Goal: Task Accomplishment & Management: Complete application form

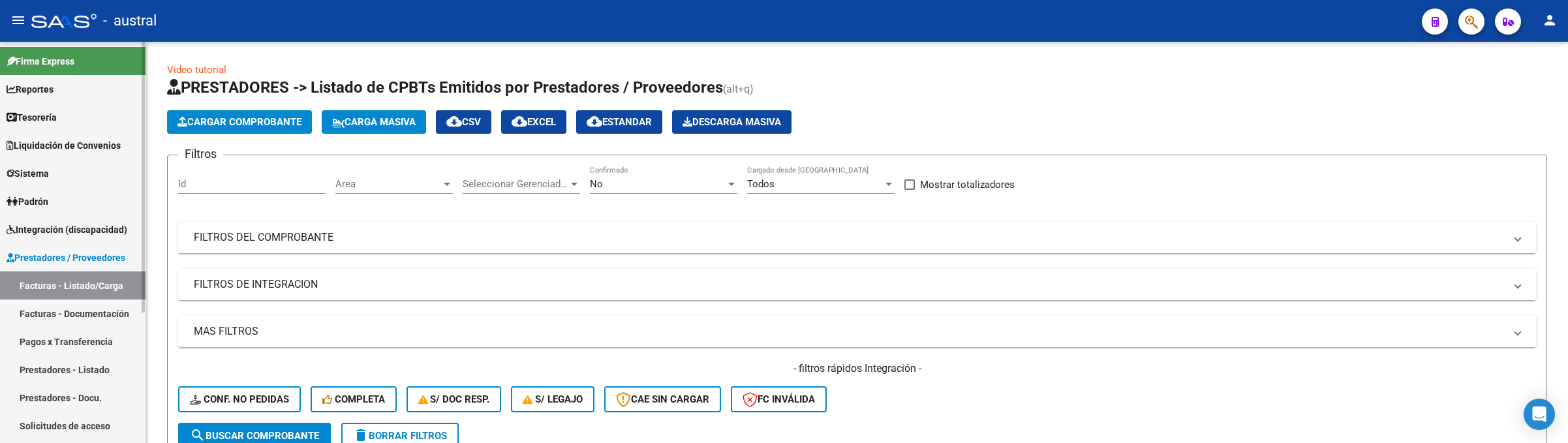
click at [95, 229] on span "Integración (discapacidad)" at bounding box center [67, 230] width 120 height 15
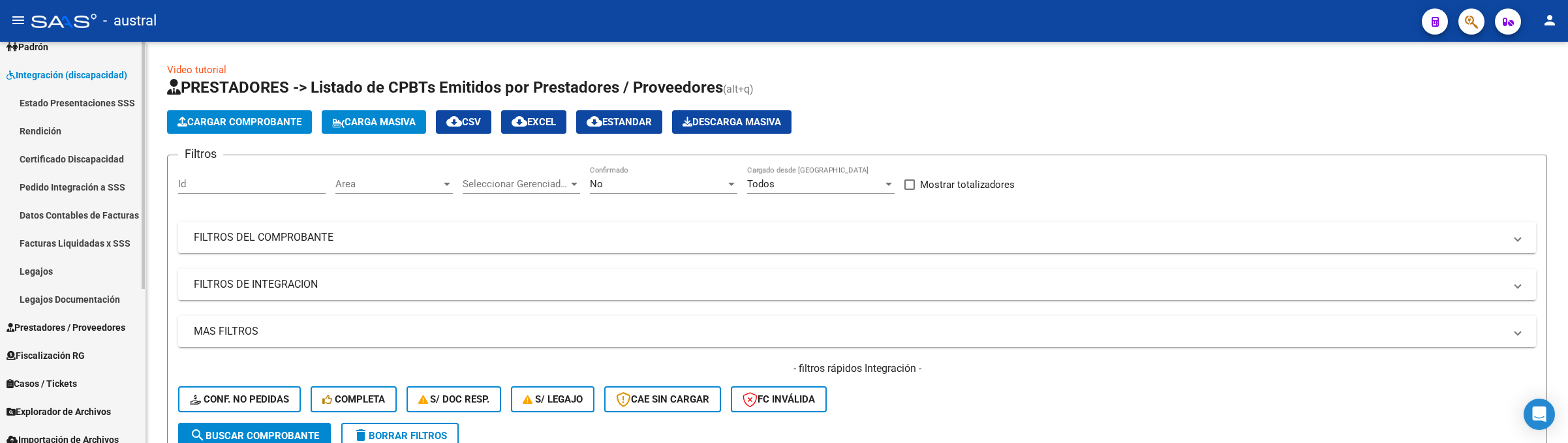
scroll to position [196, 0]
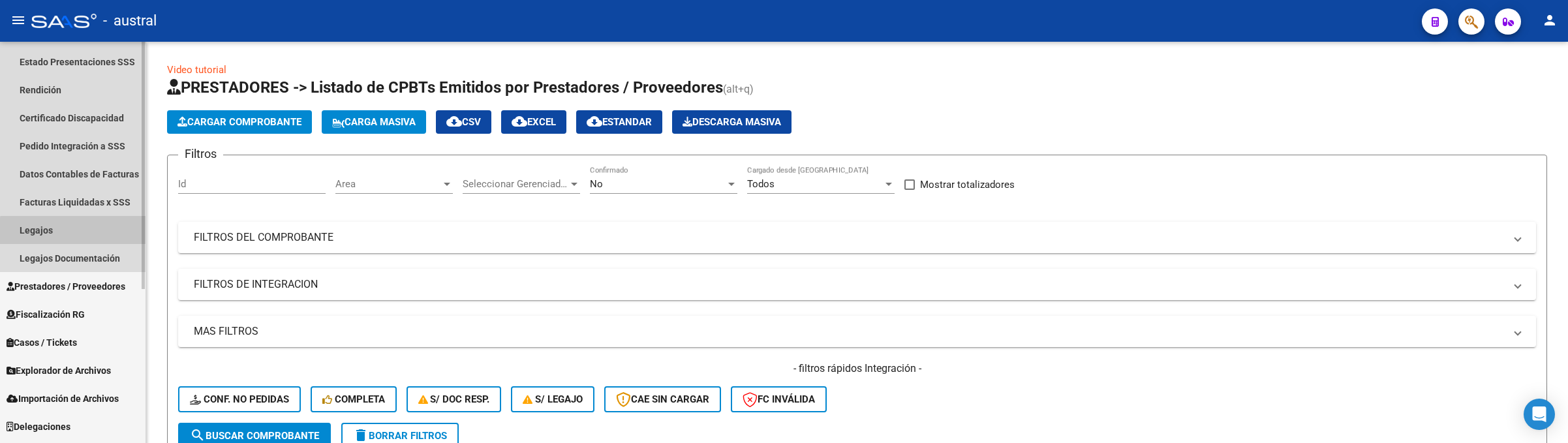
click at [90, 239] on link "Legajos" at bounding box center [73, 230] width 146 height 28
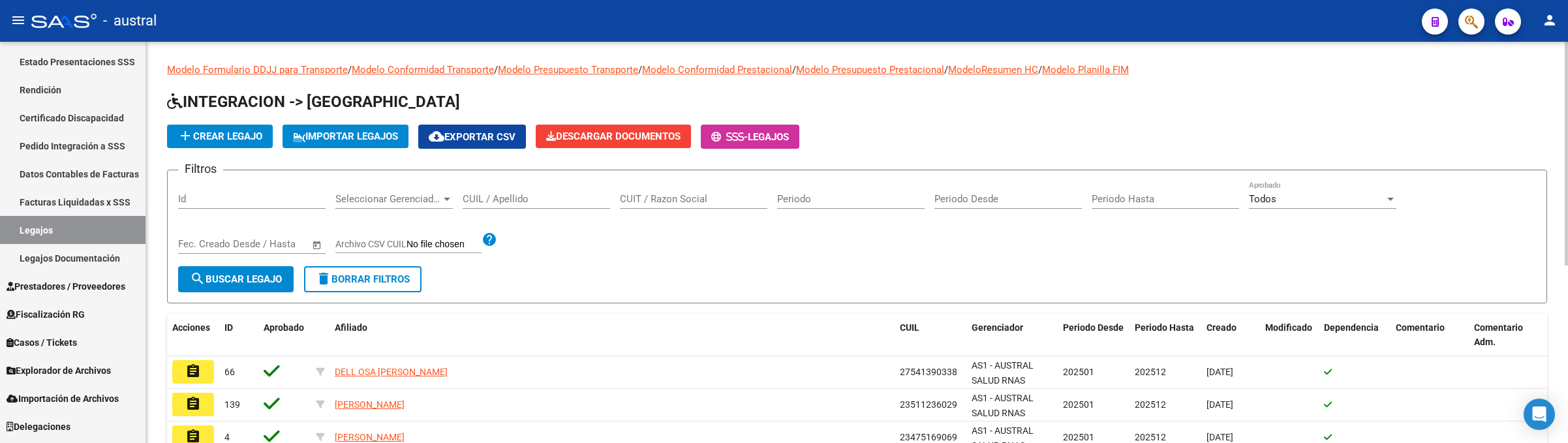
click at [531, 194] on input "CUIL / Apellido" at bounding box center [536, 199] width 148 height 12
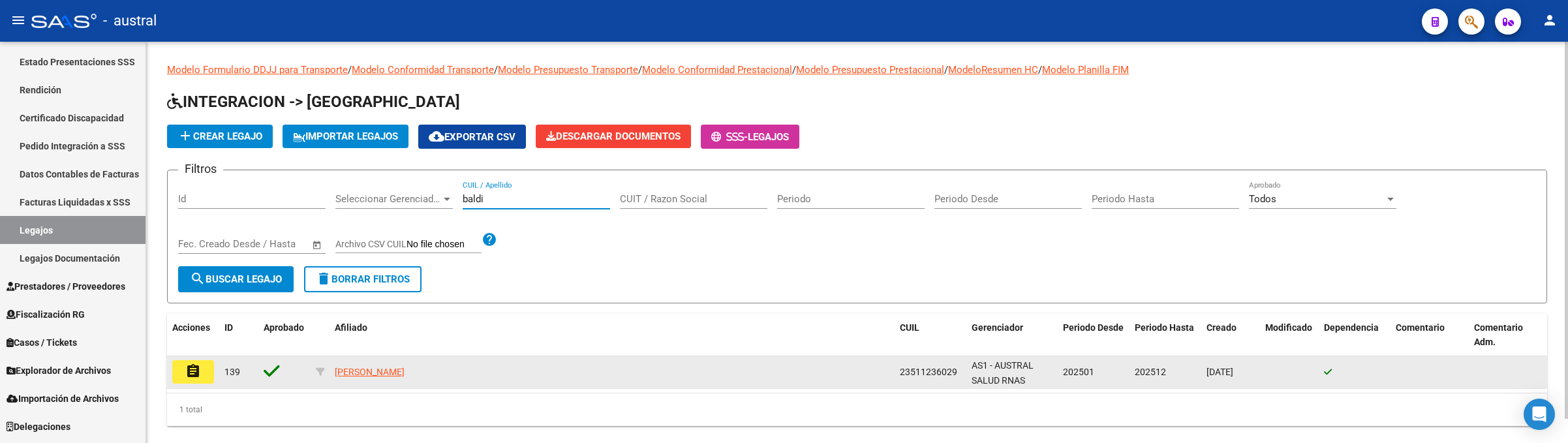
type input "baldi"
click at [201, 378] on button "assignment" at bounding box center [193, 372] width 42 height 24
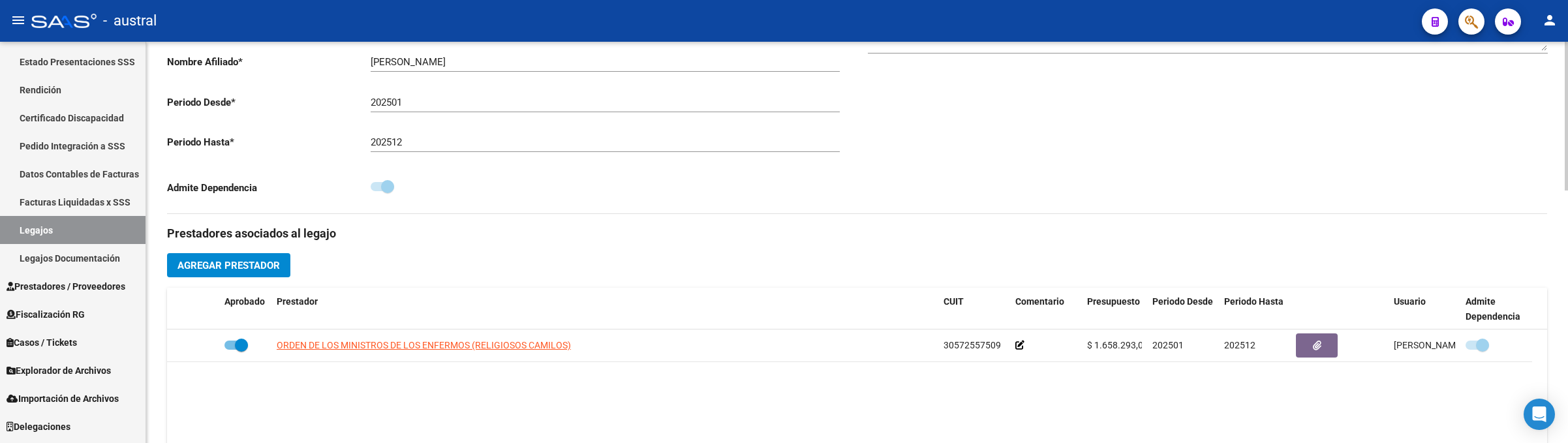
scroll to position [681, 0]
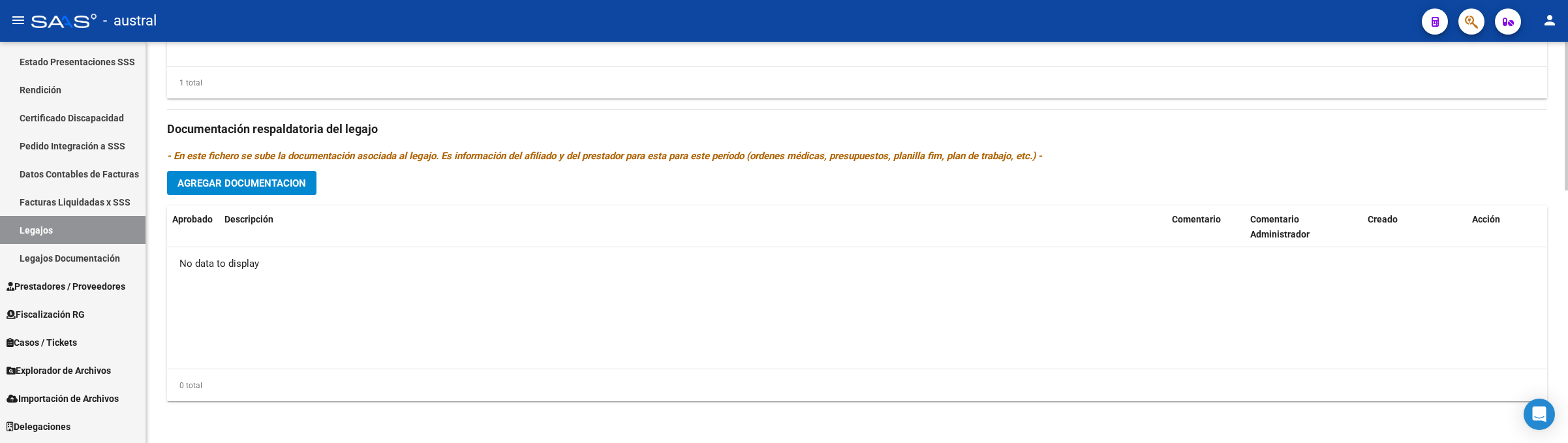
click at [283, 188] on span "Agregar Documentacion" at bounding box center [242, 183] width 129 height 12
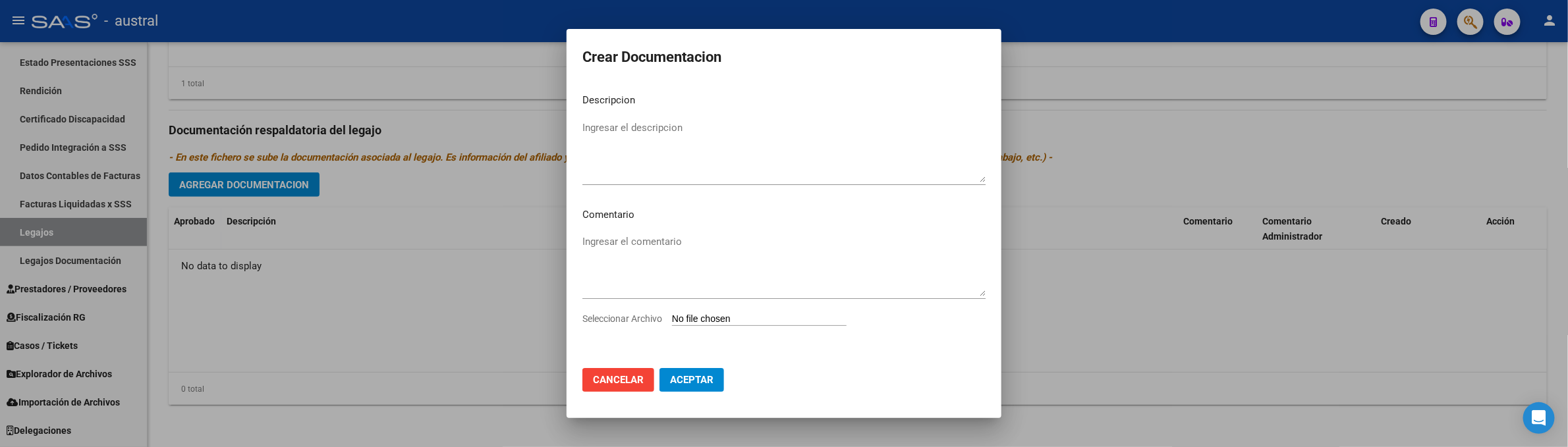
type input "C:\fakepath\LEGAJO 2025.pdf"
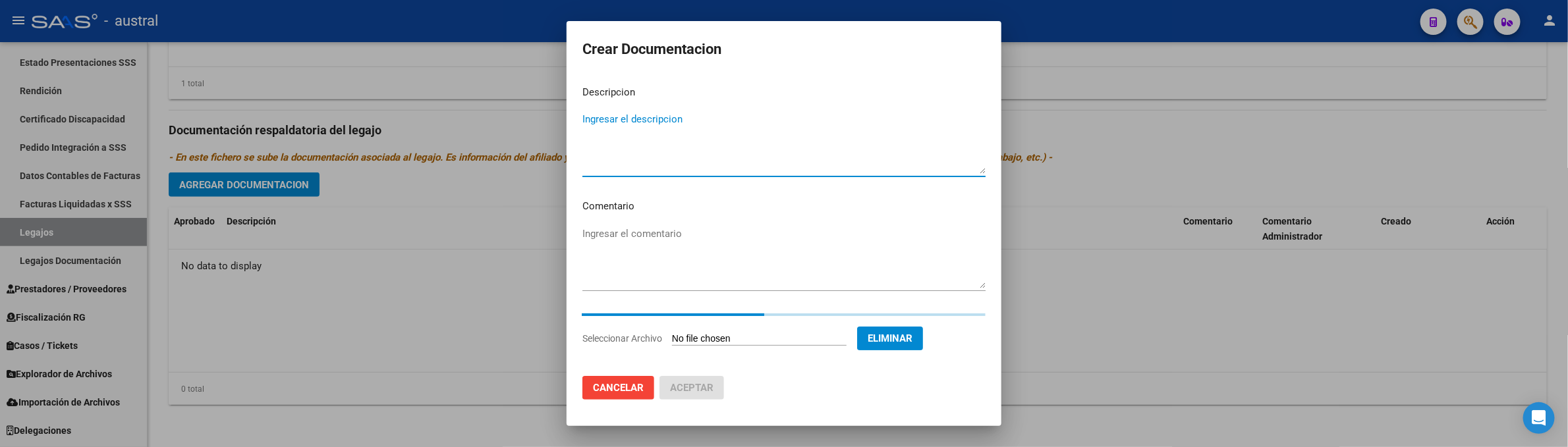
click at [661, 123] on textarea "Ingresar el descripcion" at bounding box center [784, 143] width 403 height 62
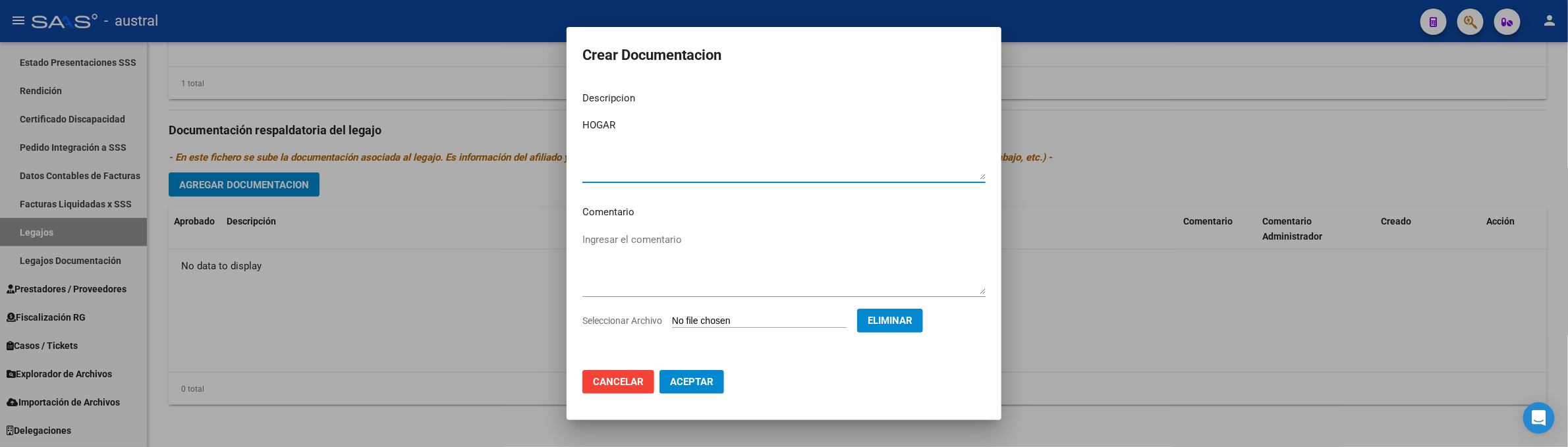
type textarea "HOGAR"
click at [720, 379] on button "Aceptar" at bounding box center [691, 382] width 64 height 24
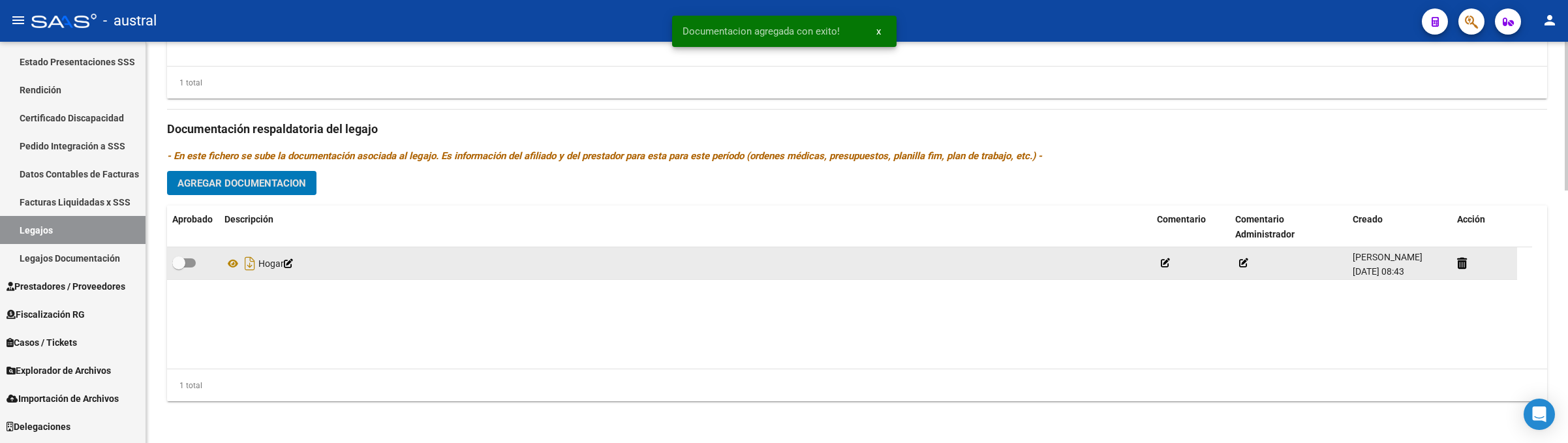
click at [182, 267] on span at bounding box center [179, 263] width 13 height 13
click at [179, 267] on input "checkbox" at bounding box center [178, 267] width 1 height 1
checkbox input "true"
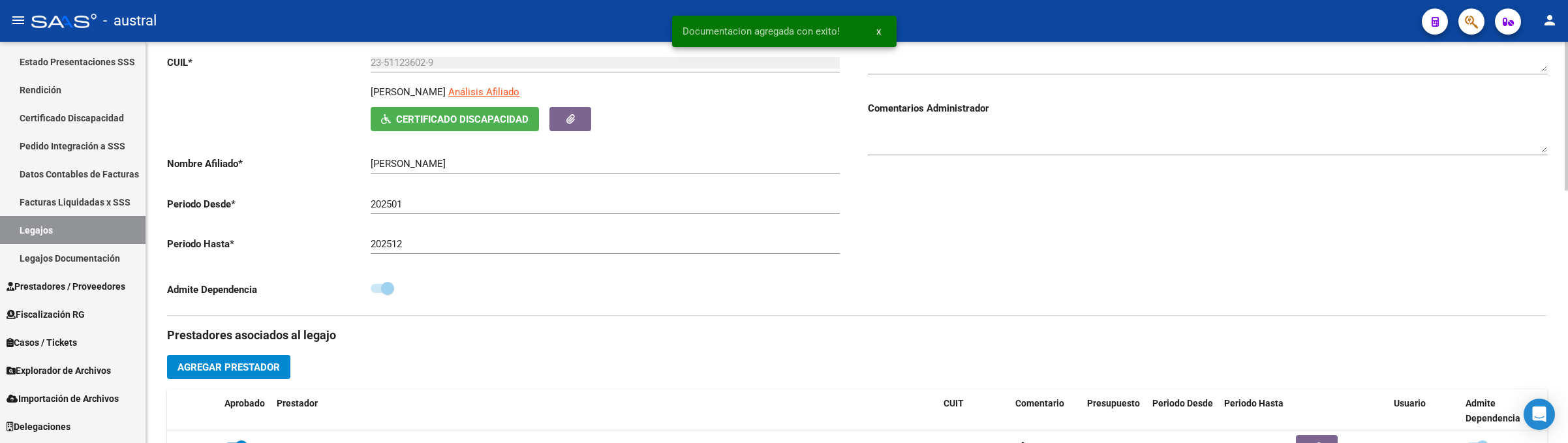
scroll to position [0, 0]
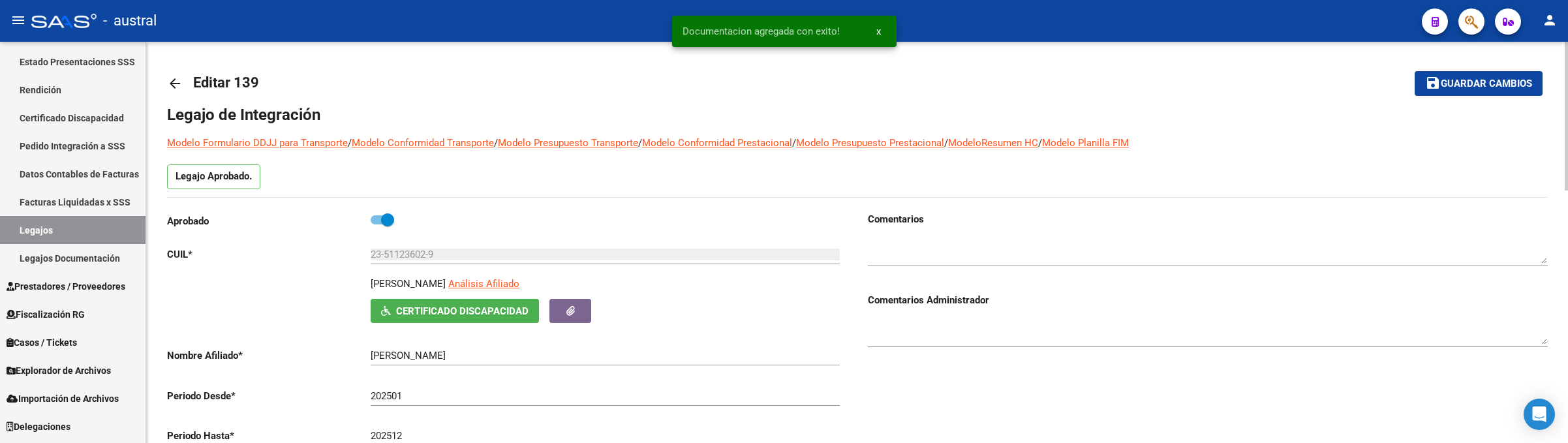
click at [1453, 88] on span "Guardar cambios" at bounding box center [1486, 84] width 91 height 12
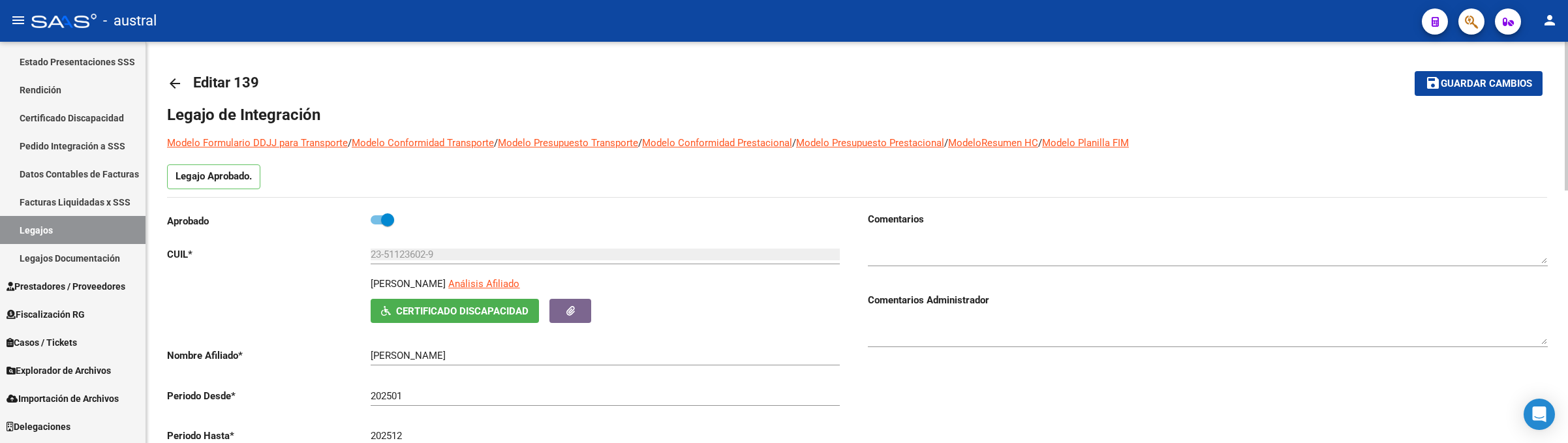
click at [169, 71] on link "arrow_back" at bounding box center [180, 83] width 26 height 31
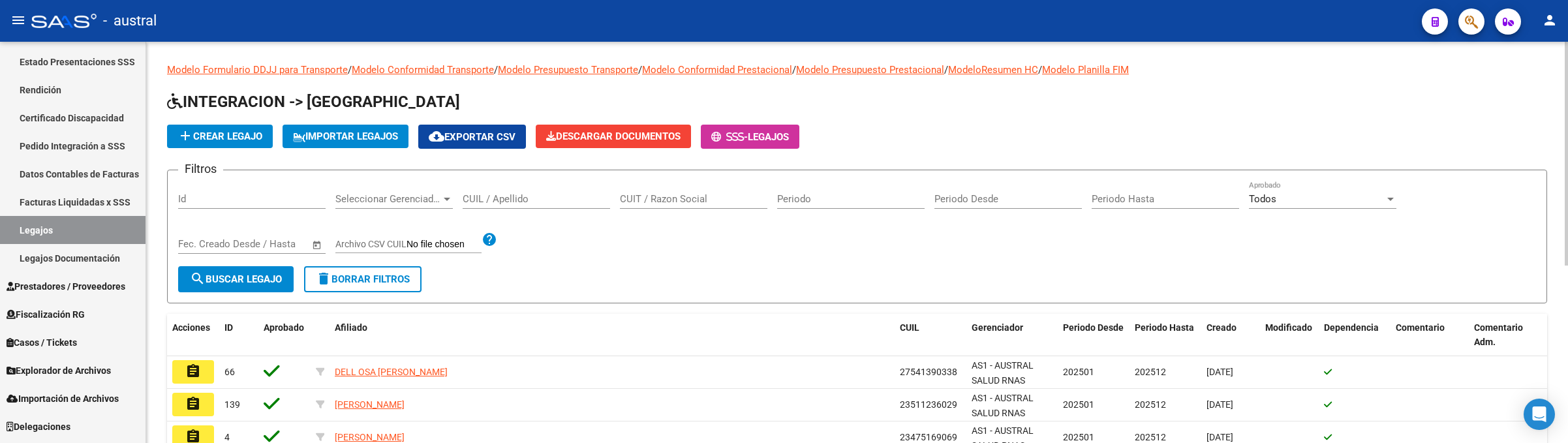
click at [536, 199] on input "CUIL / Apellido" at bounding box center [536, 199] width 148 height 12
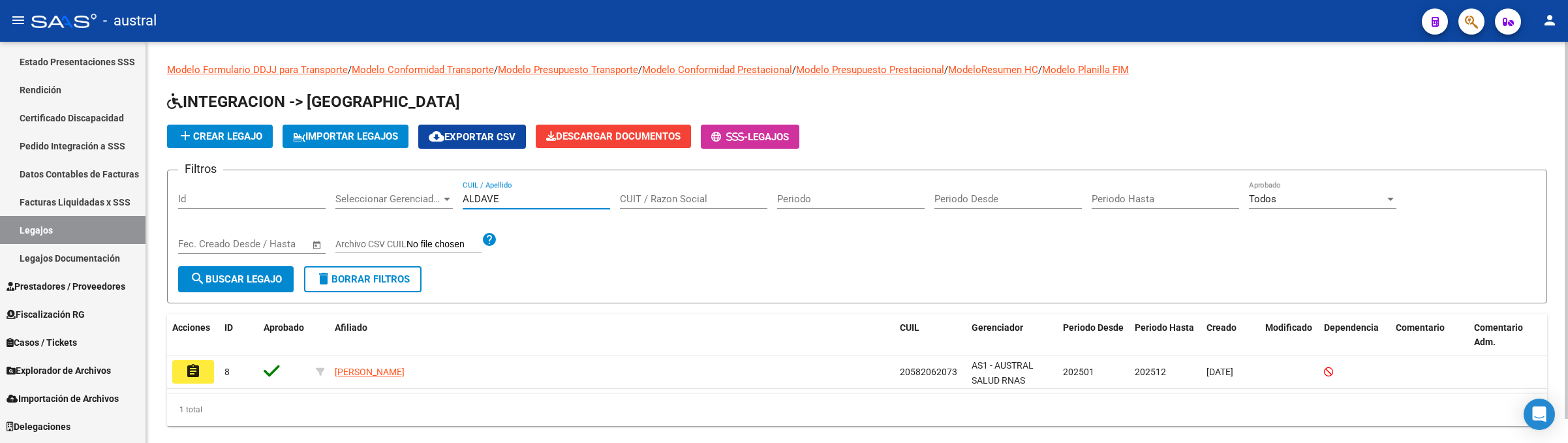
type input "ALDAVE"
click at [181, 389] on datatable-selection "assignment 8 ALDAVE LORENZO 20582062073 AS1 - AUSTRAL SALUD RNAS 202501 202512 …" at bounding box center [857, 386] width 1380 height 12
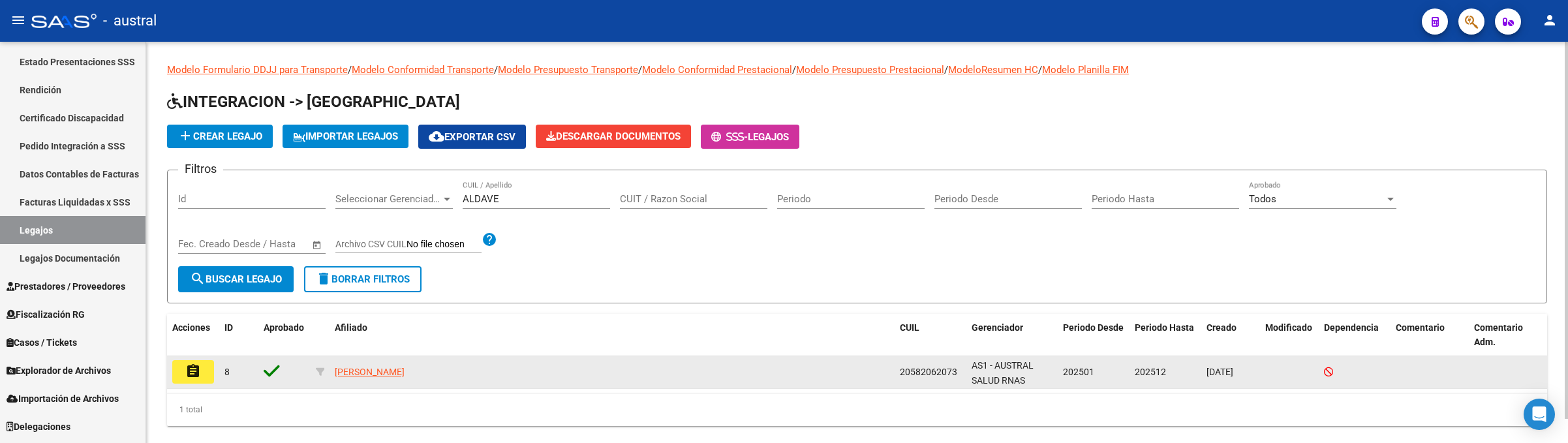
click at [194, 366] on mat-icon "assignment" at bounding box center [192, 371] width 15 height 15
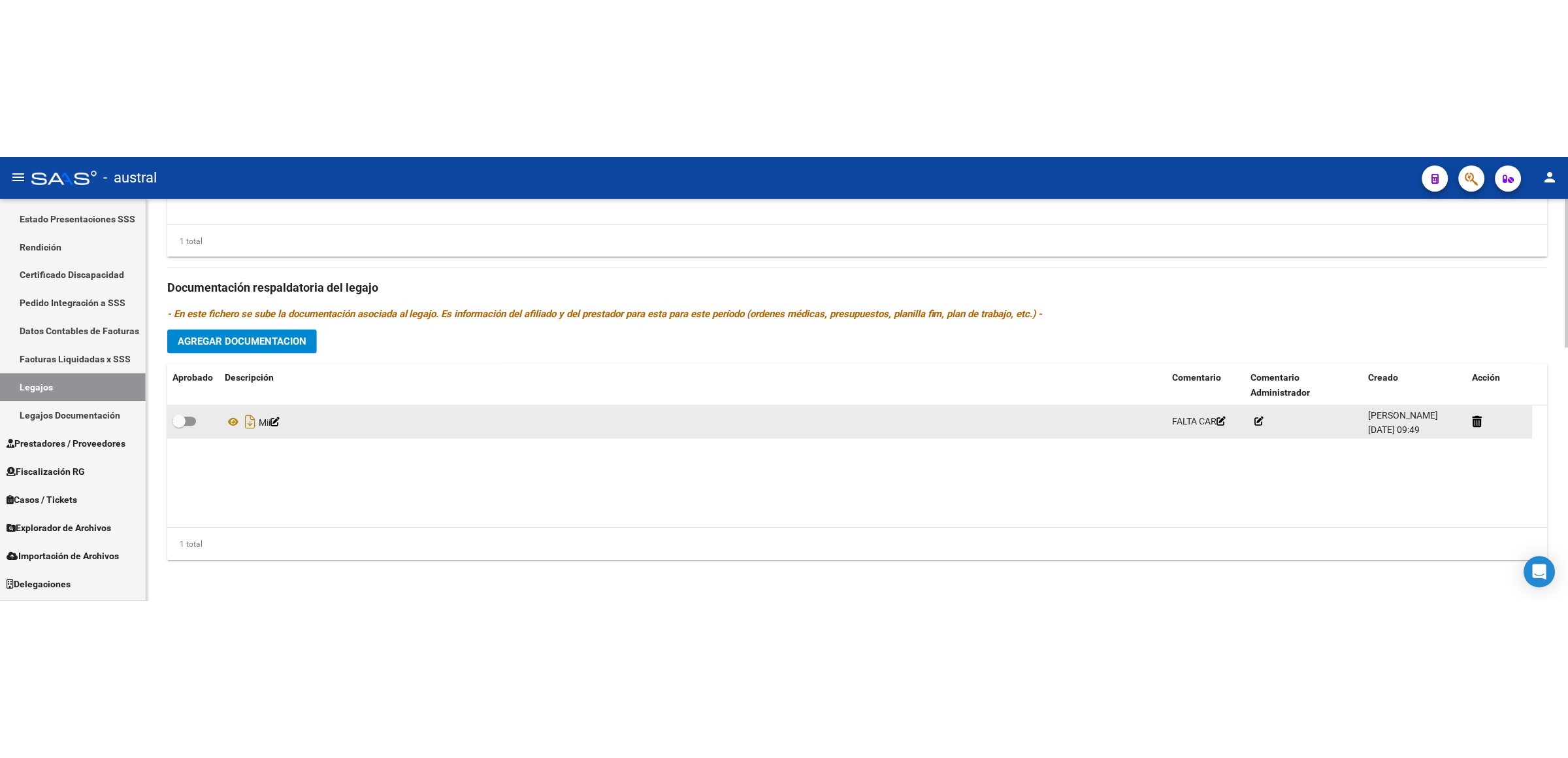
scroll to position [682, 0]
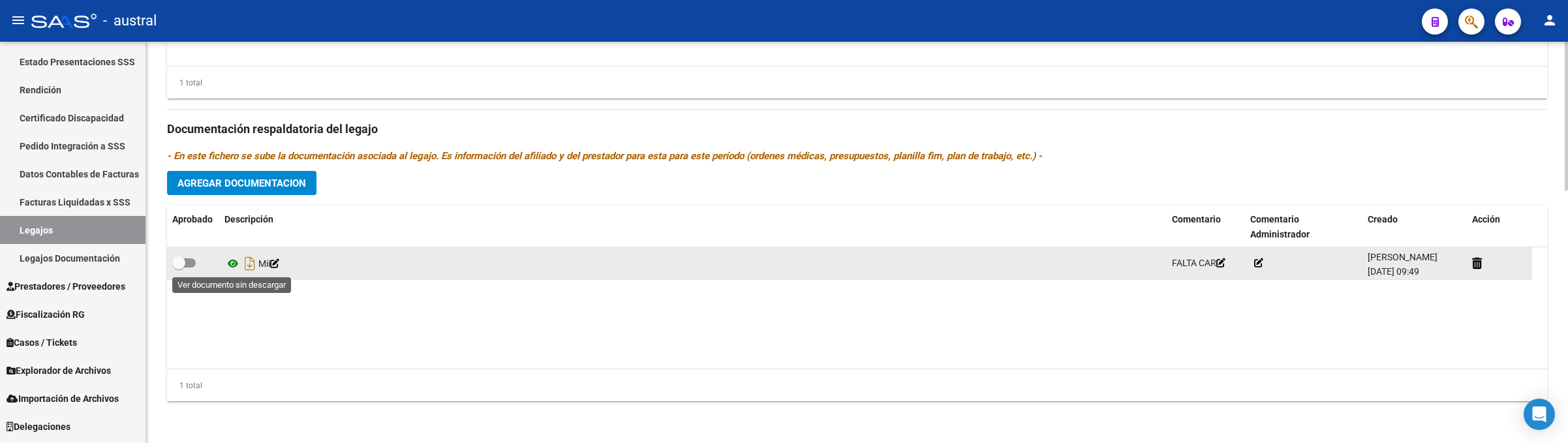
click at [233, 266] on icon at bounding box center [232, 263] width 17 height 15
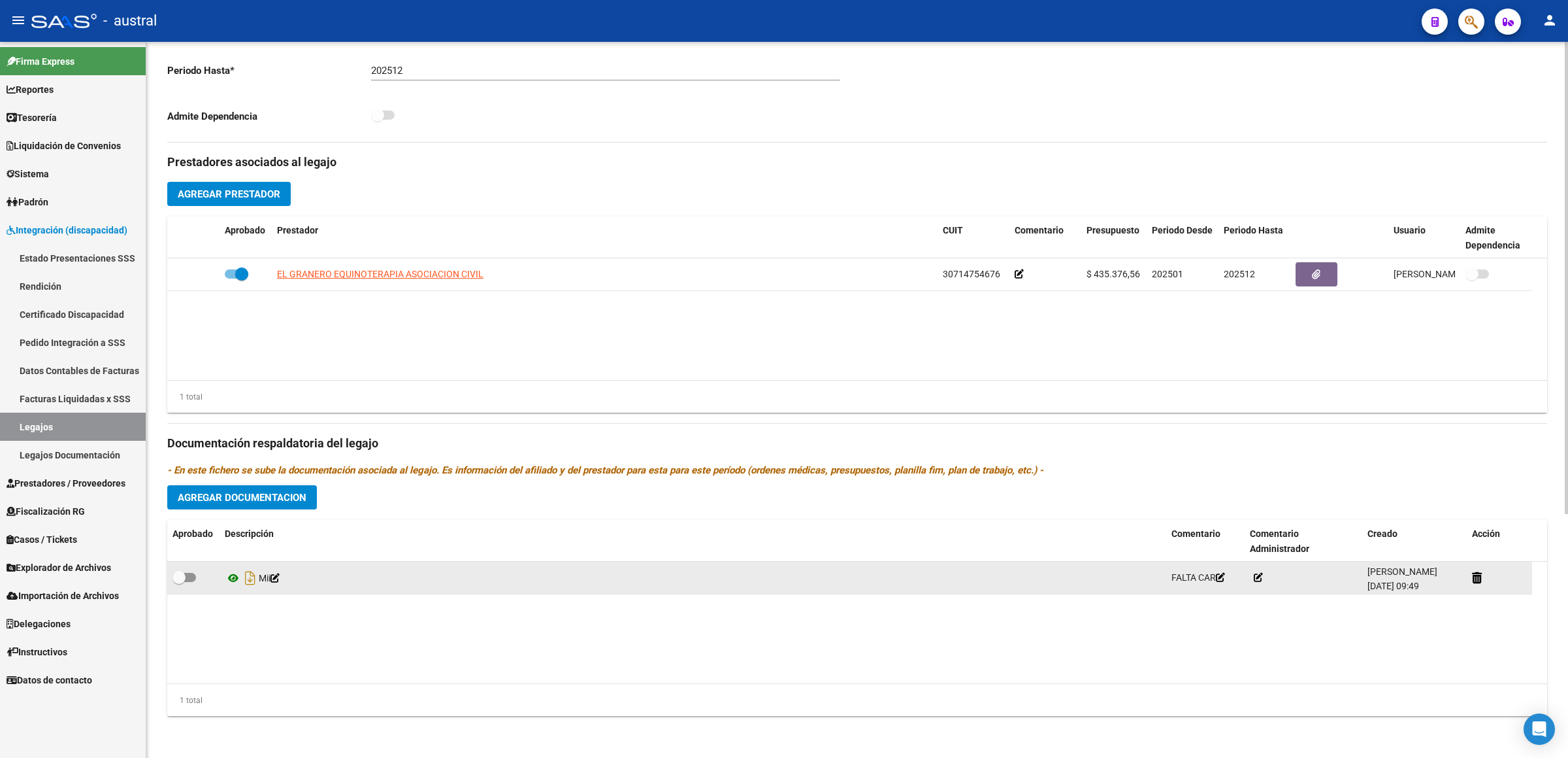
scroll to position [0, 0]
click at [184, 443] on span at bounding box center [179, 577] width 13 height 13
click at [179, 443] on input "checkbox" at bounding box center [178, 582] width 1 height 1
checkbox input "true"
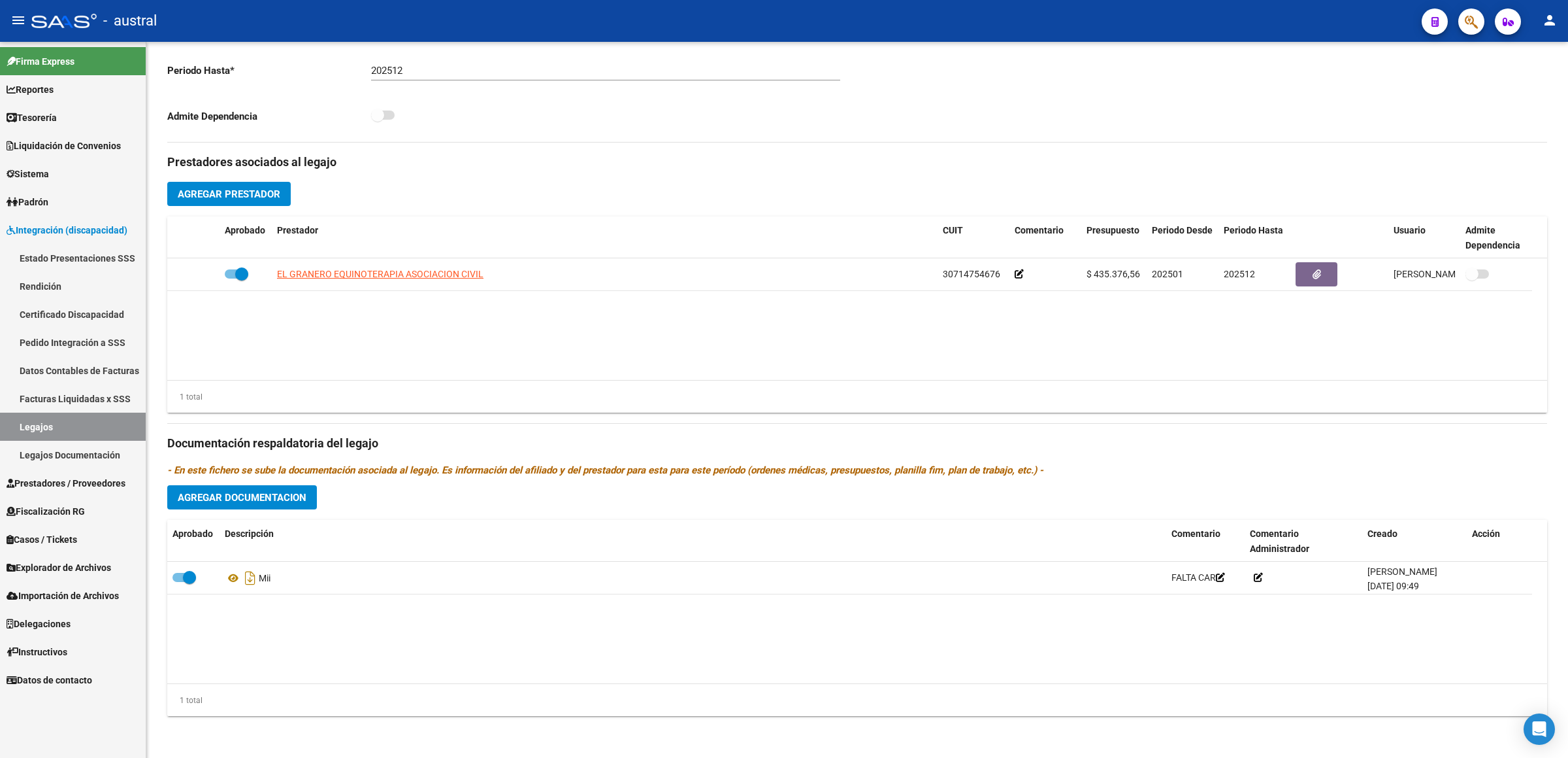
click at [110, 258] on link "Estado Presentaciones SSS" at bounding box center [73, 258] width 146 height 28
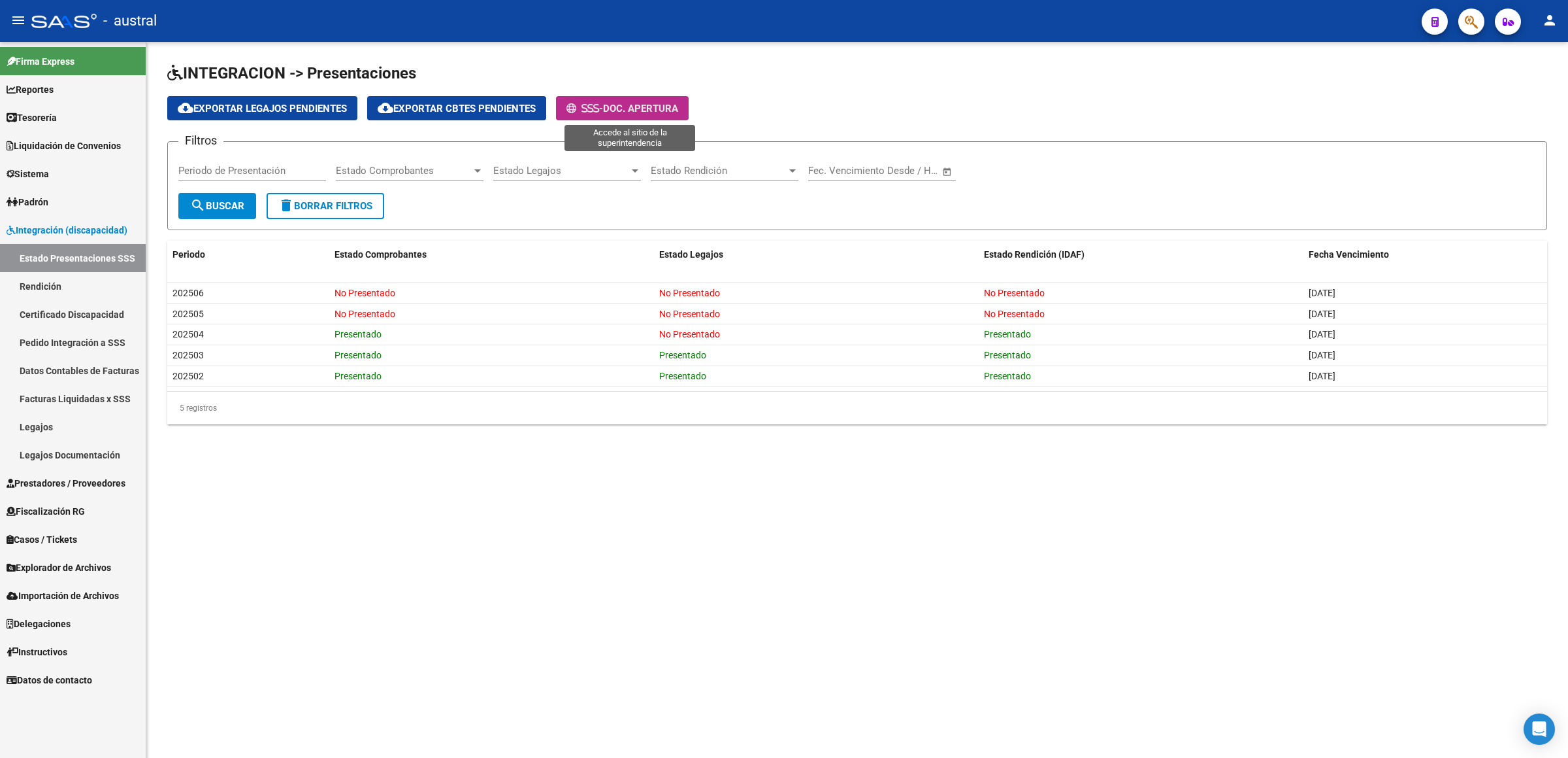
click at [639, 106] on span "Doc. Apertura" at bounding box center [641, 108] width 75 height 12
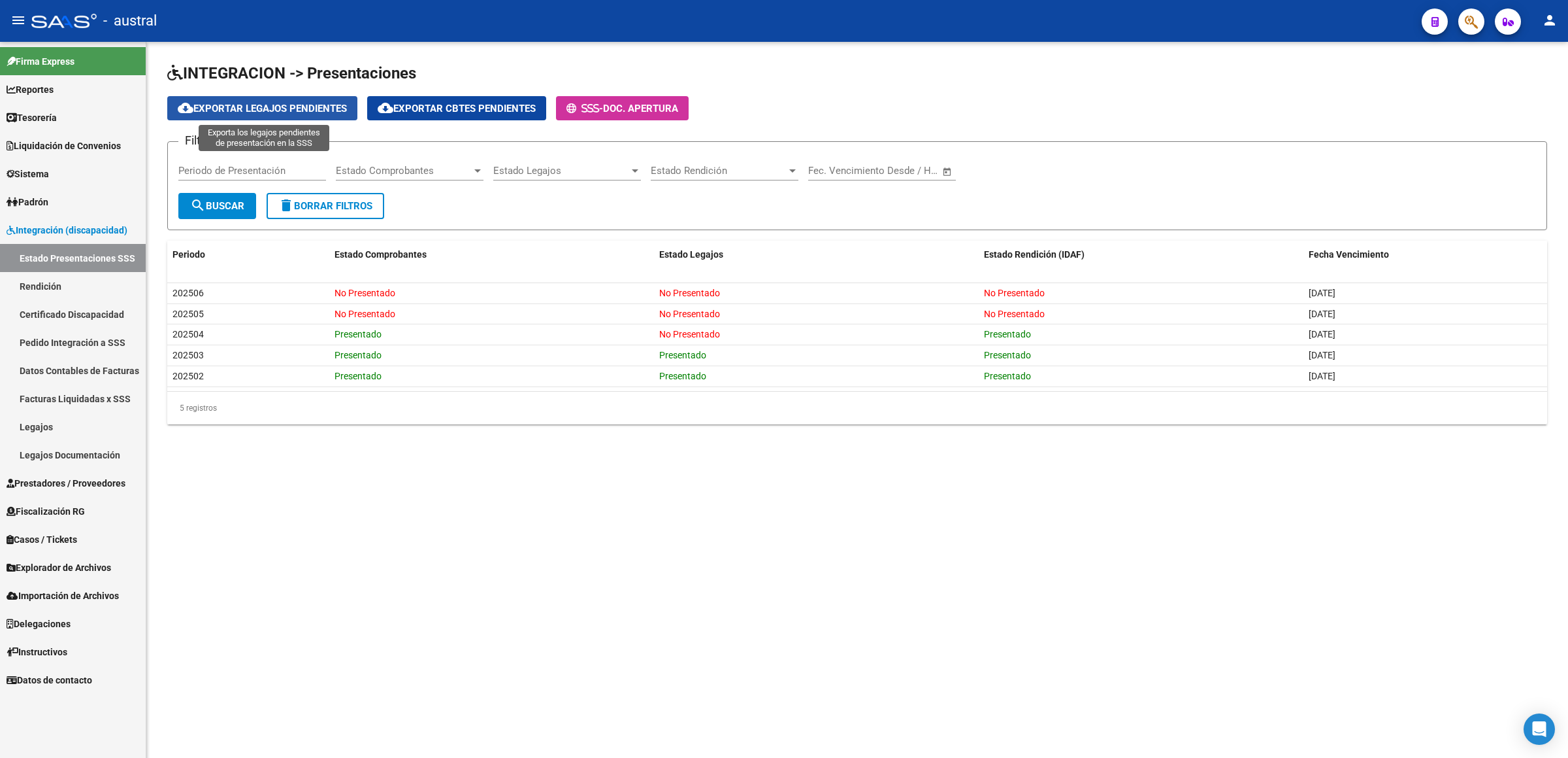
click at [337, 107] on span "cloud_download Exportar Legajos Pendientes" at bounding box center [262, 108] width 169 height 12
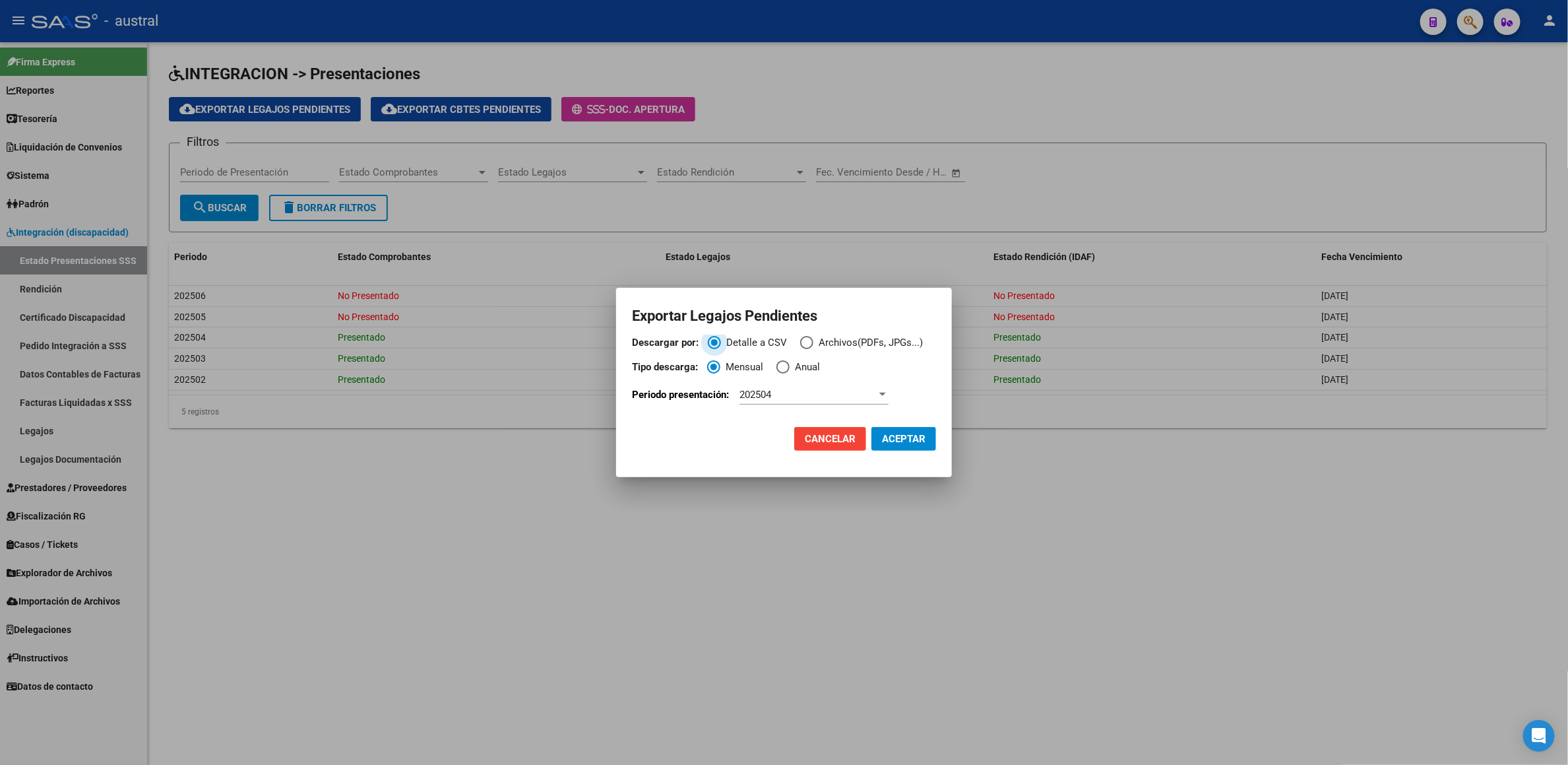
click at [793, 341] on label "Detalle a CSV" at bounding box center [754, 343] width 92 height 15
click at [721, 341] on input "Detalle a CSV" at bounding box center [714, 342] width 13 height 13
click at [802, 337] on span "Descargar por:" at bounding box center [807, 342] width 13 height 13
click at [802, 337] on input "Archivos(PDFs, JPGs...)" at bounding box center [807, 342] width 13 height 13
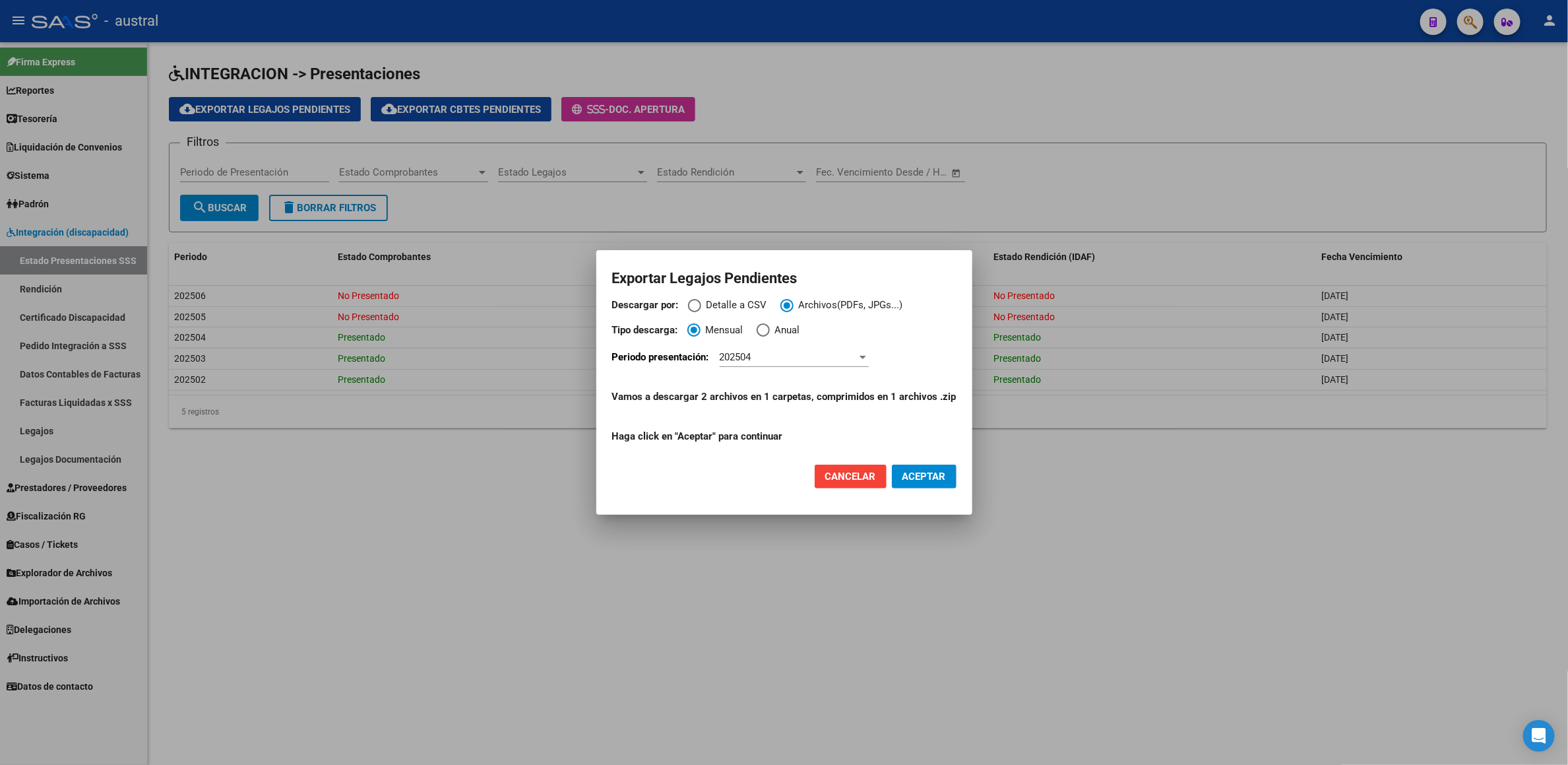
click at [760, 365] on div "202504" at bounding box center [795, 357] width 149 height 19
click at [764, 378] on span "202505" at bounding box center [797, 387] width 149 height 29
click at [793, 359] on div "202505" at bounding box center [788, 357] width 137 height 12
click at [839, 447] on div at bounding box center [784, 382] width 1568 height 765
click at [839, 447] on button "Cancelar" at bounding box center [851, 477] width 72 height 24
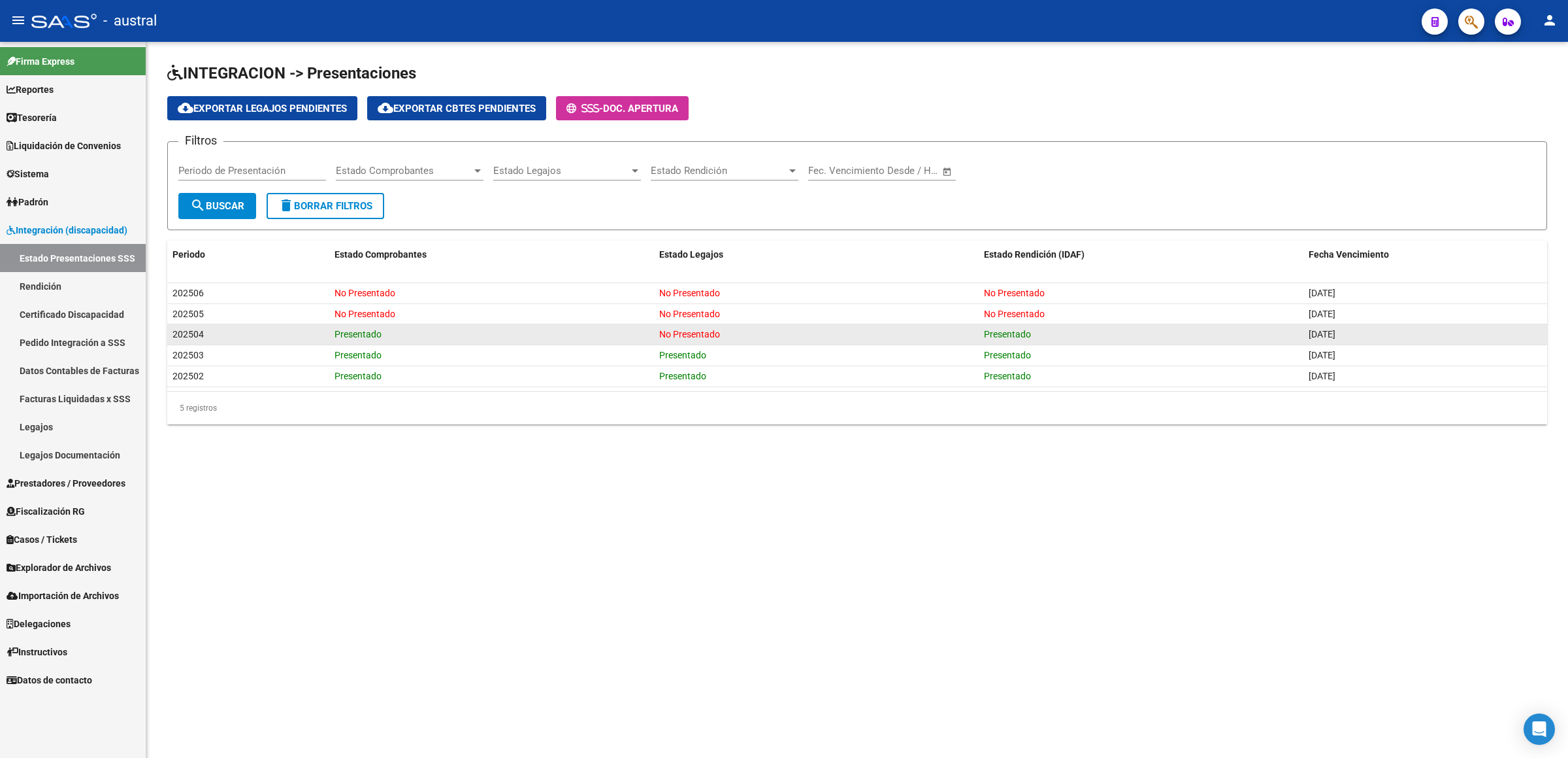
drag, startPoint x: 656, startPoint y: 338, endPoint x: 747, endPoint y: 337, distance: 91.0
click at [747, 337] on datatable-body-cell "No Presentado" at bounding box center [816, 334] width 325 height 20
click at [707, 330] on span "No Presentado" at bounding box center [689, 333] width 61 height 10
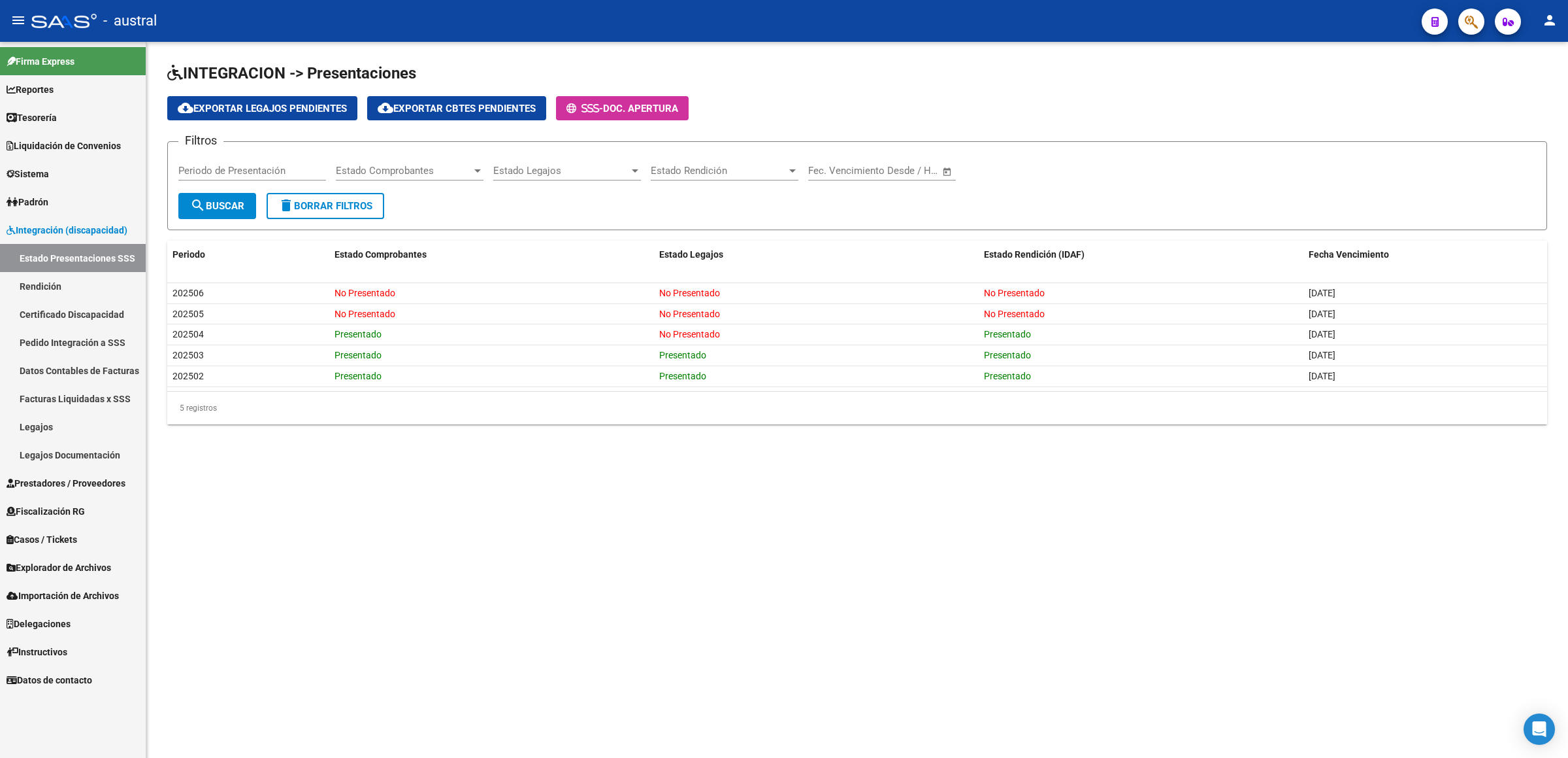
click at [977, 443] on mat-sidenav-content "INTEGRACION -> Presentaciones cloud_download Exportar Legajos Pendientes cloud_…" at bounding box center [857, 400] width 1422 height 716
click at [278, 98] on button "cloud_download Exportar Legajos Pendientes" at bounding box center [262, 108] width 190 height 24
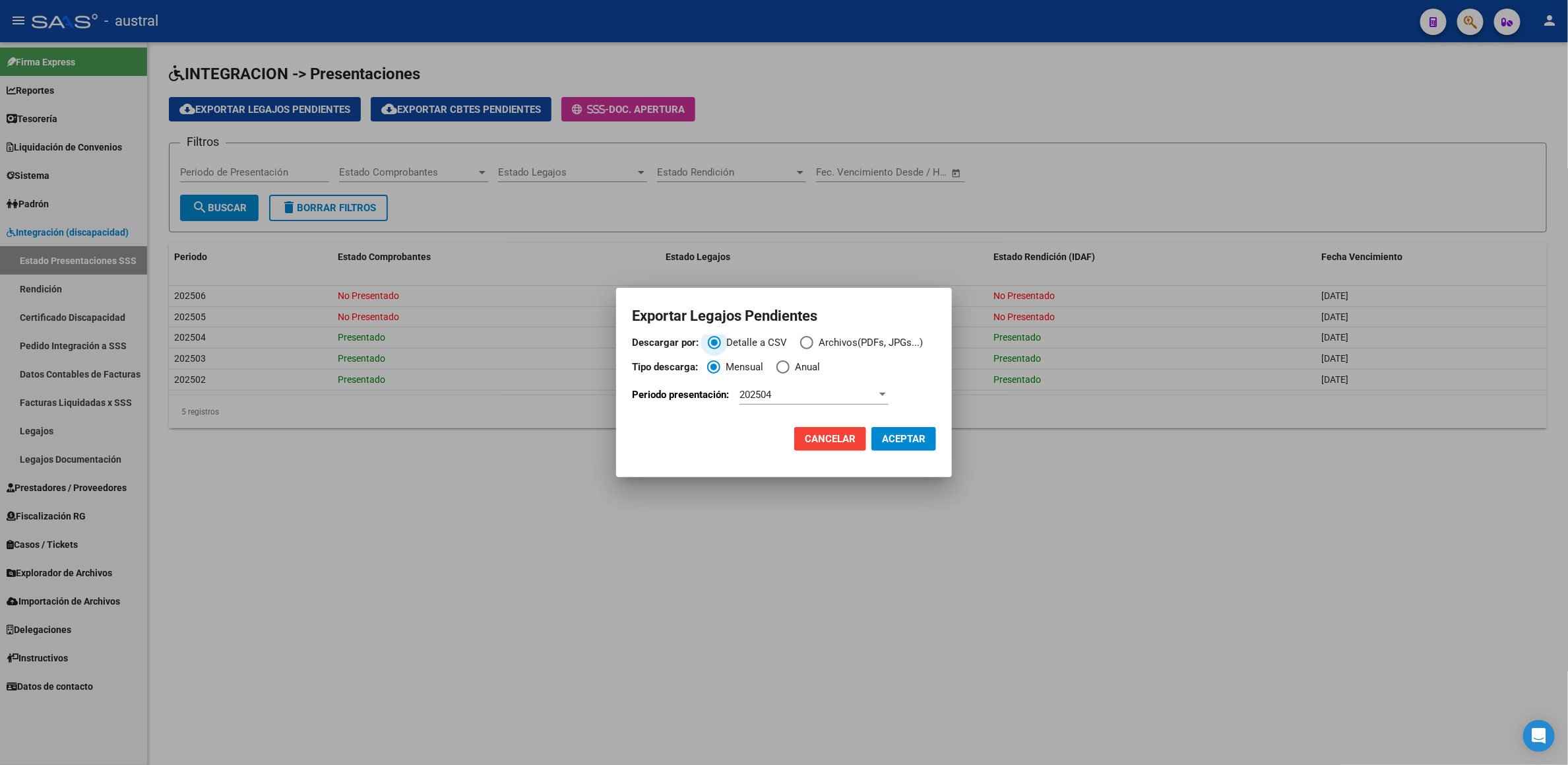
click at [818, 348] on span "Archivos(PDFs, JPGs...)" at bounding box center [868, 343] width 110 height 15
click at [814, 348] on input "Archivos(PDFs, JPGs...)" at bounding box center [807, 342] width 13 height 13
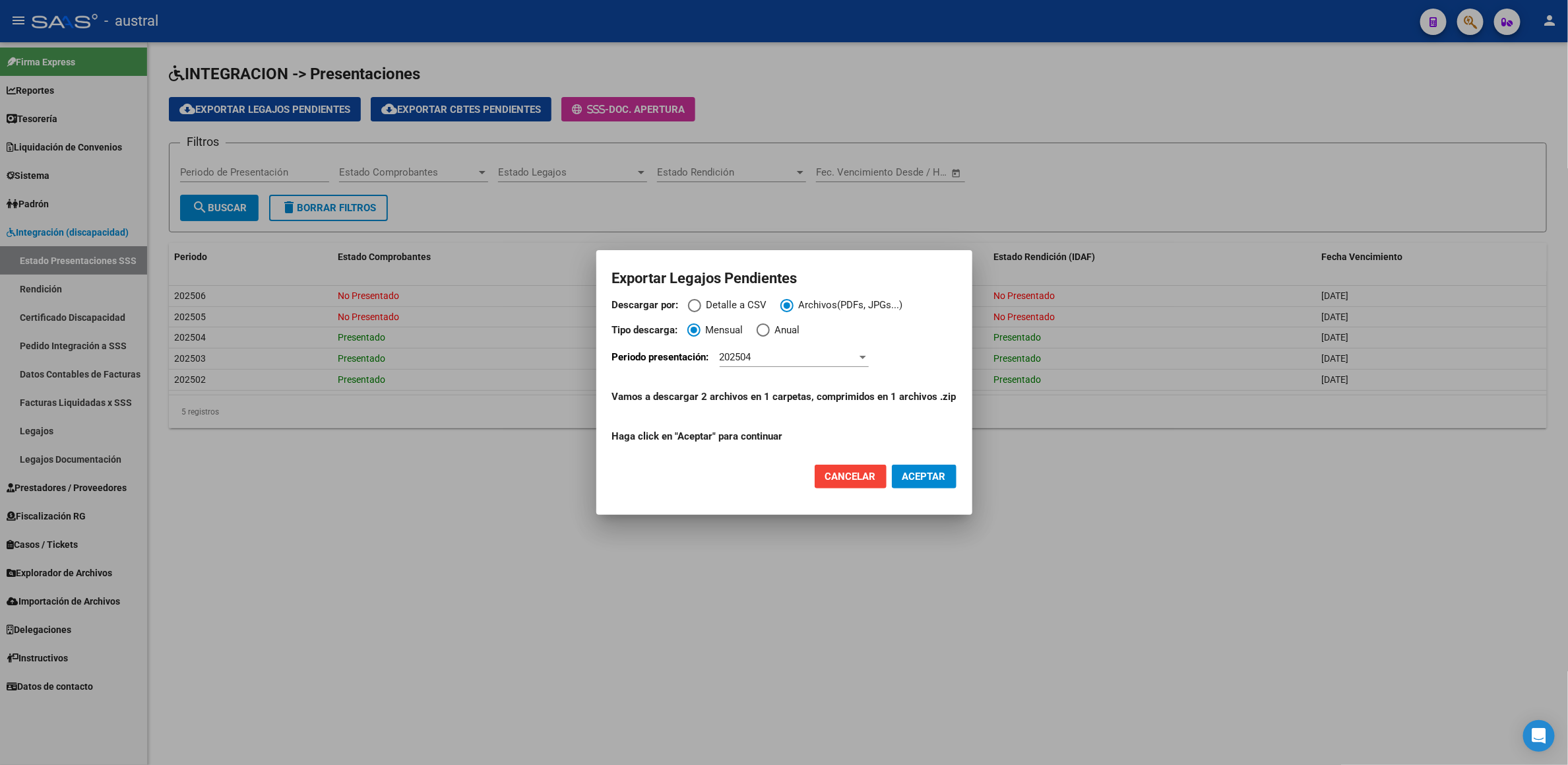
click at [784, 333] on span "Anual" at bounding box center [784, 330] width 30 height 15
click at [770, 333] on input "Anual" at bounding box center [763, 330] width 13 height 13
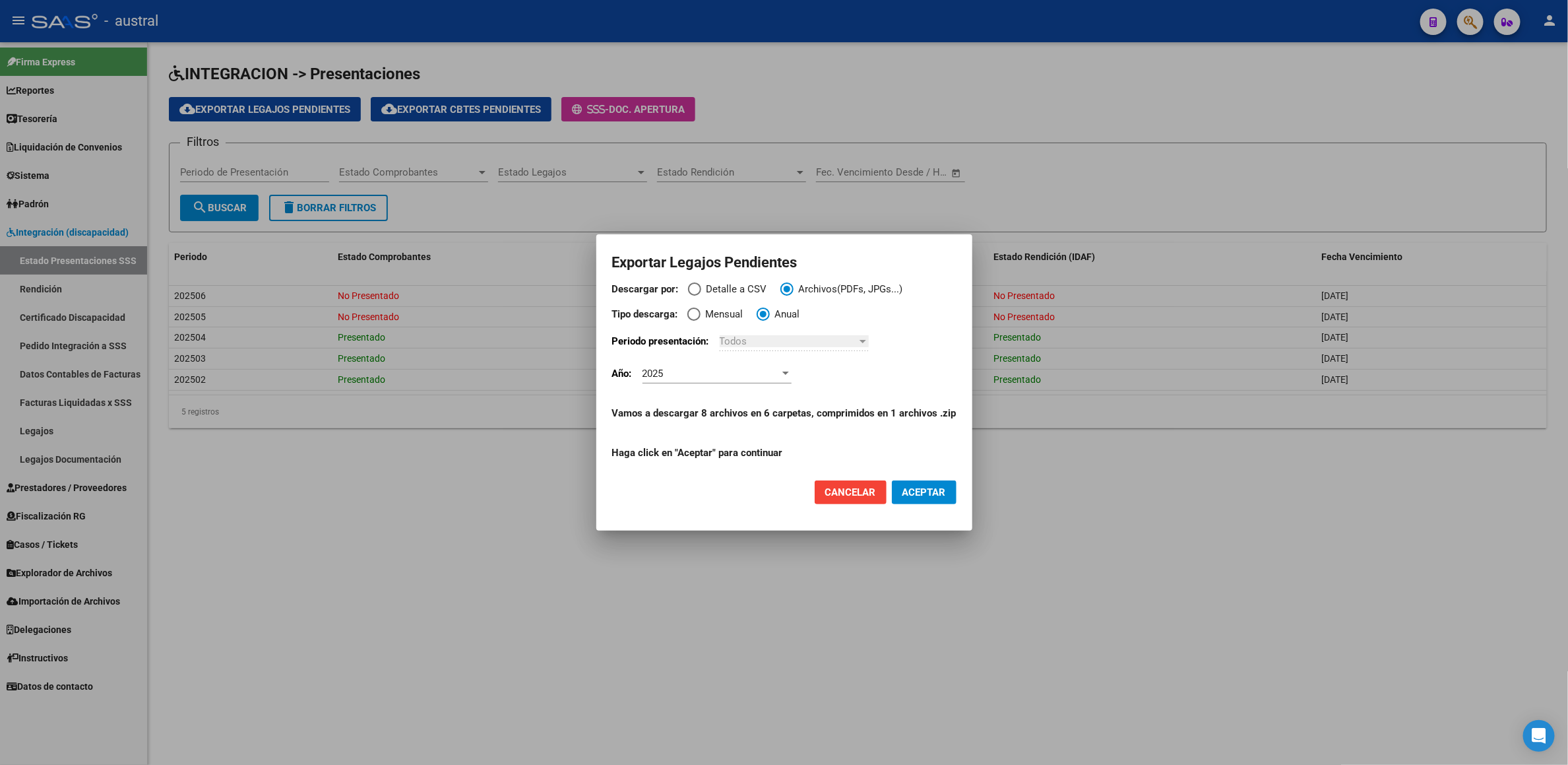
click at [716, 310] on span "Mensual" at bounding box center [722, 314] width 43 height 15
click at [701, 310] on input "Mensual" at bounding box center [694, 314] width 13 height 13
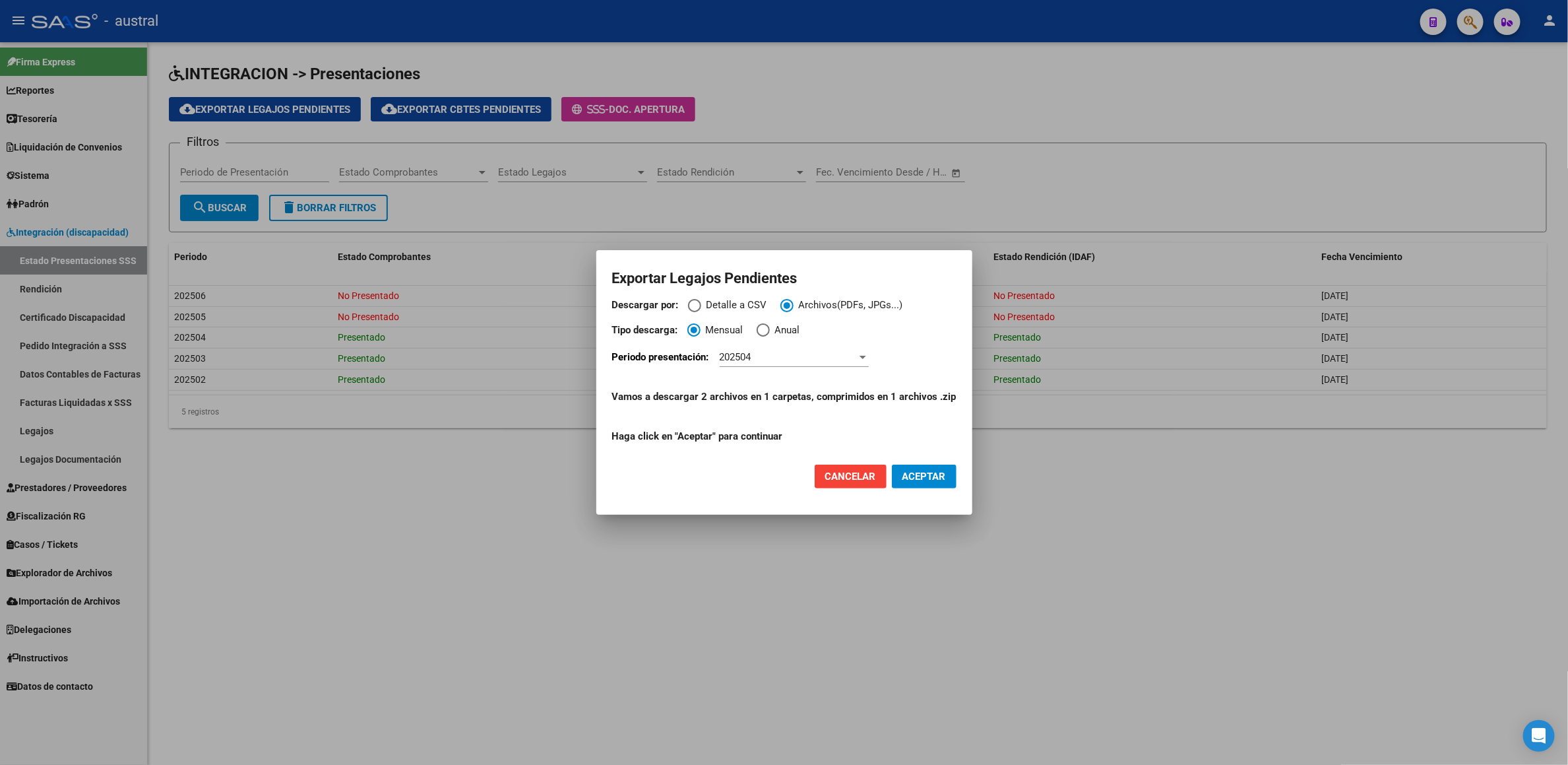
click at [834, 362] on div "202504" at bounding box center [788, 357] width 137 height 12
click at [771, 417] on span "202506" at bounding box center [797, 418] width 149 height 29
drag, startPoint x: 825, startPoint y: 347, endPoint x: 830, endPoint y: 354, distance: 8.6
click at [825, 345] on mat-dialog-content "Descargar por: Detalle a CSV Archivos(PDFs, JPGs...) Tipo descarga: Mensual Anu…" at bounding box center [784, 375] width 376 height 156
click at [830, 354] on div "202506" at bounding box center [788, 357] width 137 height 12
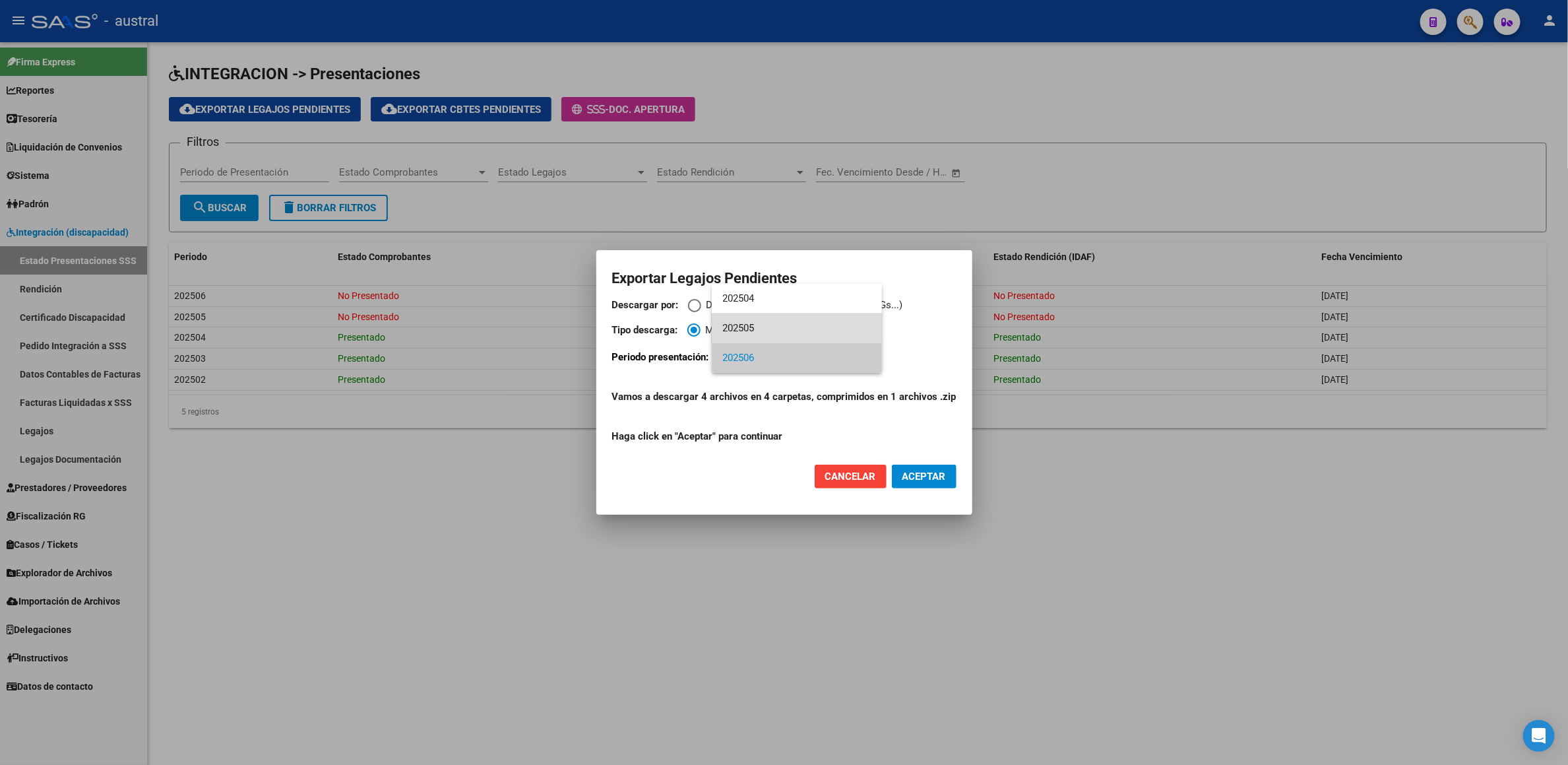
click at [793, 324] on span "202505" at bounding box center [797, 328] width 149 height 29
click at [918, 447] on span "ACEPTAR" at bounding box center [924, 476] width 43 height 12
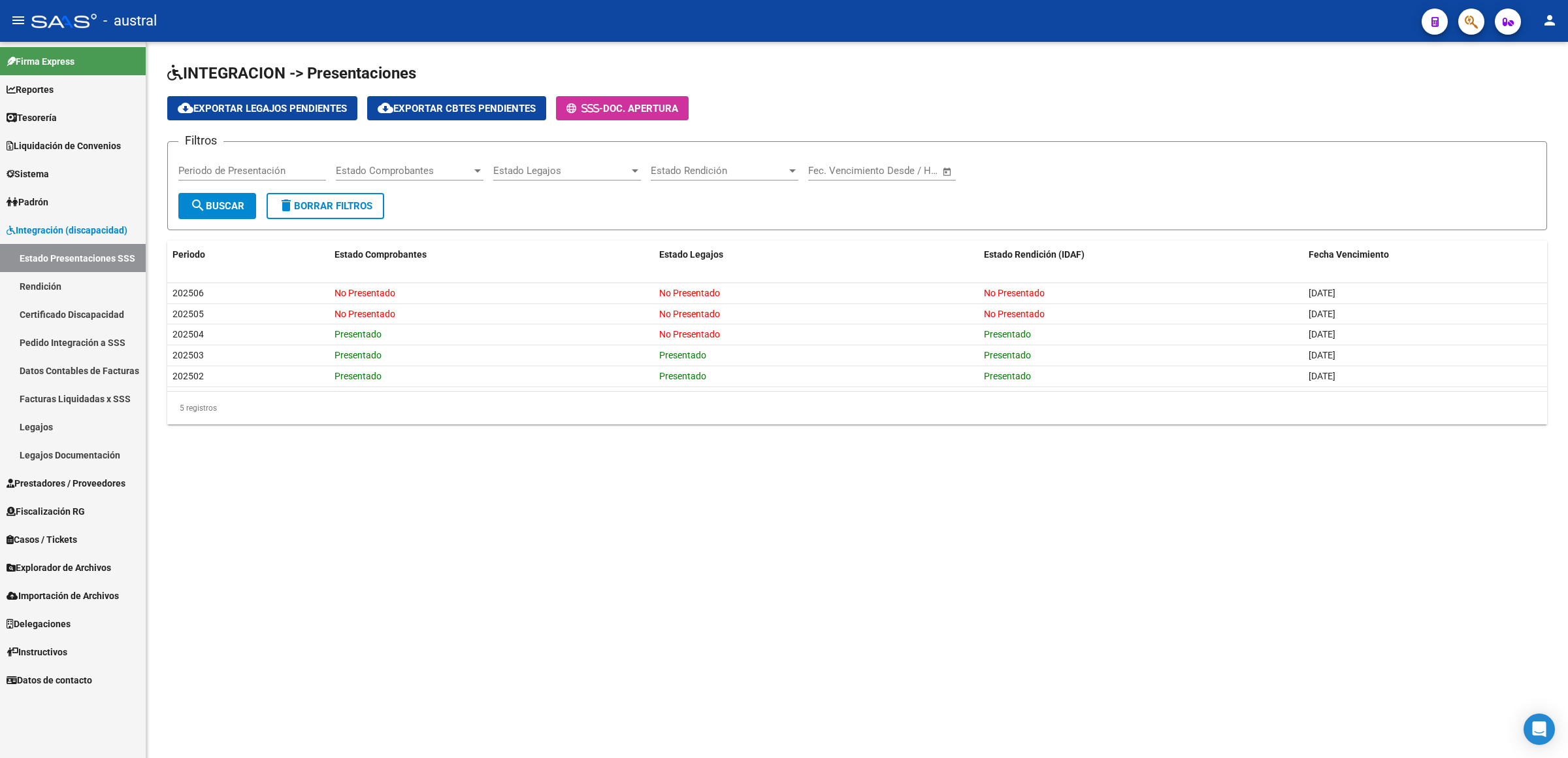
click at [1055, 134] on app-list-header "INTEGRACION -> Presentaciones cloud_download Exportar Legajos Pendientes cloud_…" at bounding box center [857, 146] width 1380 height 167
click at [312, 112] on span "cloud_download Exportar Legajos Pendientes" at bounding box center [262, 108] width 169 height 12
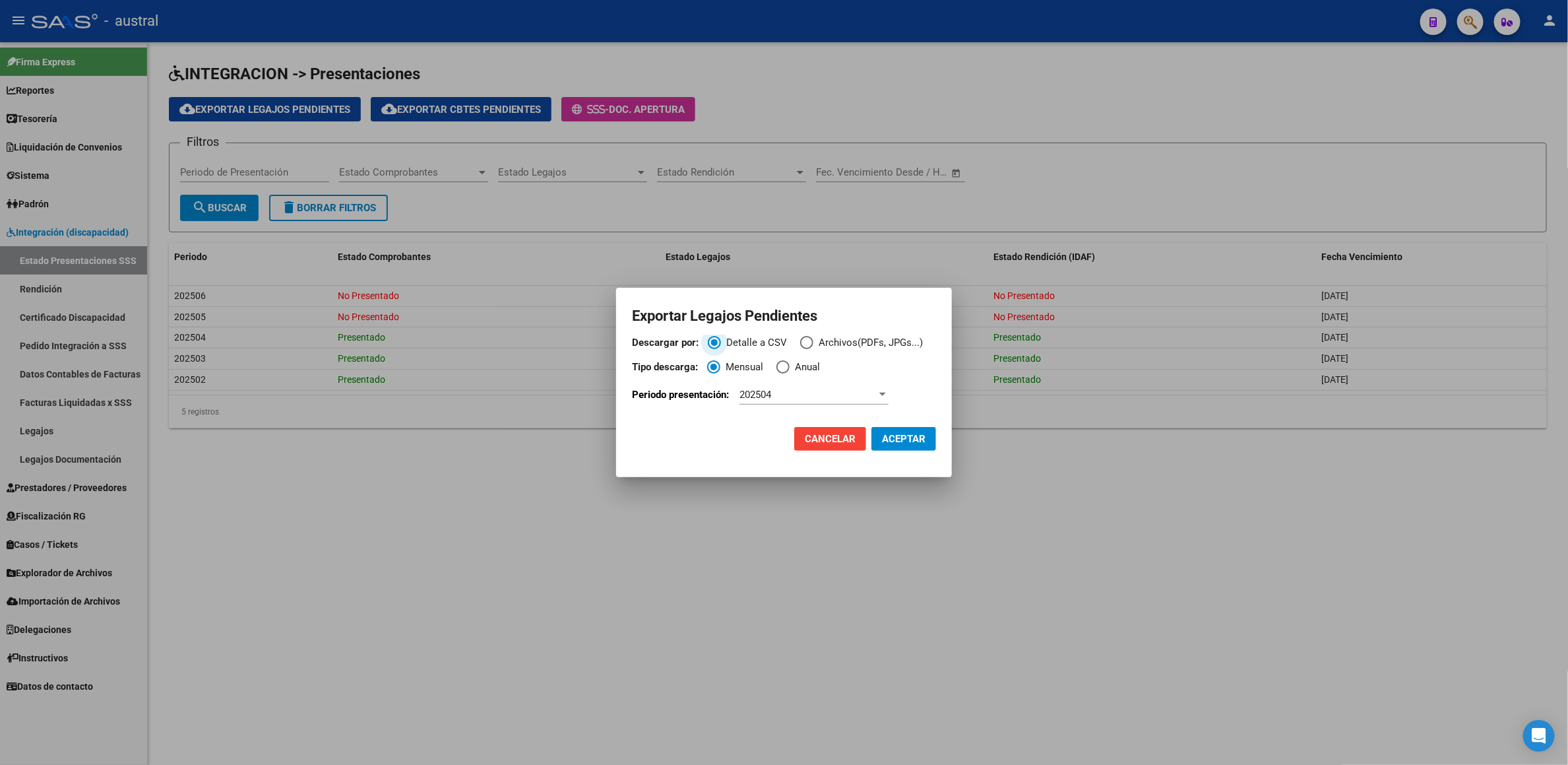
click at [828, 339] on span "Archivos(PDFs, JPGs...)" at bounding box center [868, 343] width 110 height 15
click at [814, 339] on input "Archivos(PDFs, JPGs...)" at bounding box center [807, 342] width 13 height 13
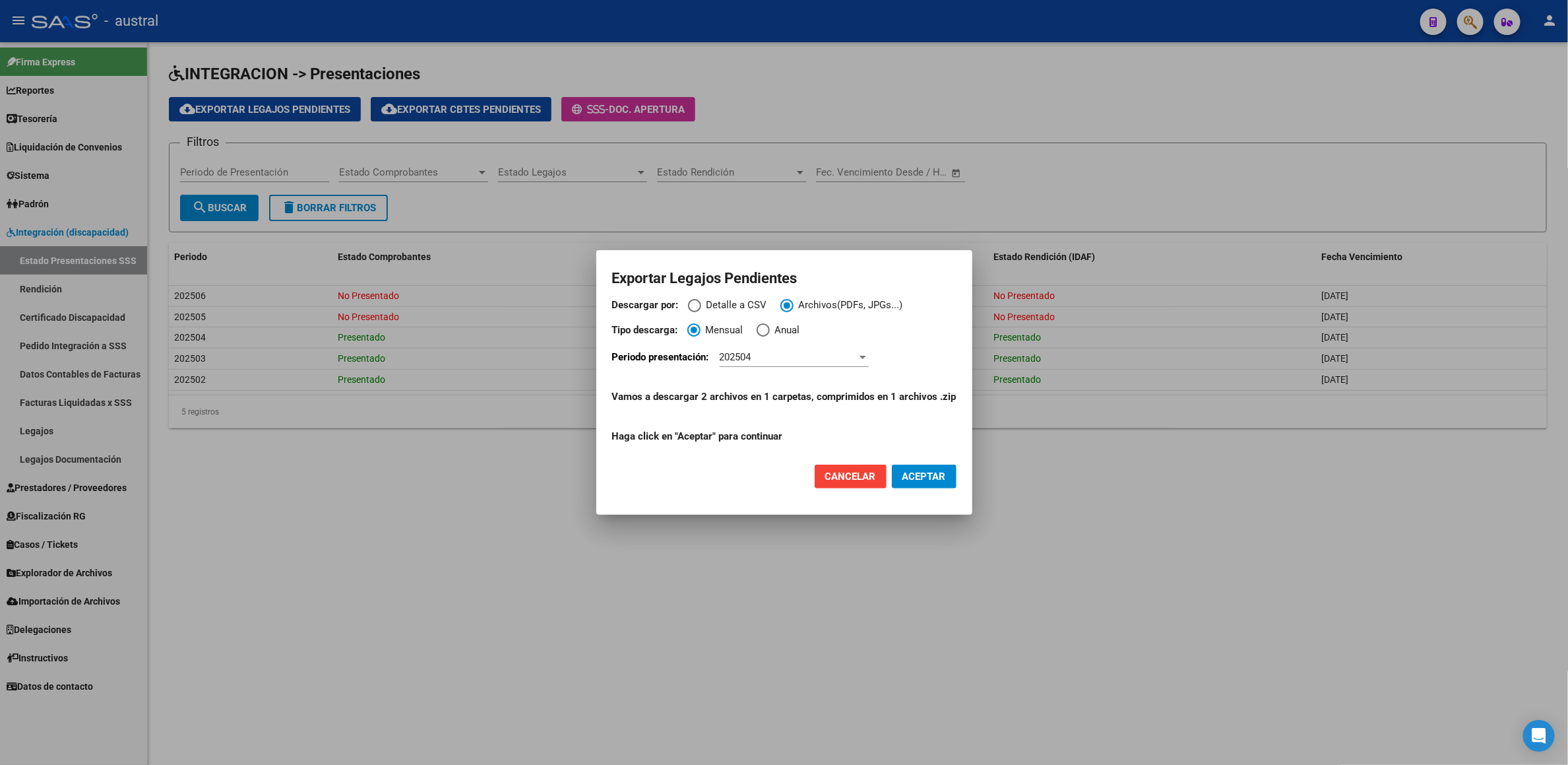
click at [762, 369] on div "202504" at bounding box center [795, 363] width 149 height 32
click at [778, 359] on div "202504" at bounding box center [788, 357] width 137 height 12
click at [810, 355] on span "202504" at bounding box center [797, 358] width 149 height 29
click at [923, 447] on span "ACEPTAR" at bounding box center [924, 476] width 43 height 12
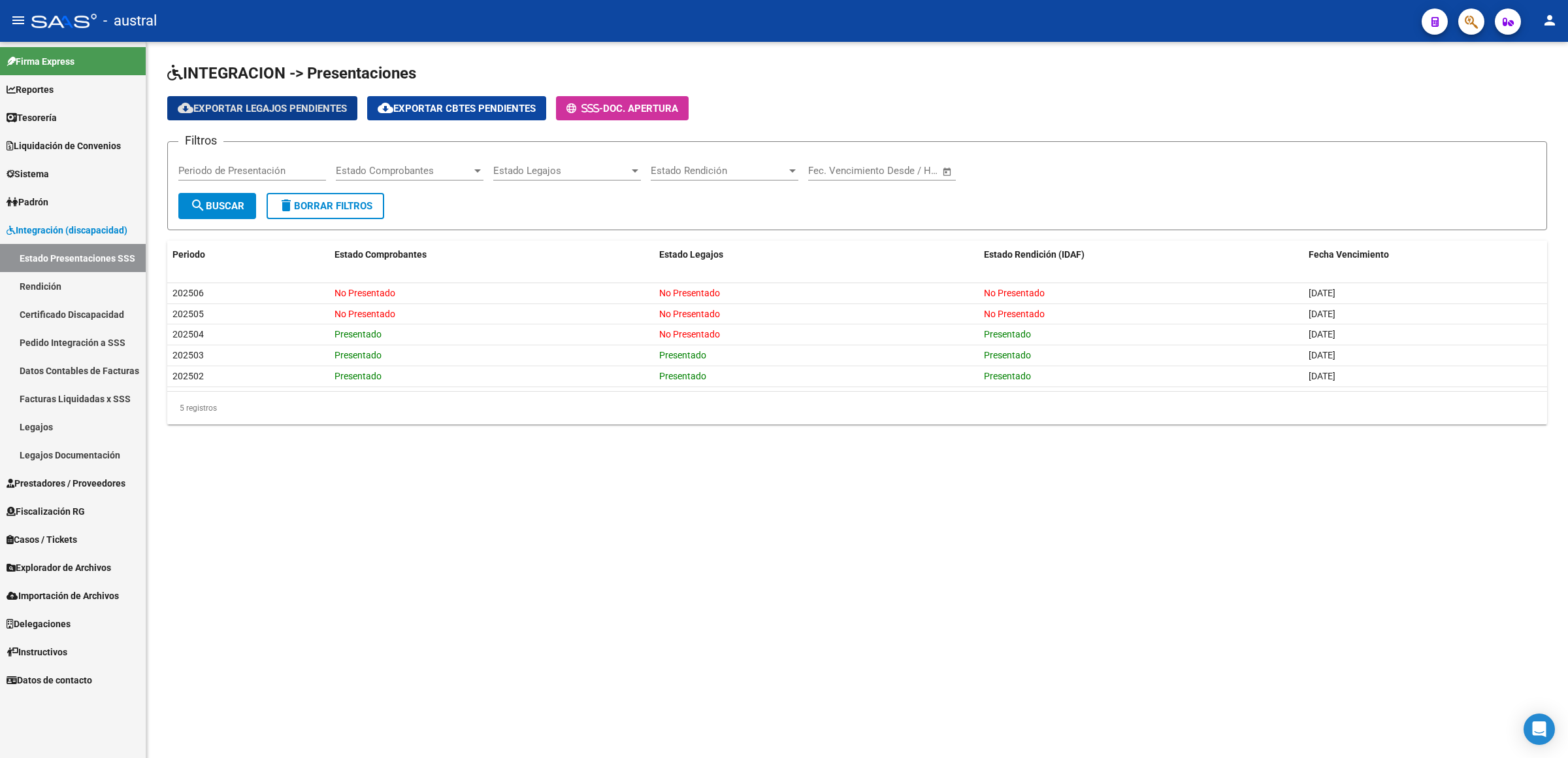
click at [77, 417] on link "Legajos" at bounding box center [73, 426] width 146 height 28
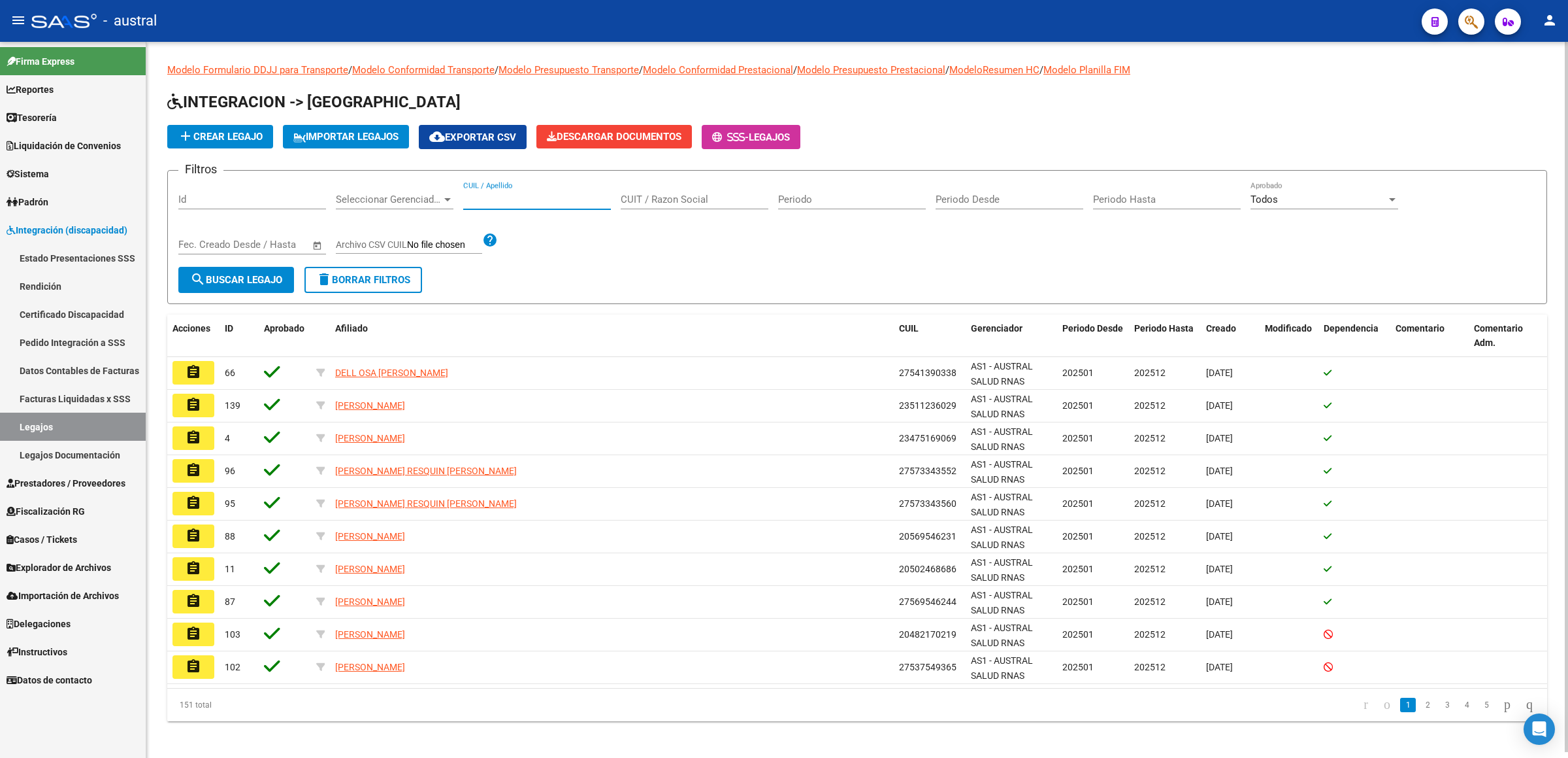
click at [547, 195] on input "CUIL / Apellido" at bounding box center [537, 199] width 148 height 12
type input "ROMERO ROJ"
click at [239, 277] on span "search Buscar Legajo" at bounding box center [235, 279] width 92 height 12
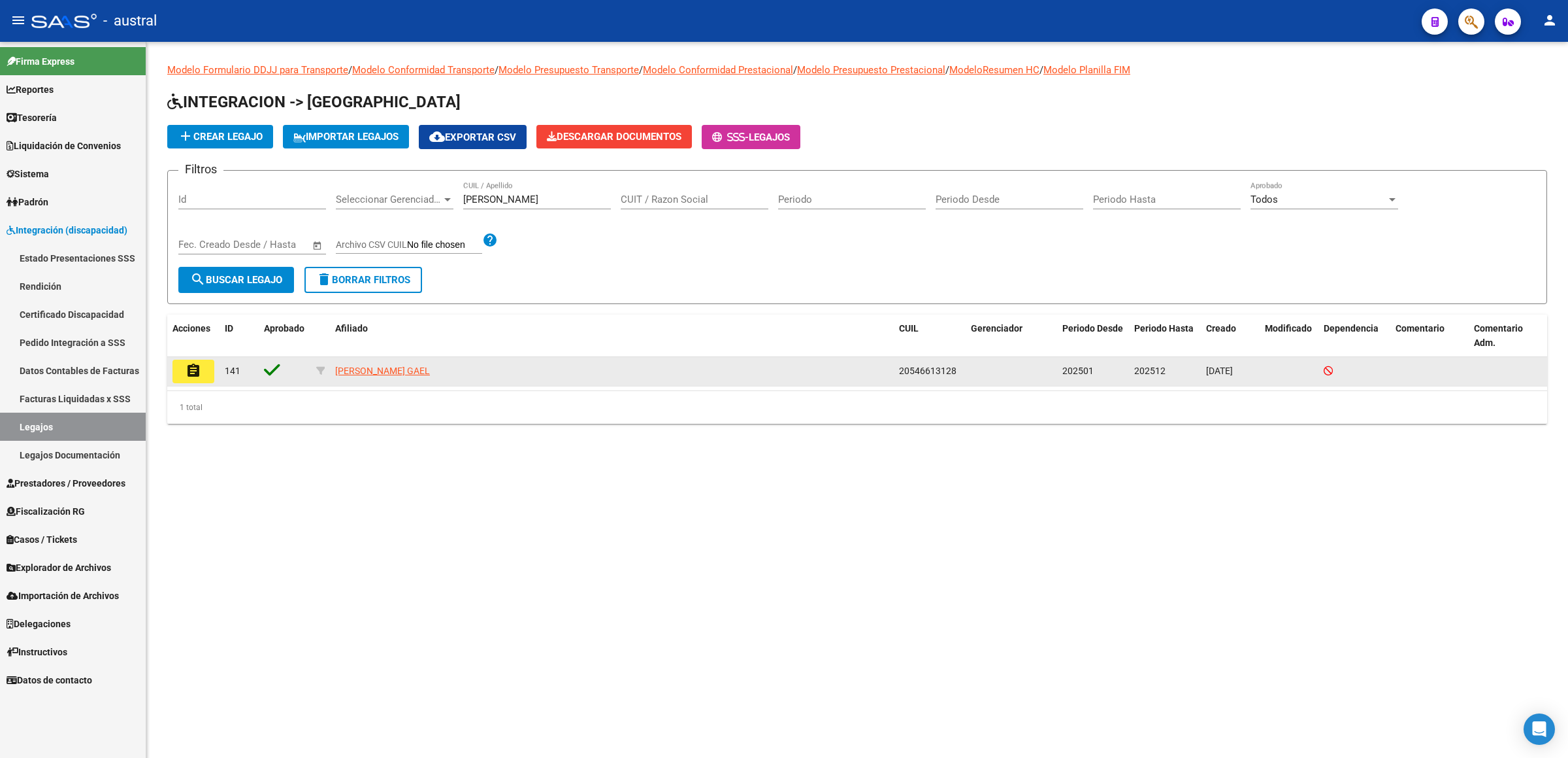
click at [191, 379] on button "assignment" at bounding box center [193, 372] width 42 height 24
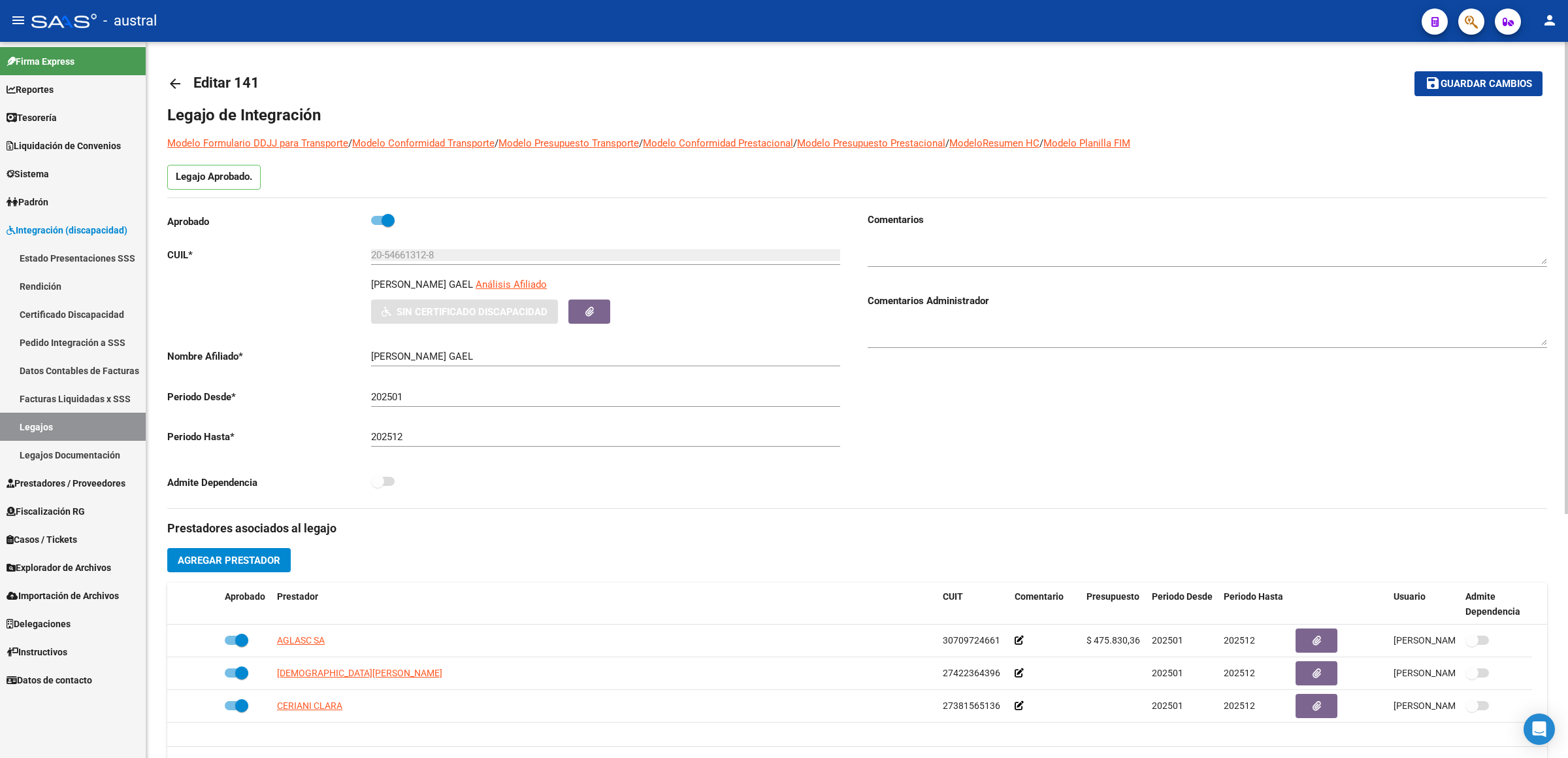
drag, startPoint x: 449, startPoint y: 261, endPoint x: 440, endPoint y: 255, distance: 10.8
click at [290, 240] on div "Aprobado CUIL * 20-54661312-8 Ingresar CUIL ROMERO ROJAS GAEL Análisis Afiliado…" at bounding box center [507, 355] width 679 height 285
click at [453, 256] on input "20-54661312-8" at bounding box center [606, 255] width 469 height 12
drag, startPoint x: 408, startPoint y: 254, endPoint x: 287, endPoint y: 246, distance: 121.3
click at [288, 247] on div "Aprobado CUIL * 20-54661312-8 Ingresar CUIL ROMERO ROJAS GAEL Análisis Afiliado…" at bounding box center [507, 355] width 679 height 285
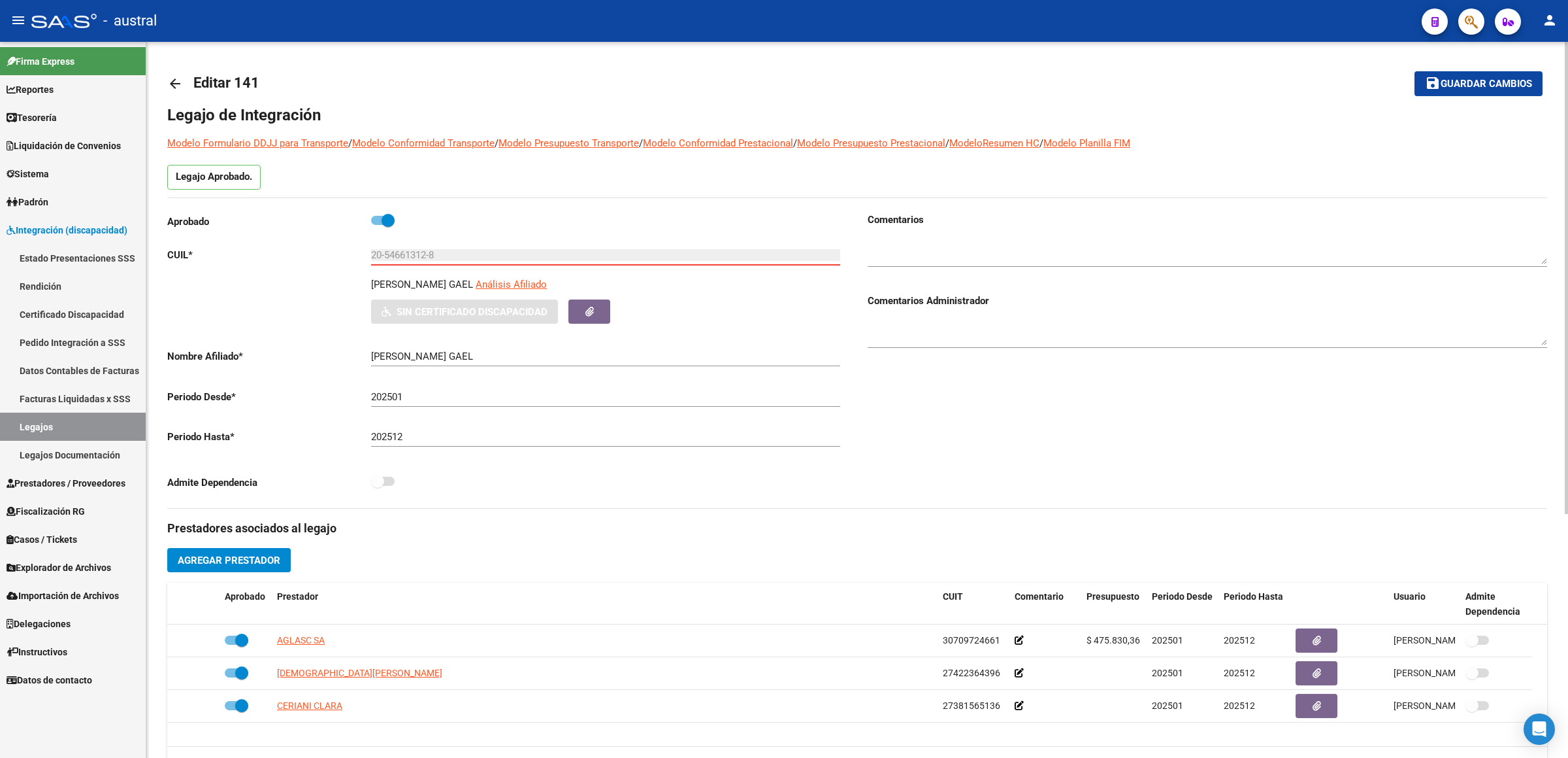
click at [382, 214] on label at bounding box center [383, 220] width 24 height 16
click at [378, 225] on input "checkbox" at bounding box center [377, 225] width 1 height 1
checkbox input "false"
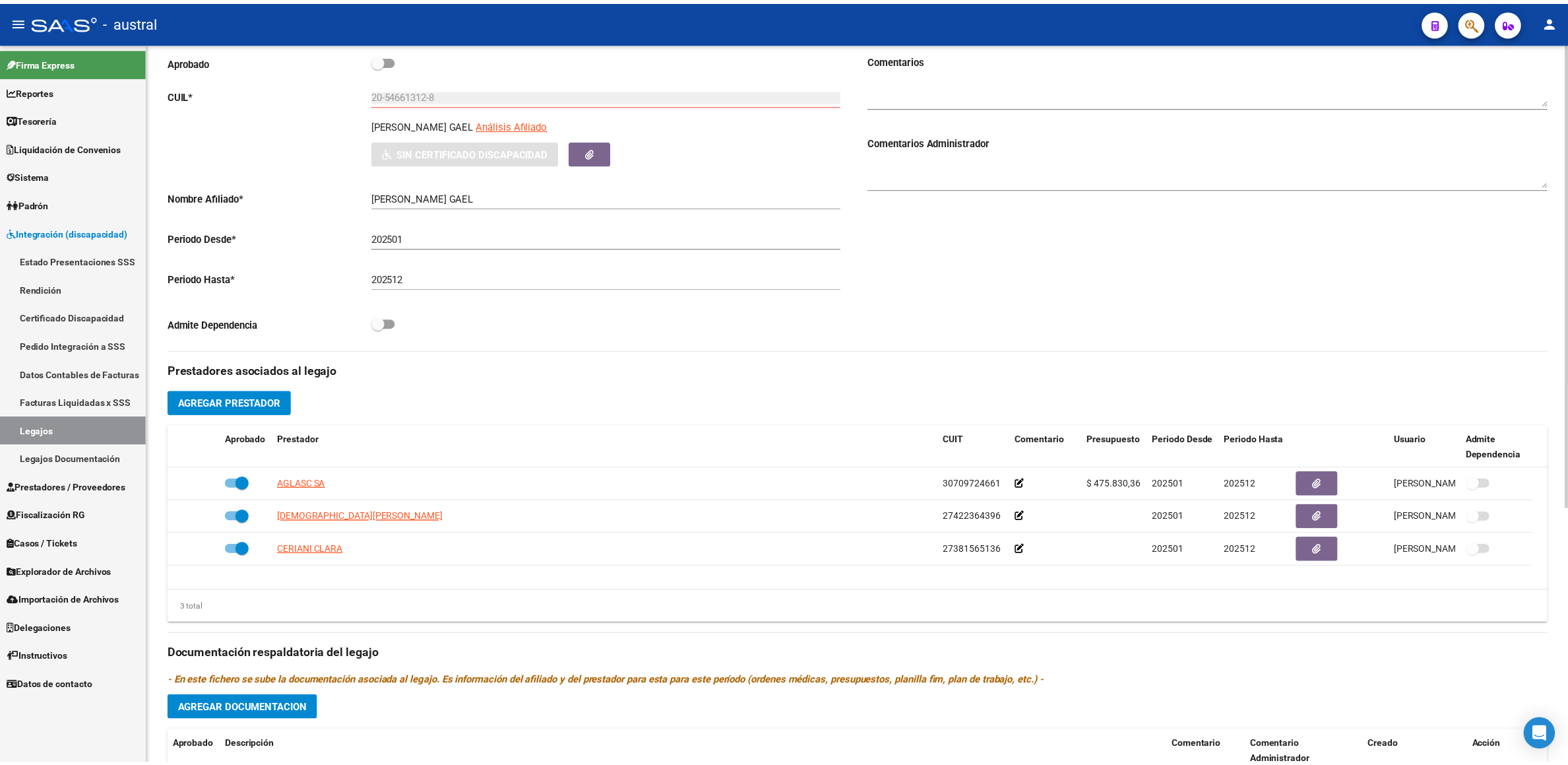
scroll to position [395, 0]
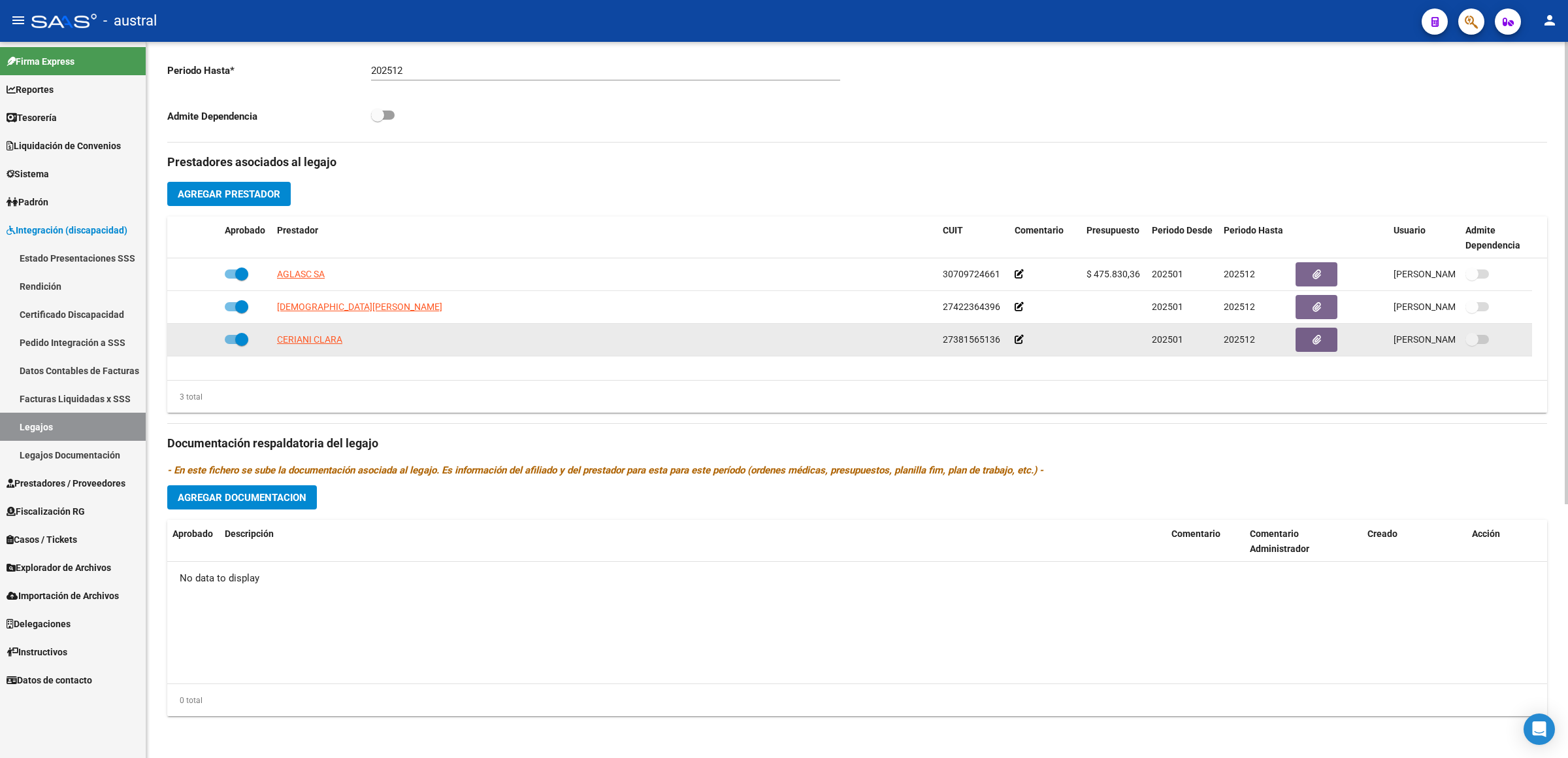
click at [325, 337] on span "CERIANI CLARA" at bounding box center [309, 339] width 66 height 10
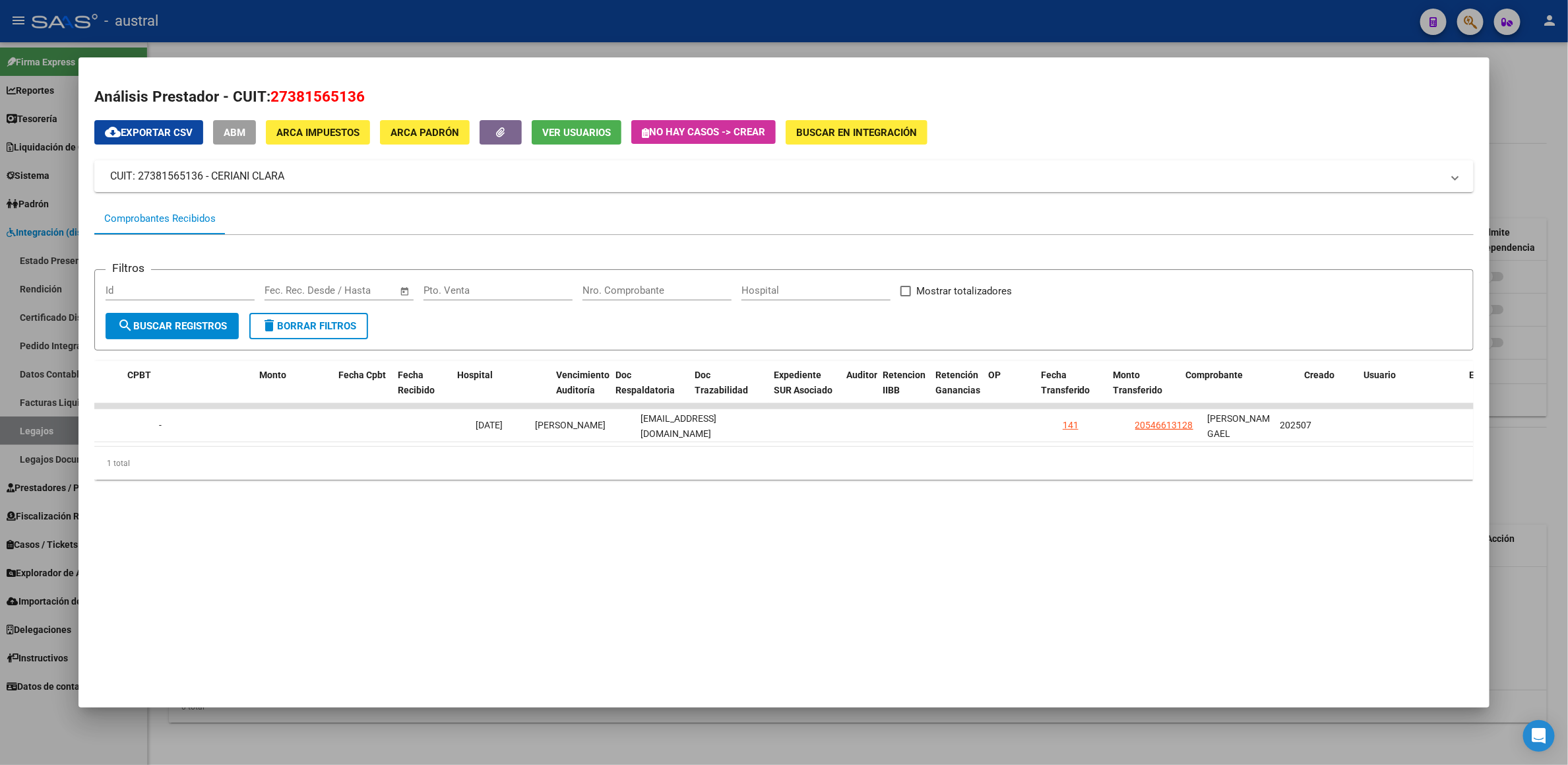
scroll to position [0, 0]
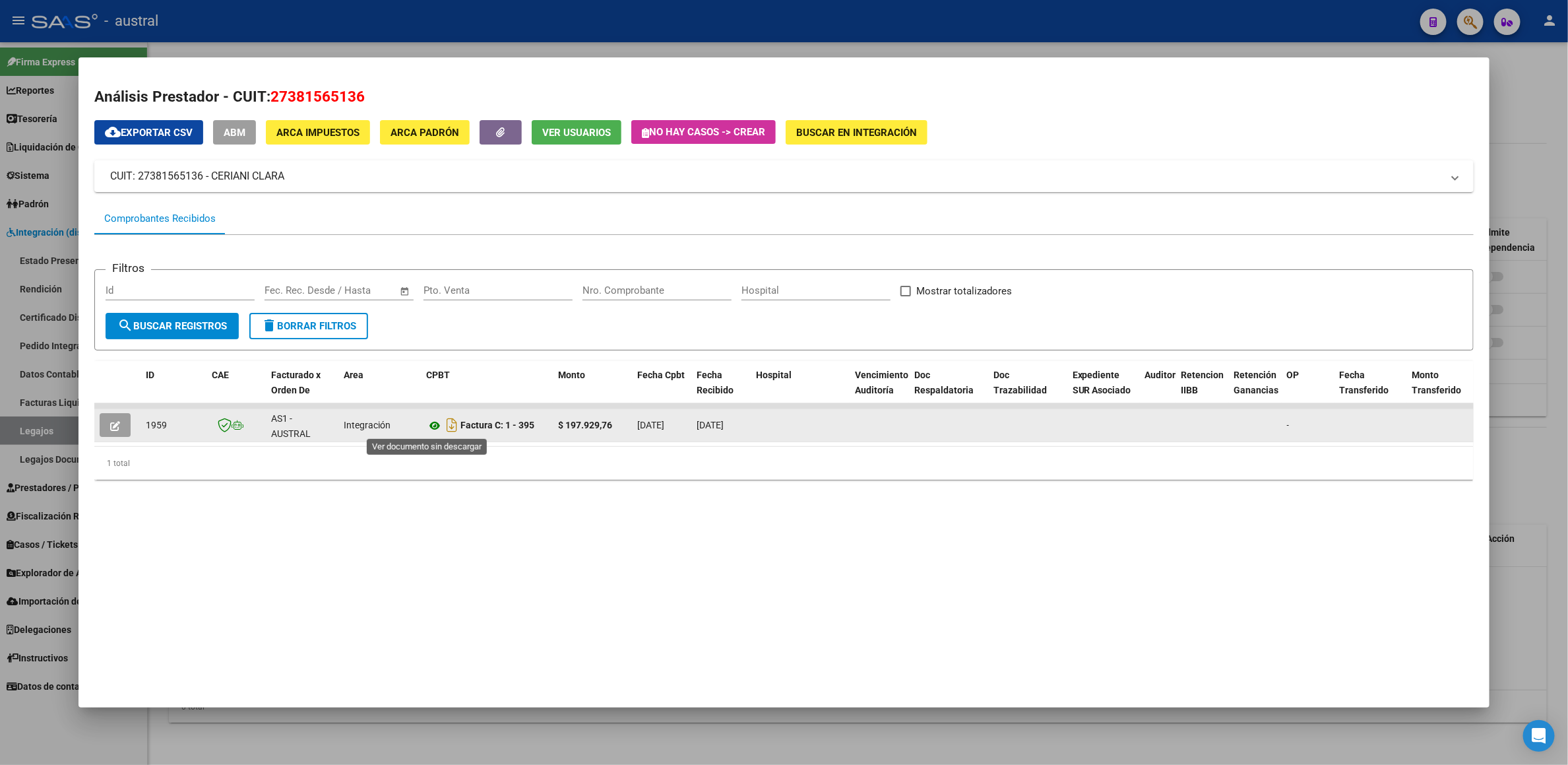
click at [434, 426] on icon at bounding box center [434, 425] width 18 height 16
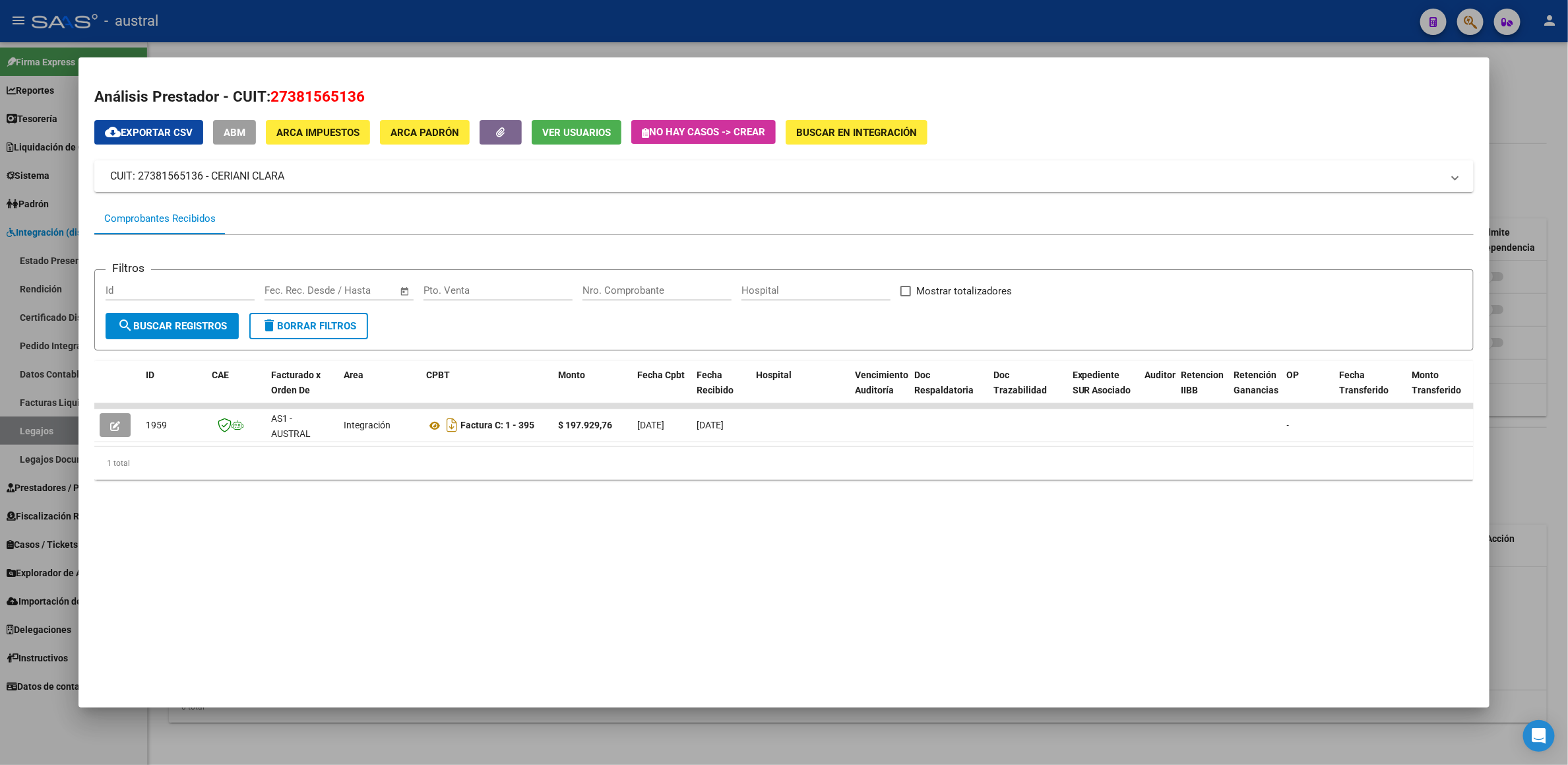
click at [1563, 99] on div at bounding box center [784, 382] width 1568 height 765
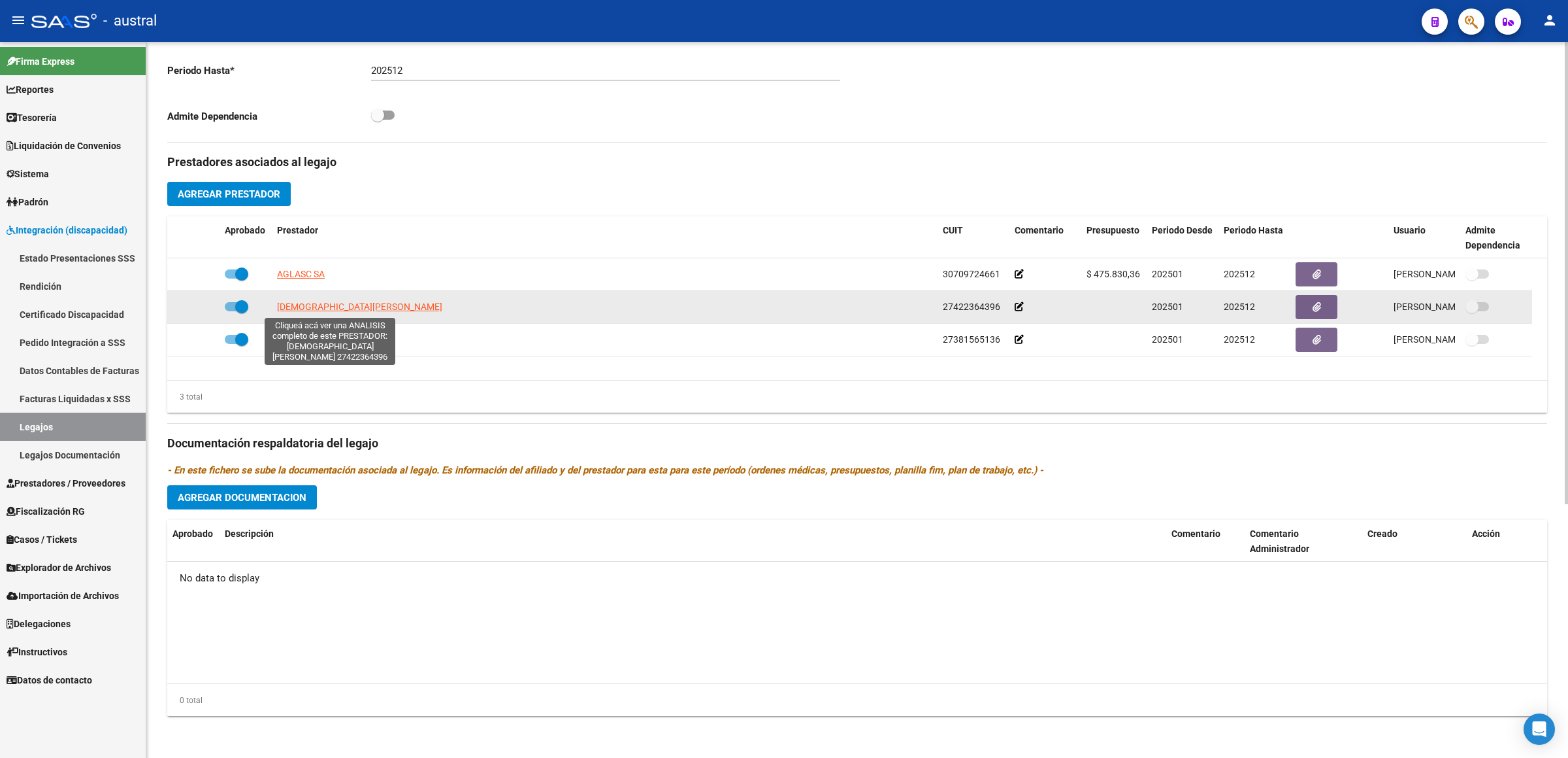
click at [316, 309] on span "BRITEZ MARINA CELESTE" at bounding box center [359, 306] width 165 height 10
type textarea "27422364396"
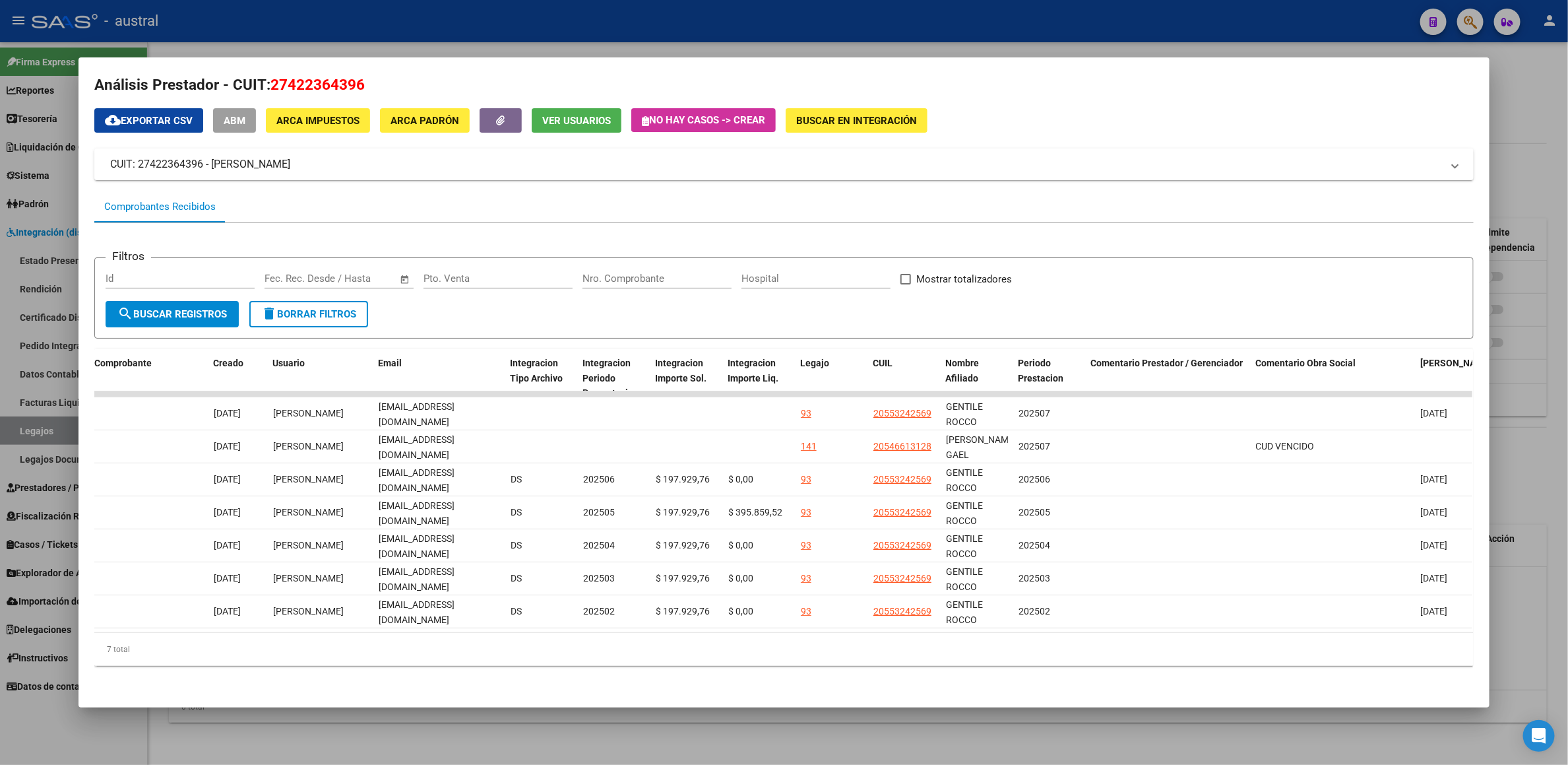
scroll to position [0, 1471]
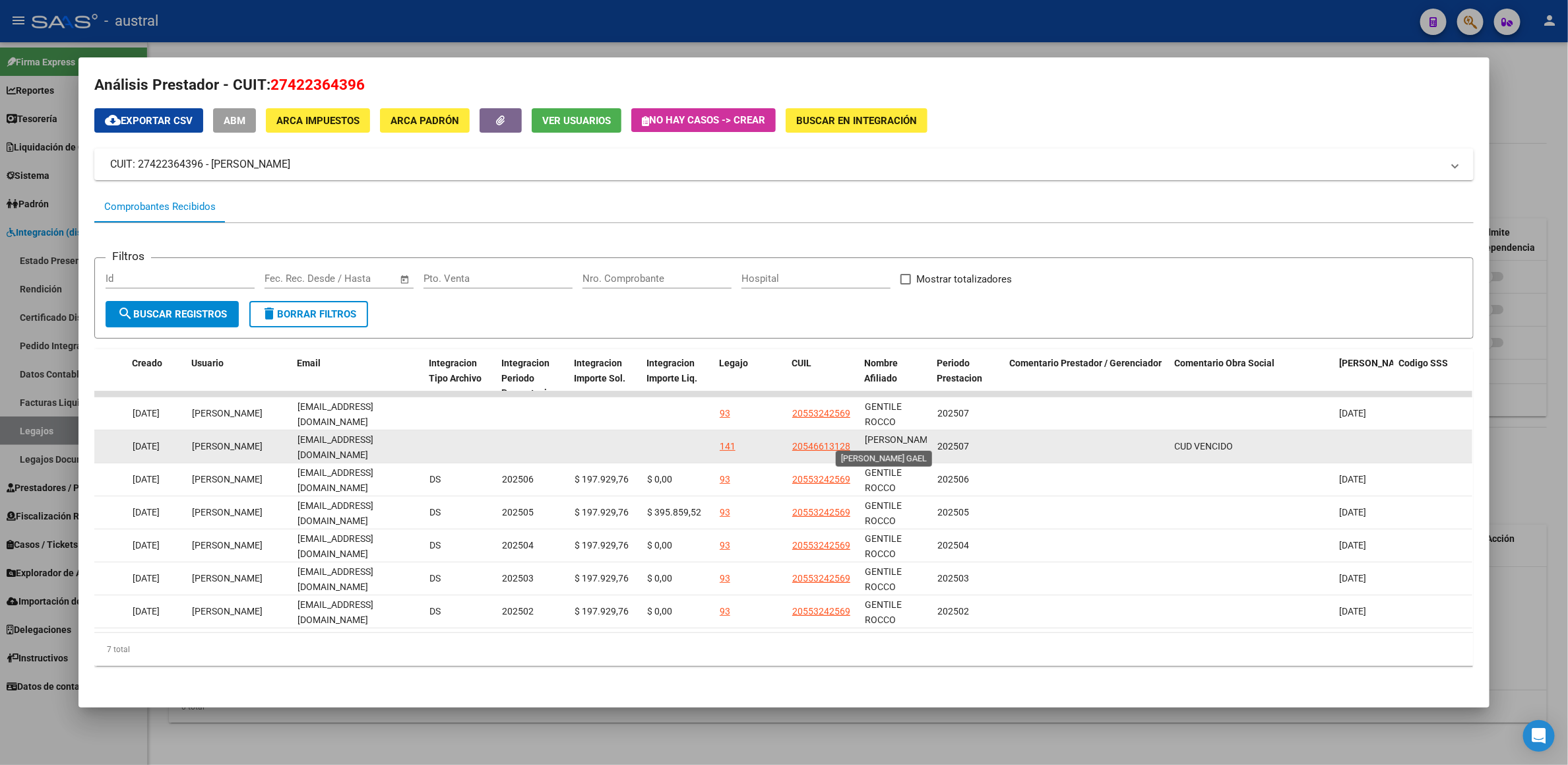
click at [901, 433] on div "ROMERO ROJAS GAEL" at bounding box center [895, 446] width 62 height 28
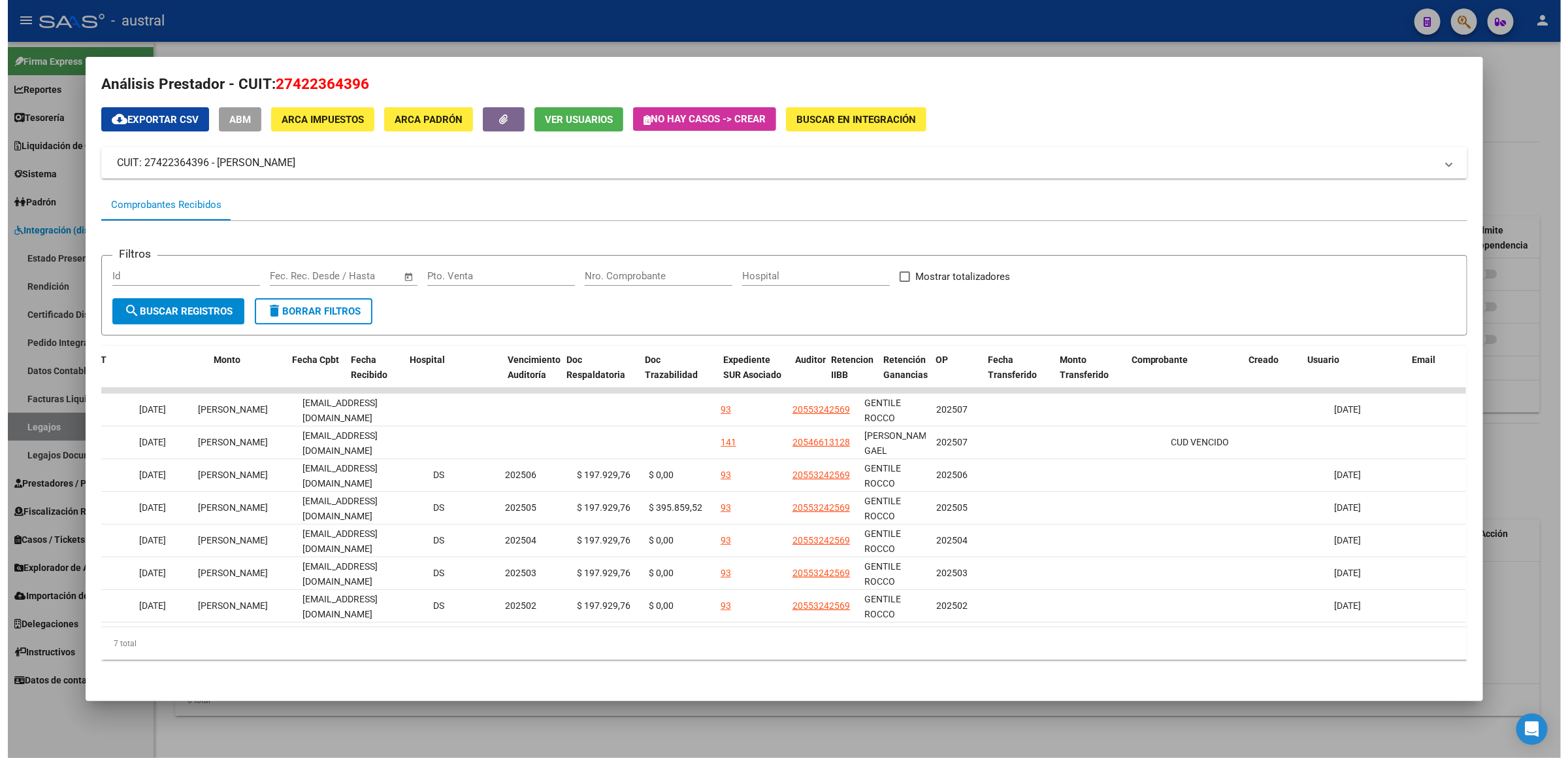
scroll to position [0, 263]
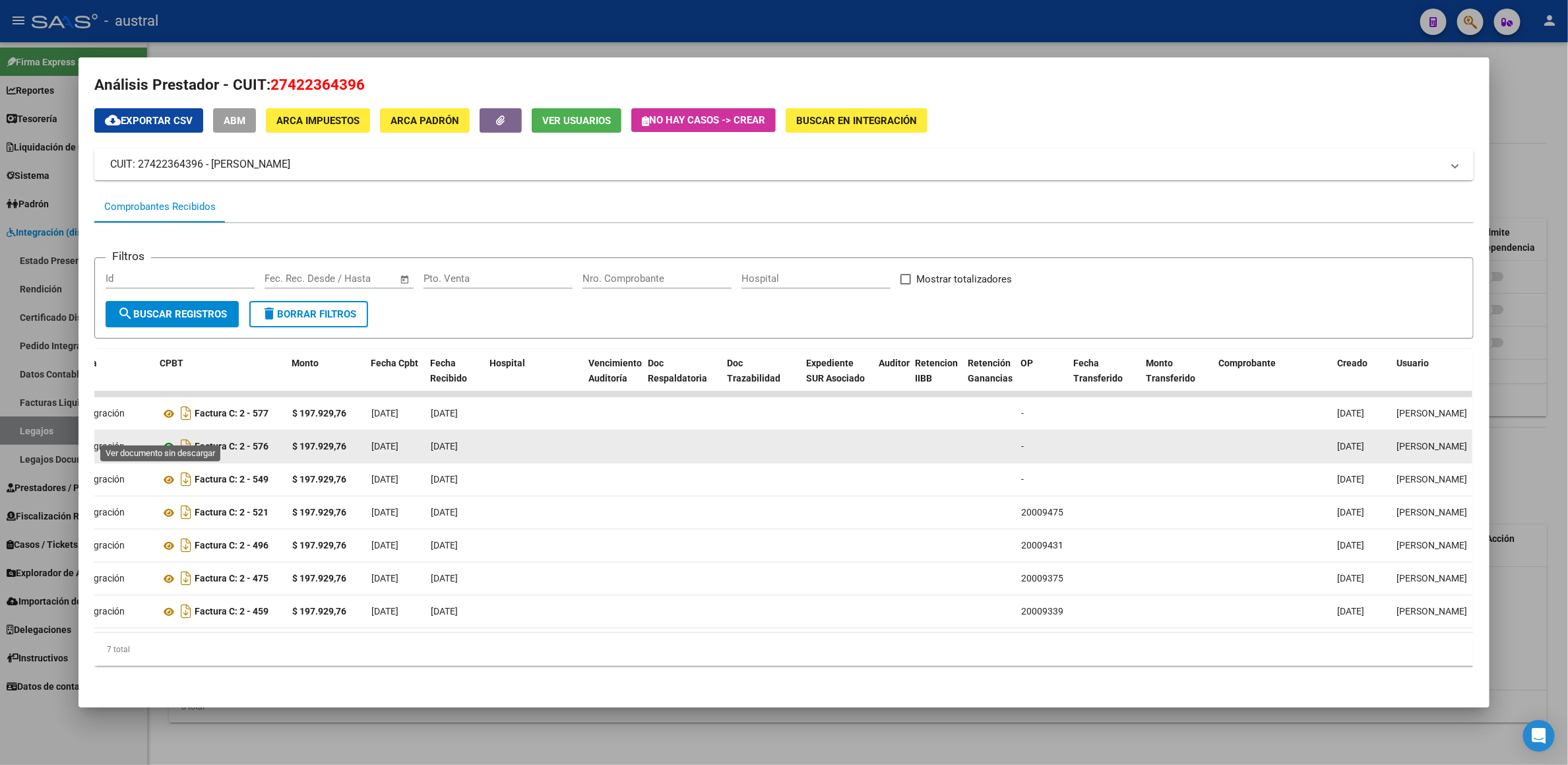
click at [162, 439] on icon at bounding box center [169, 446] width 18 height 16
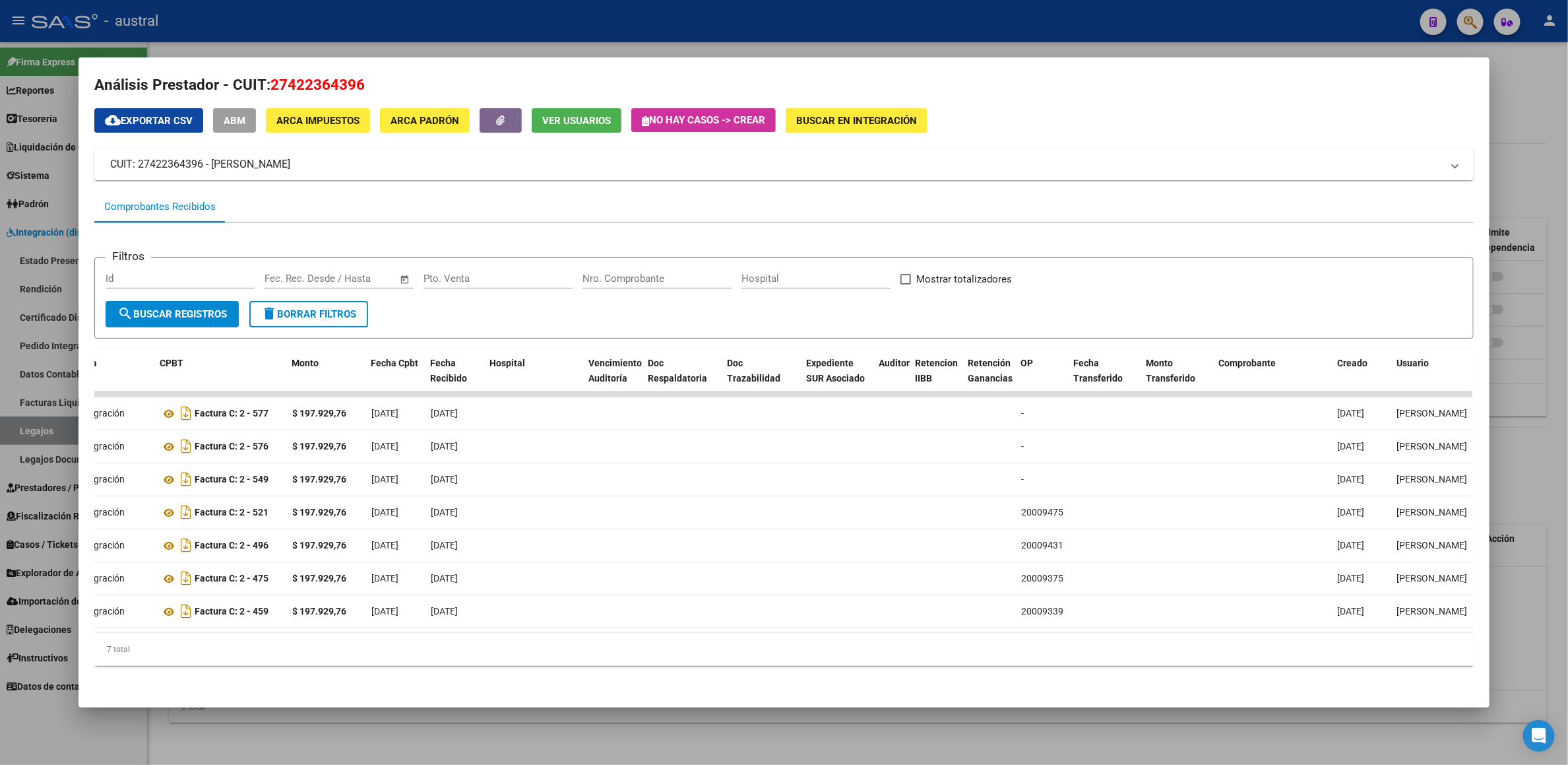
click at [1542, 83] on div at bounding box center [784, 382] width 1568 height 765
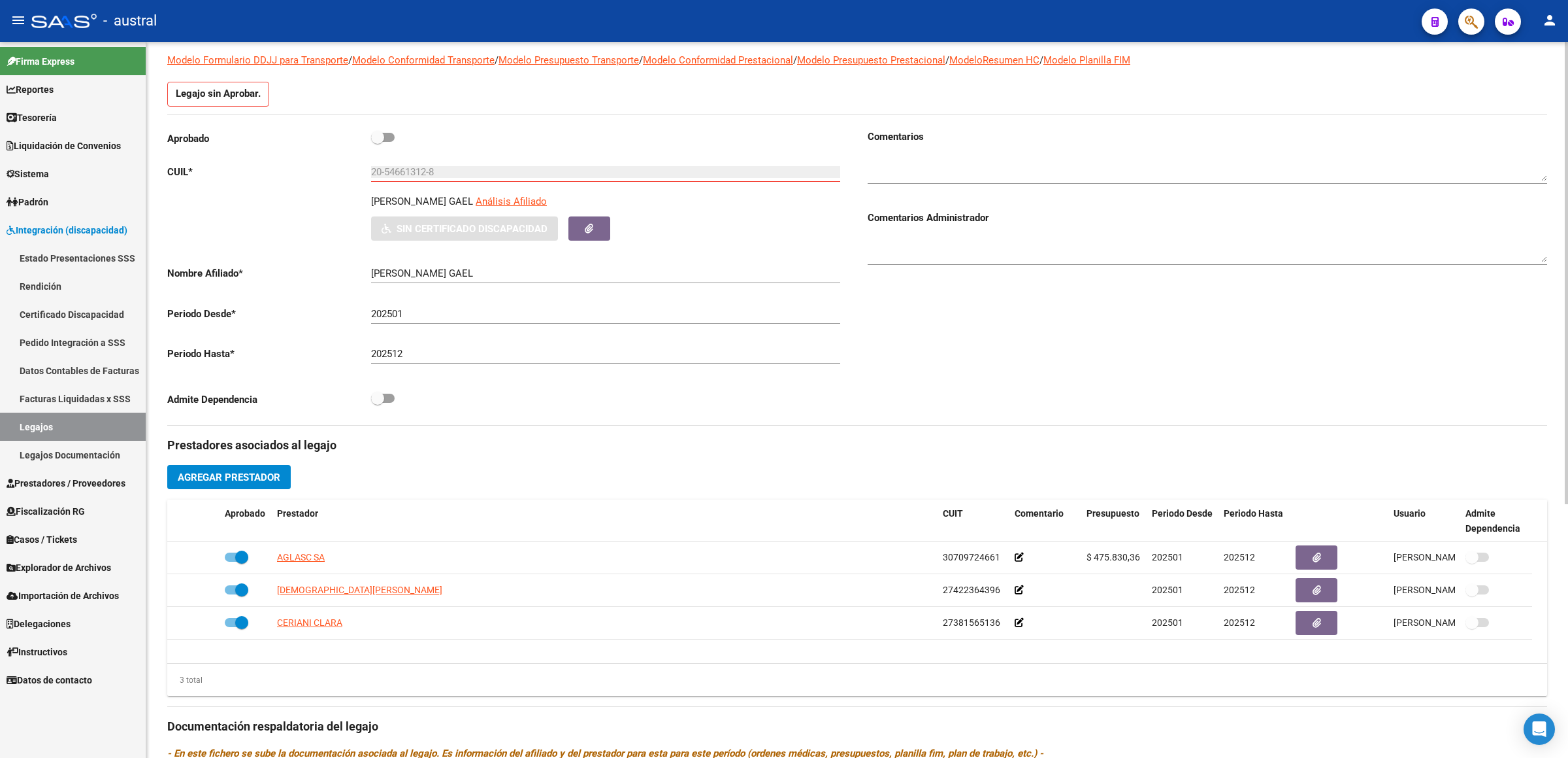
scroll to position [0, 0]
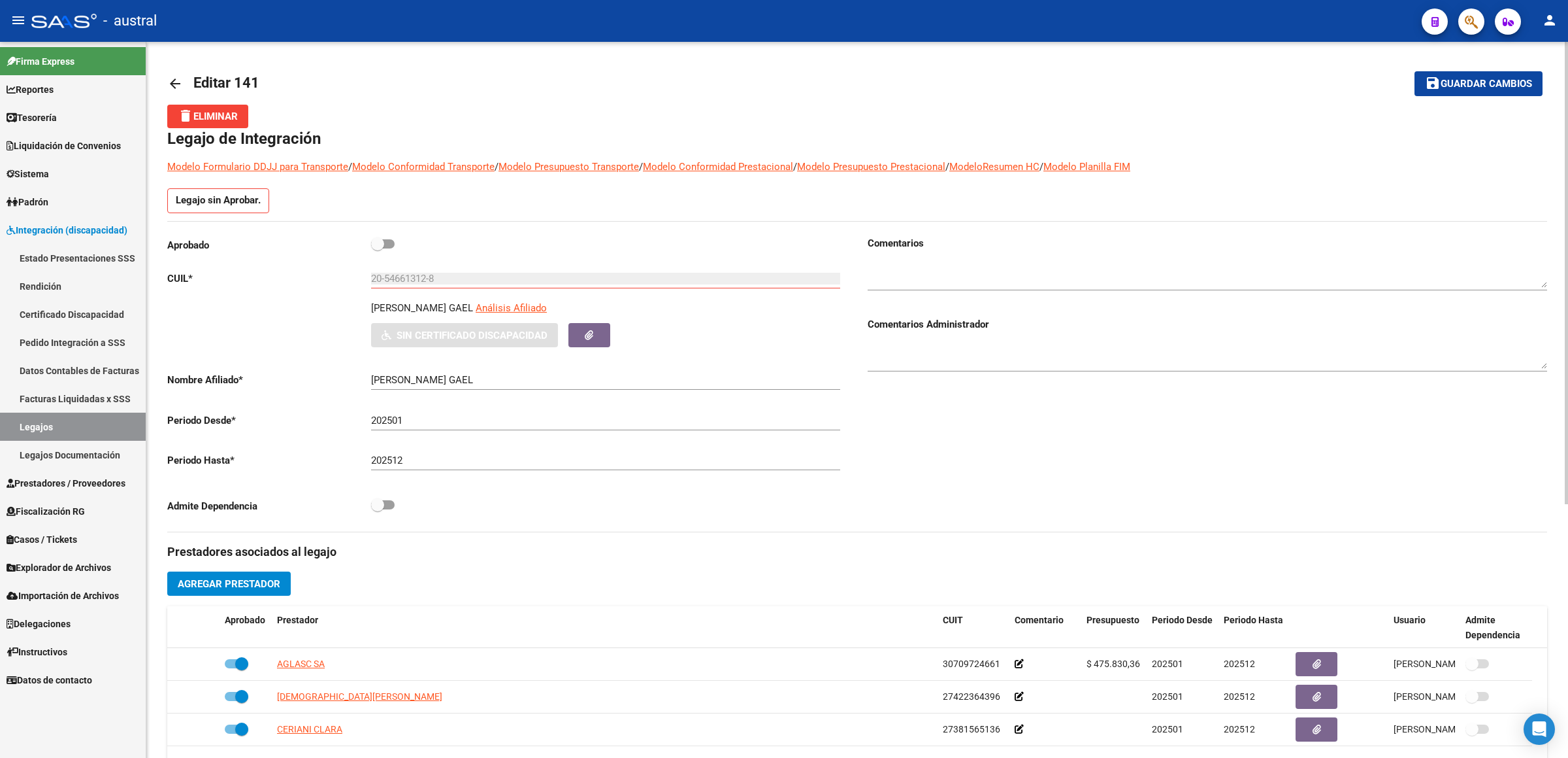
click at [1468, 75] on button "save Guardar cambios" at bounding box center [1479, 83] width 128 height 24
click at [178, 79] on mat-icon "arrow_back" at bounding box center [174, 83] width 16 height 16
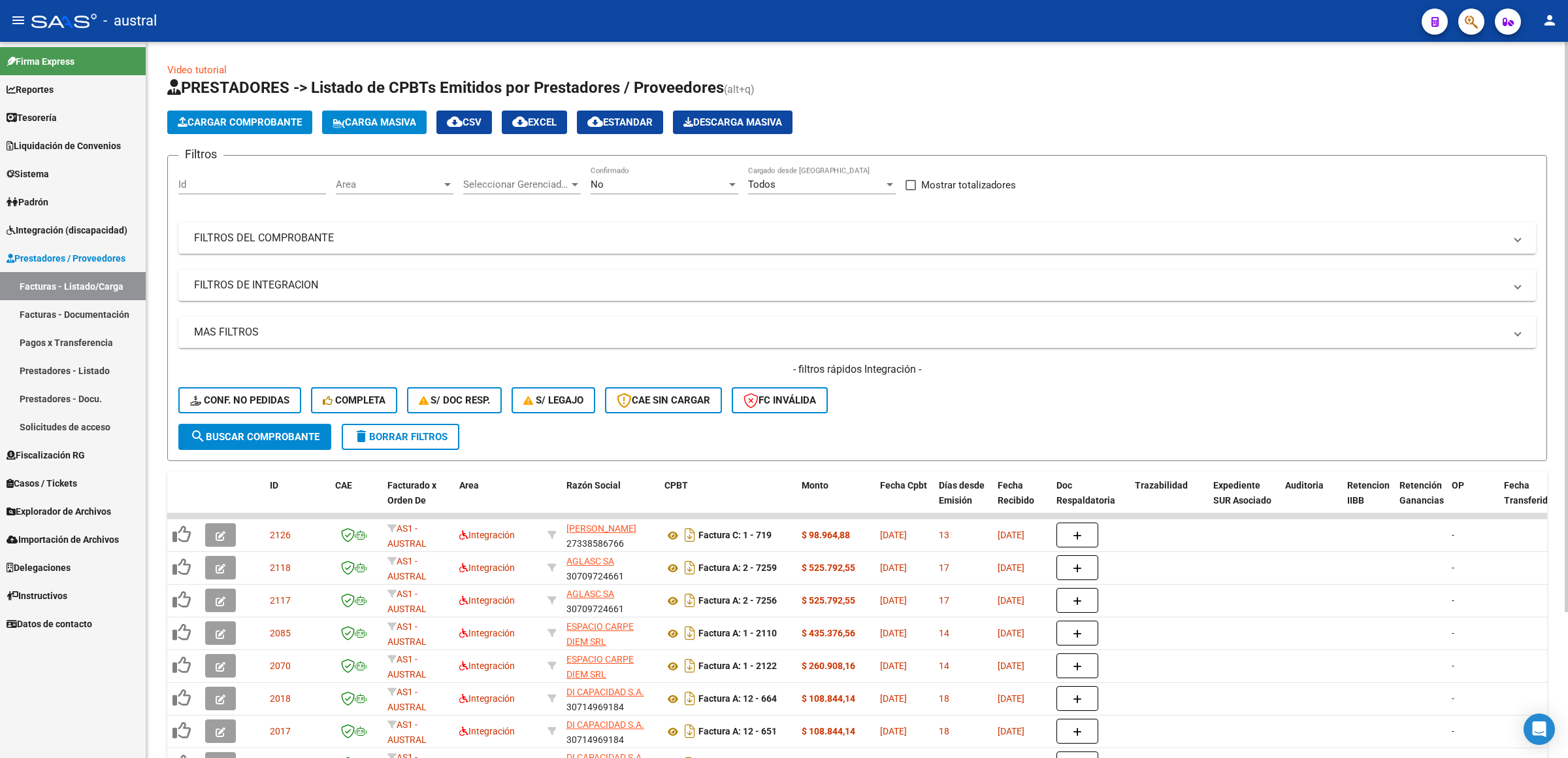
click at [329, 218] on div "Filtros Id Area Area Seleccionar Gerenciador Seleccionar Gerenciador No Confirm…" at bounding box center [856, 295] width 1357 height 258
click at [331, 224] on mat-expansion-panel-header "FILTROS DEL COMPROBANTE" at bounding box center [856, 237] width 1357 height 31
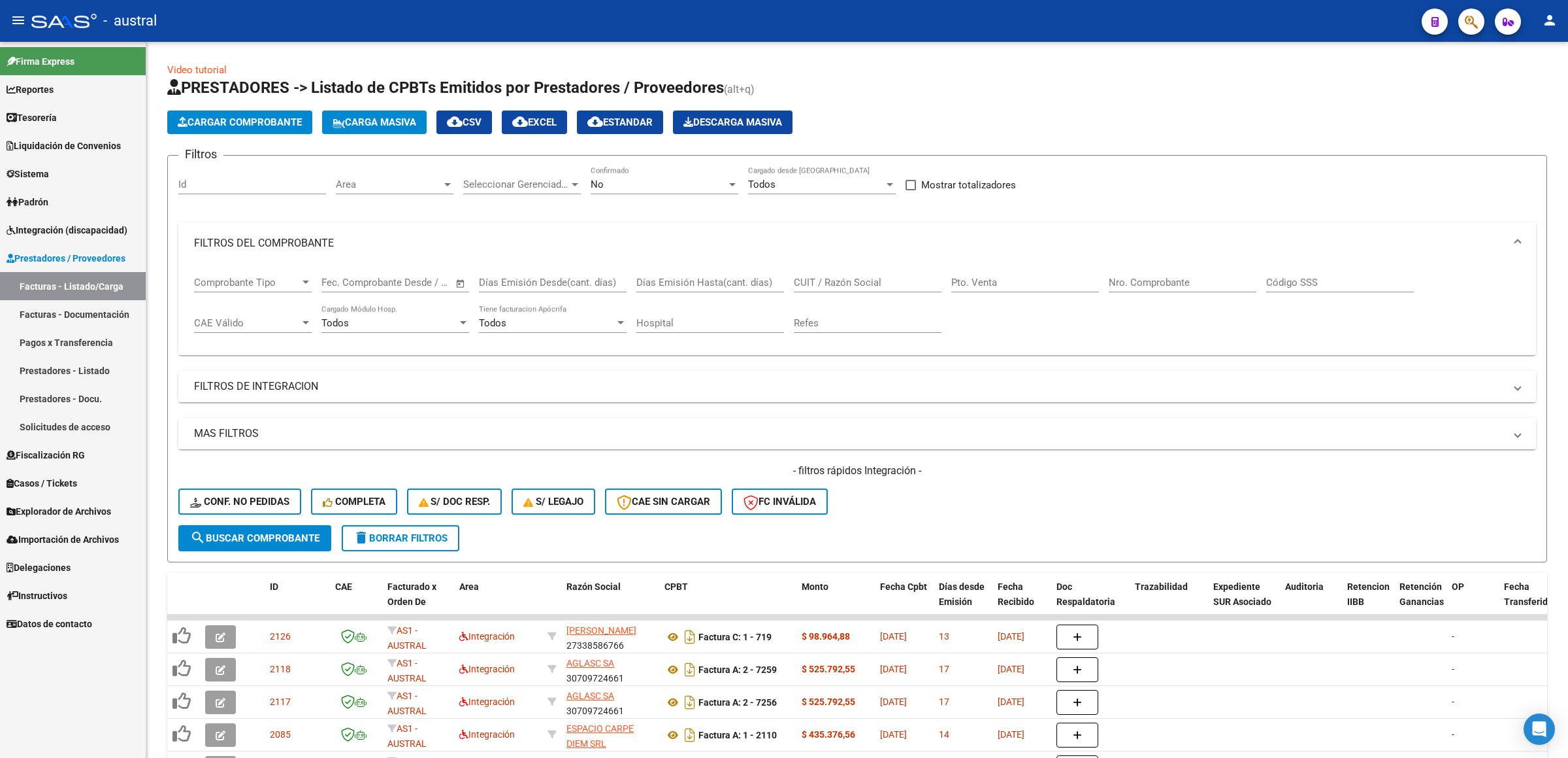
click at [89, 229] on span "Integración (discapacidad)" at bounding box center [67, 230] width 120 height 15
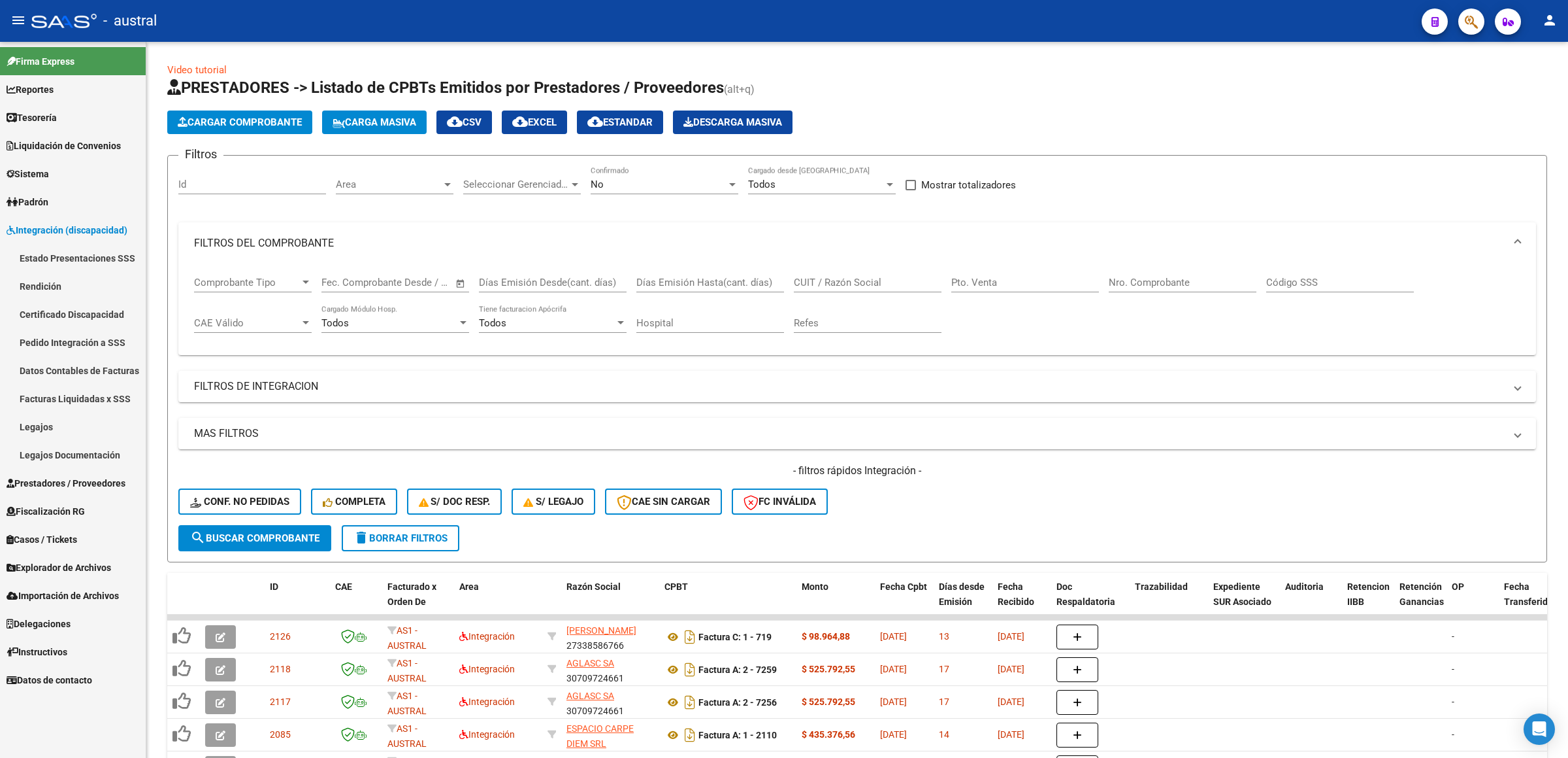
click at [114, 339] on link "Pedido Integración a SSS" at bounding box center [73, 342] width 146 height 28
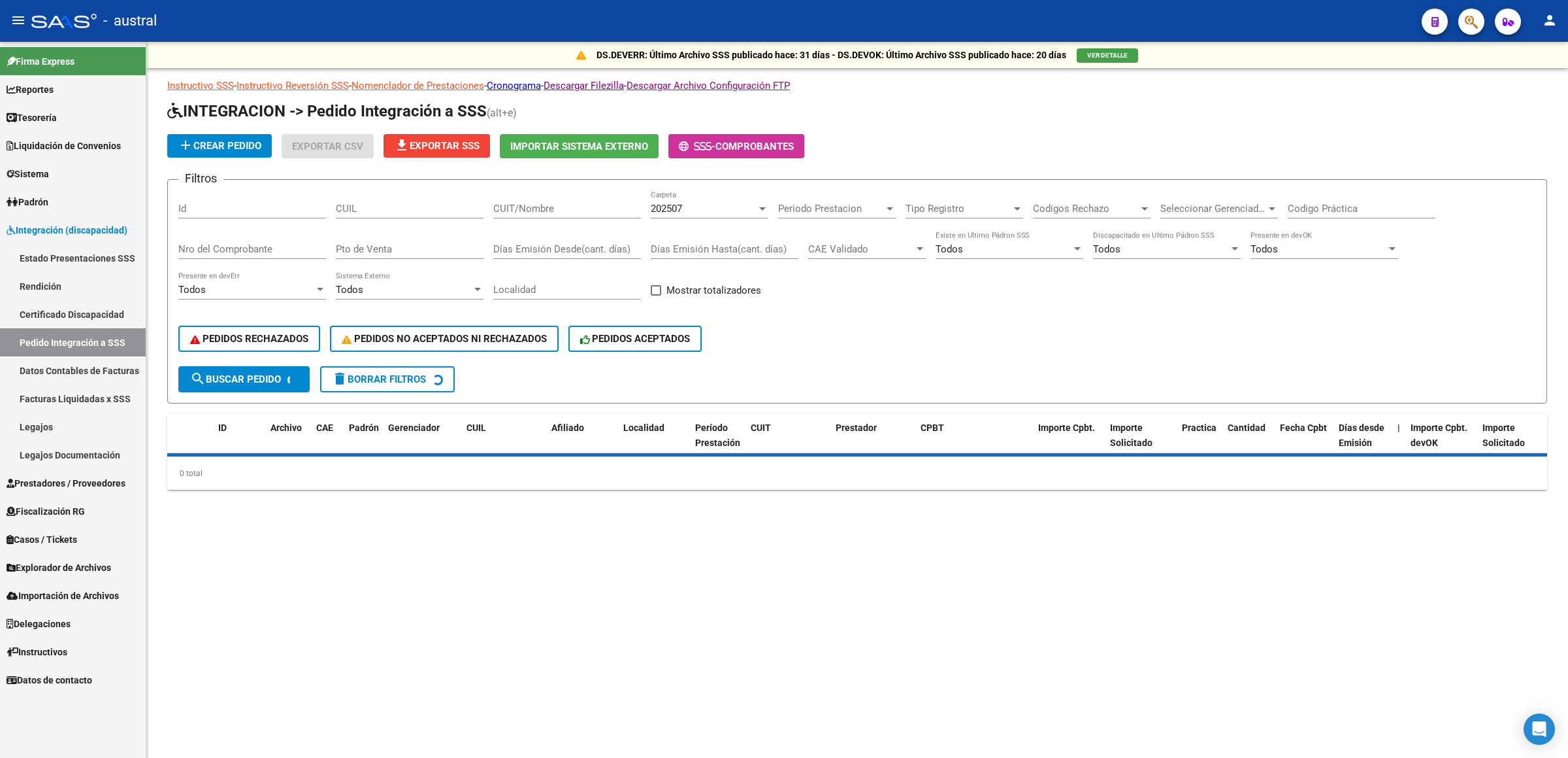
click at [549, 208] on input "CUIT/Nombre" at bounding box center [567, 208] width 148 height 12
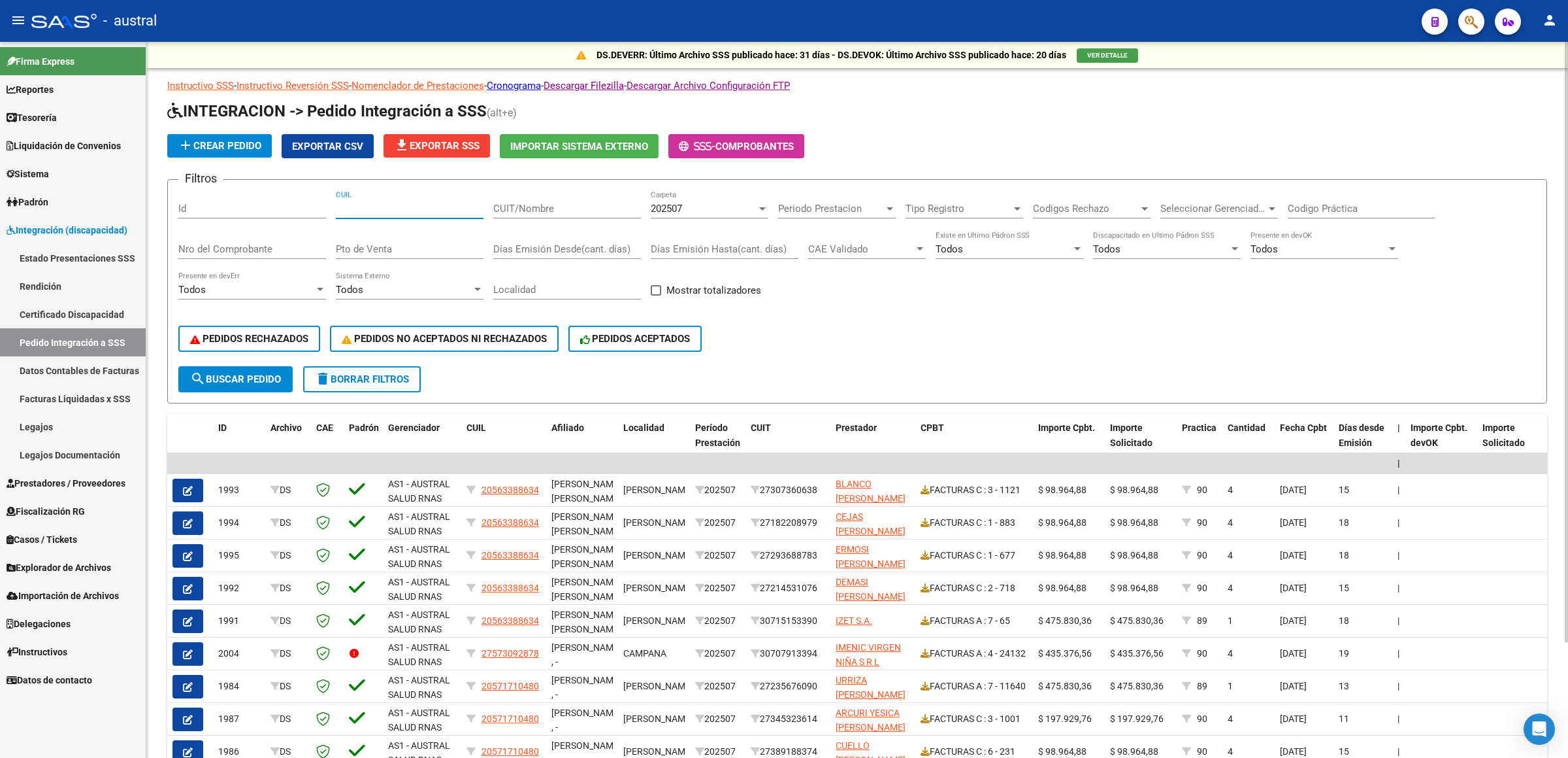
click at [402, 208] on input "CUIL" at bounding box center [410, 208] width 148 height 12
click at [709, 195] on div "202507 Carpeta" at bounding box center [709, 204] width 118 height 28
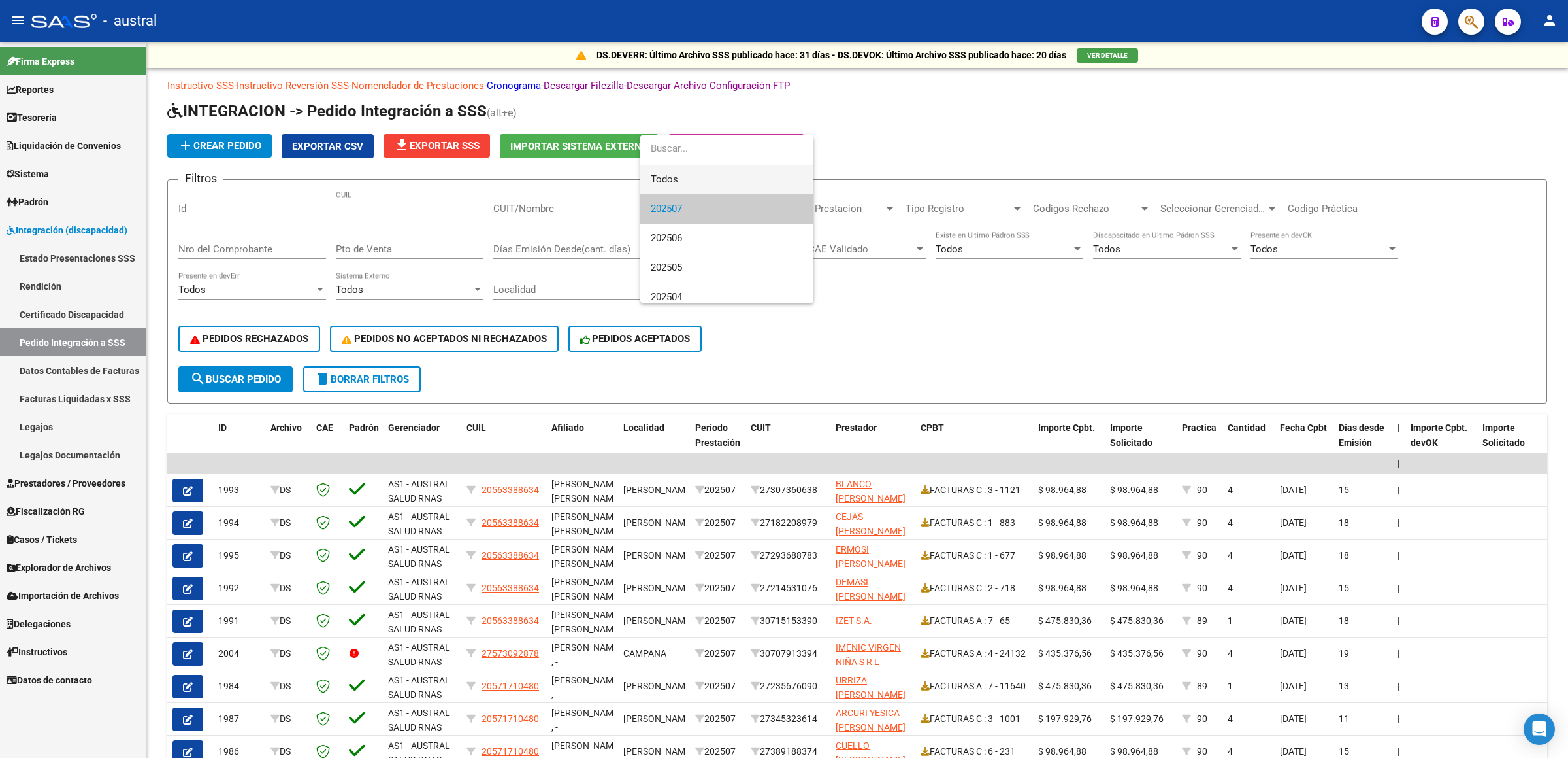
click at [716, 189] on span "Todos" at bounding box center [727, 179] width 152 height 29
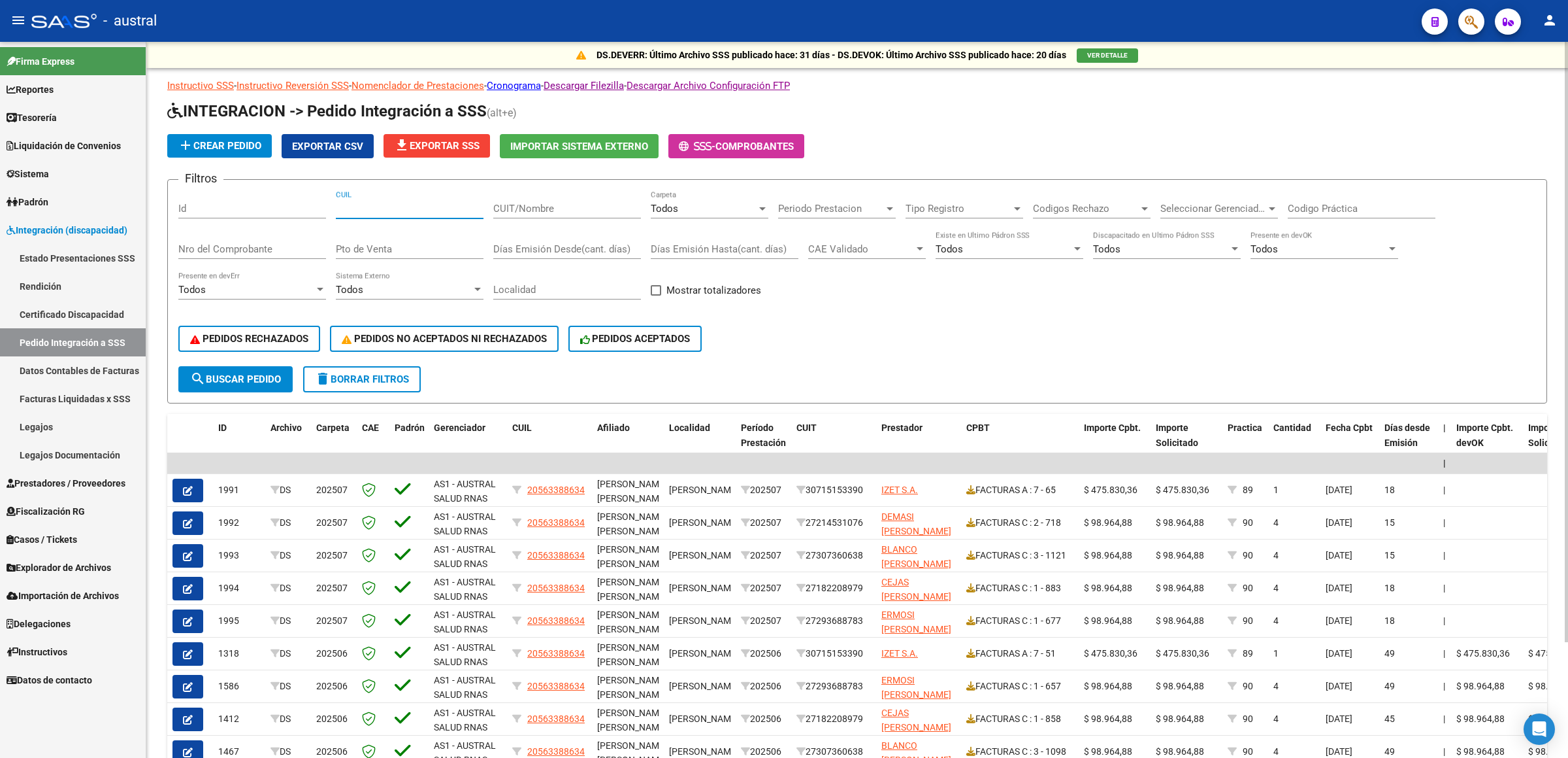
drag, startPoint x: 427, startPoint y: 206, endPoint x: 275, endPoint y: 198, distance: 152.2
click at [275, 198] on div "Filtros Id CUIL CUIT/Nombre Todos Carpeta Periodo Prestacion Periodo Prestacion…" at bounding box center [856, 278] width 1357 height 176
click at [255, 376] on span "search Buscar Pedido" at bounding box center [235, 379] width 90 height 12
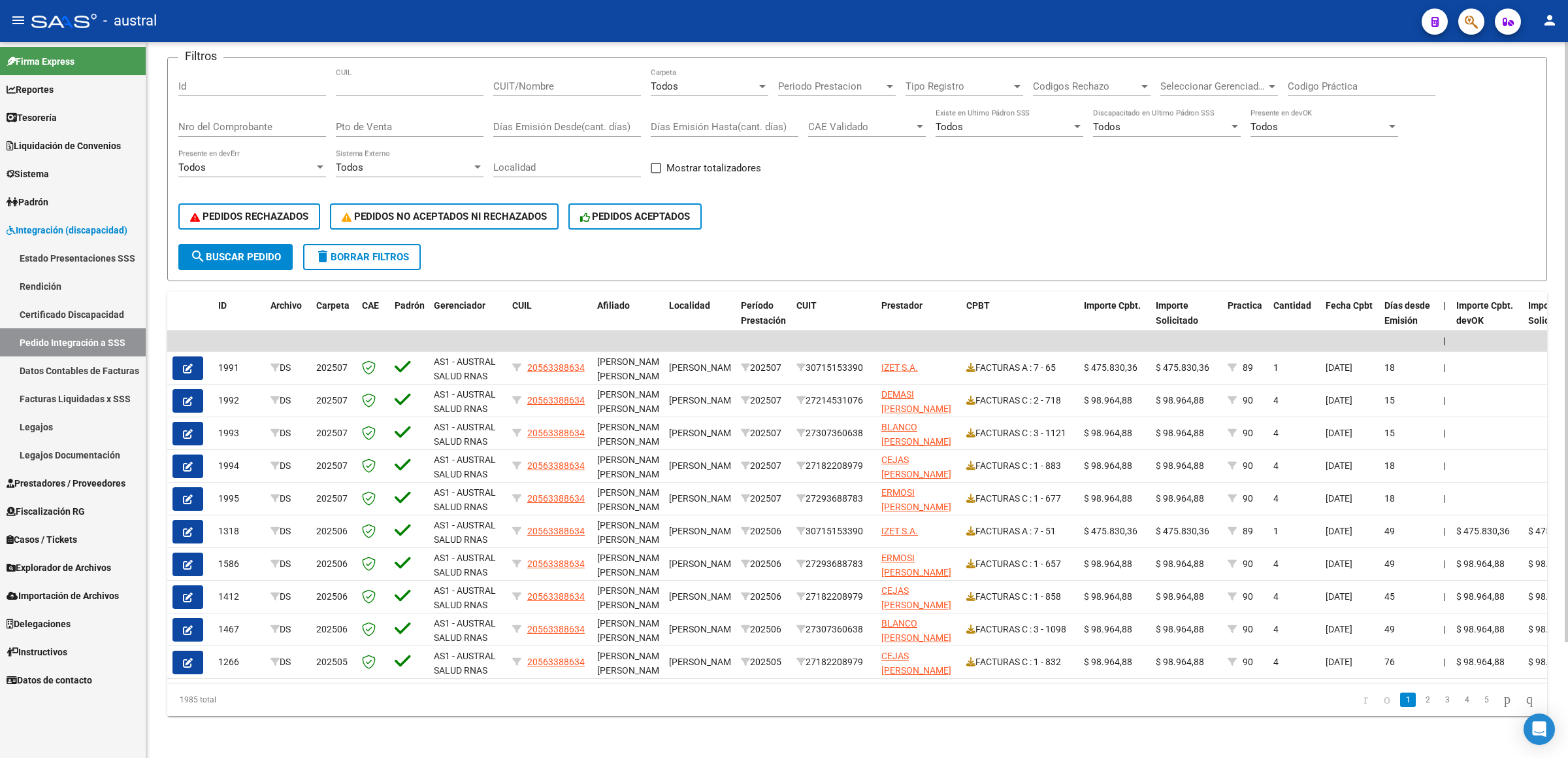
scroll to position [137, 0]
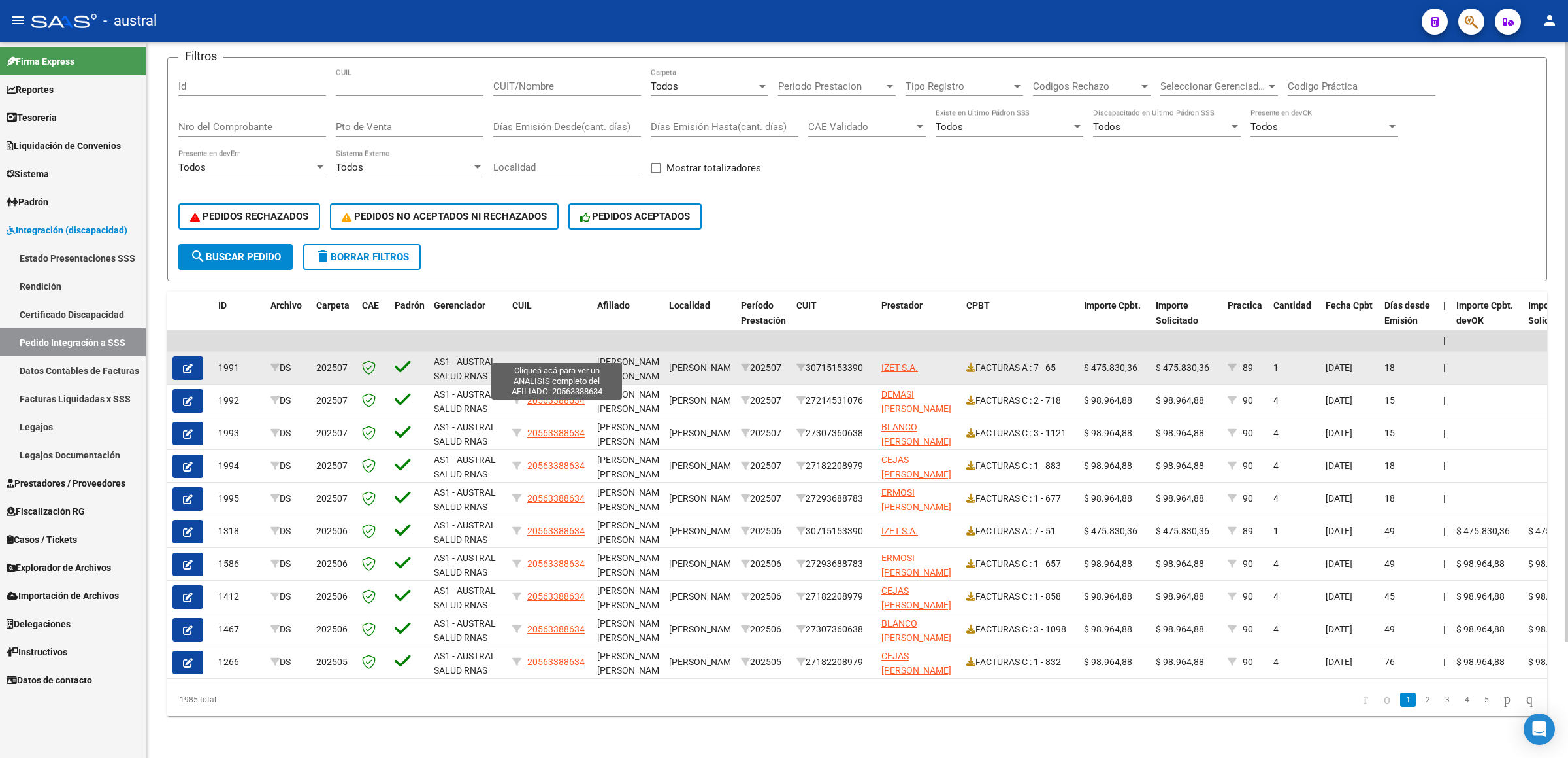
click at [559, 363] on span "20563388634" at bounding box center [556, 367] width 57 height 10
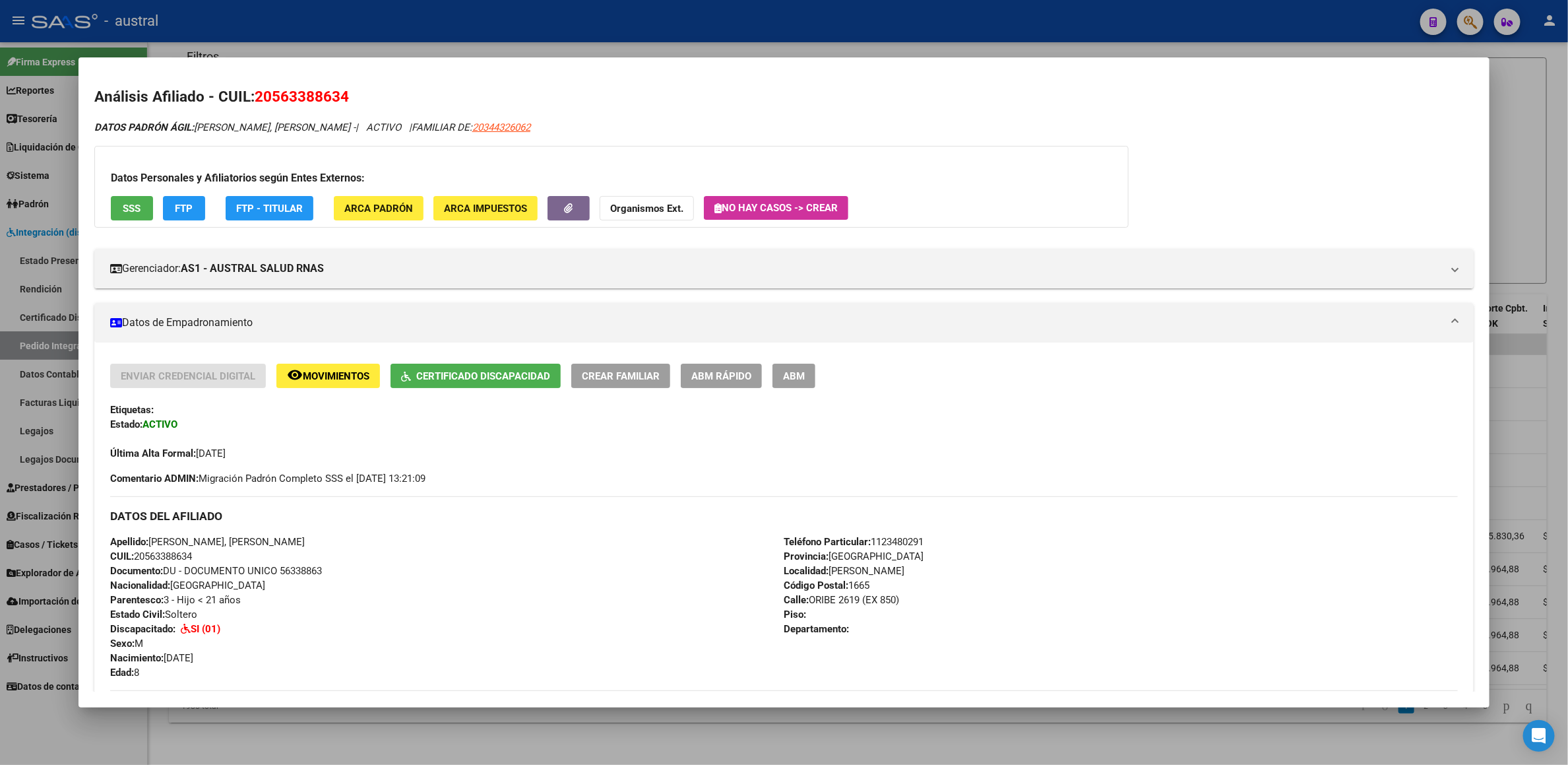
click at [1562, 96] on div at bounding box center [784, 382] width 1568 height 765
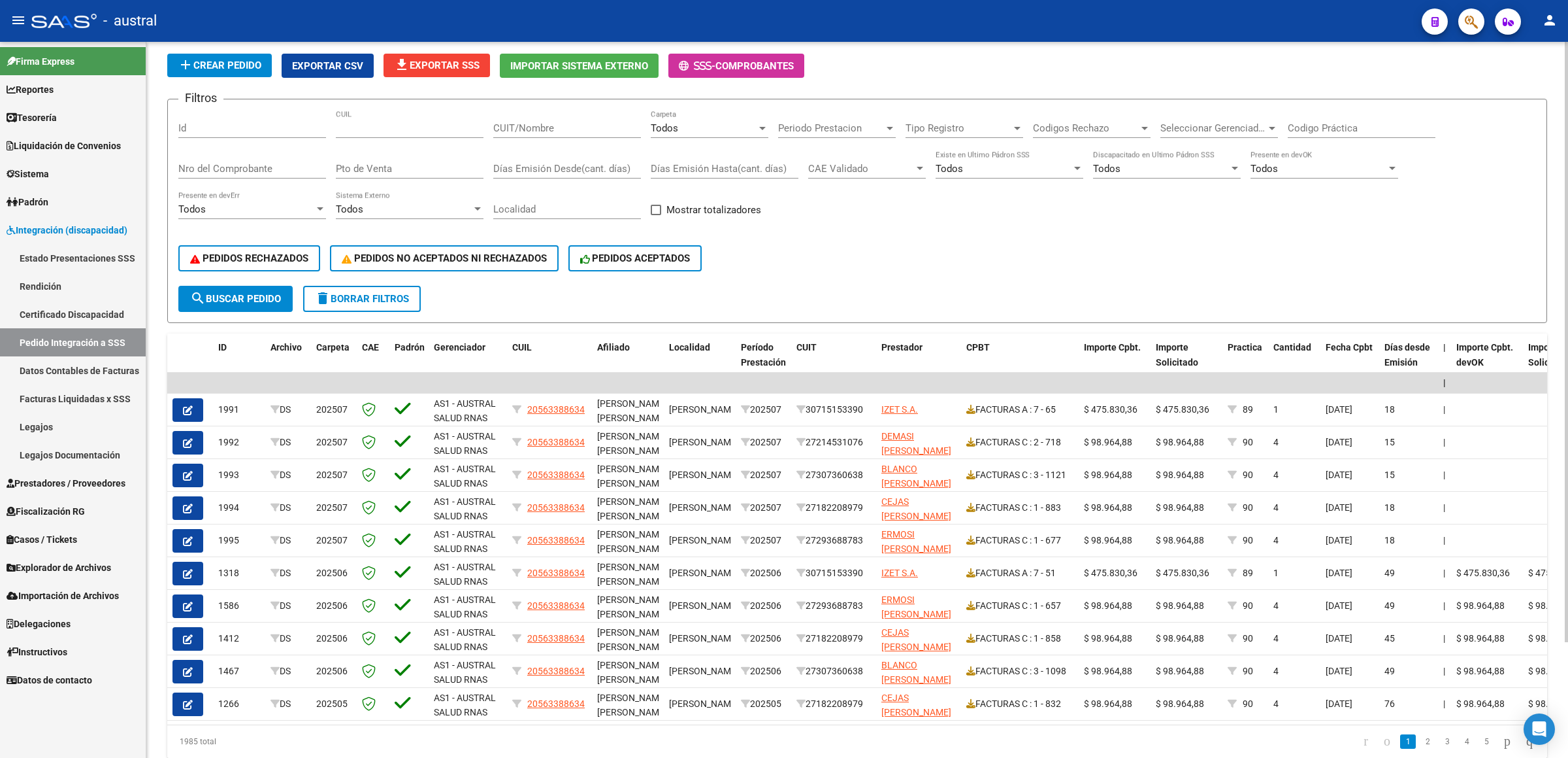
scroll to position [0, 0]
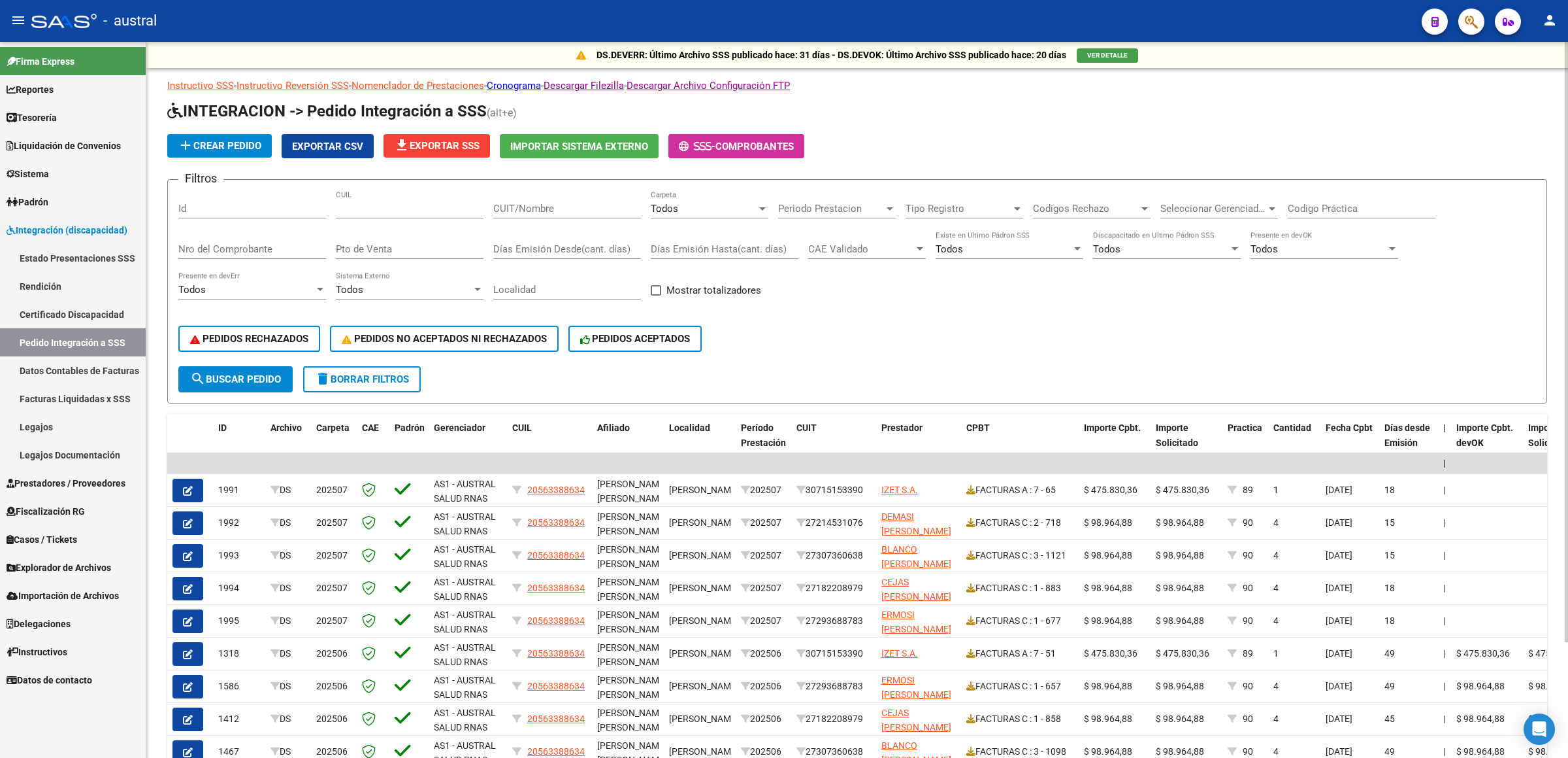
click at [706, 203] on div "Todos" at bounding box center [704, 208] width 106 height 12
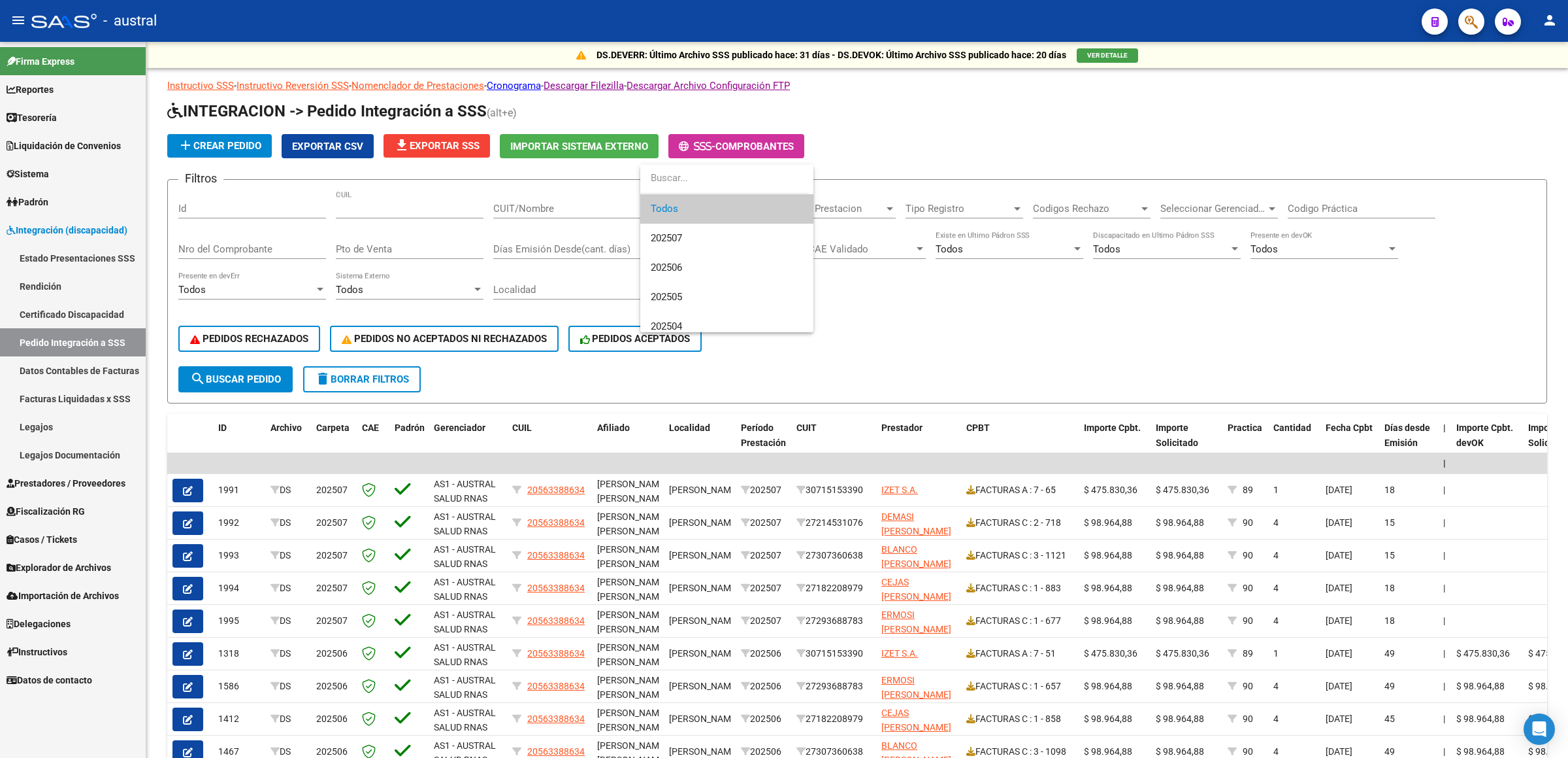
click at [933, 268] on div at bounding box center [784, 379] width 1568 height 758
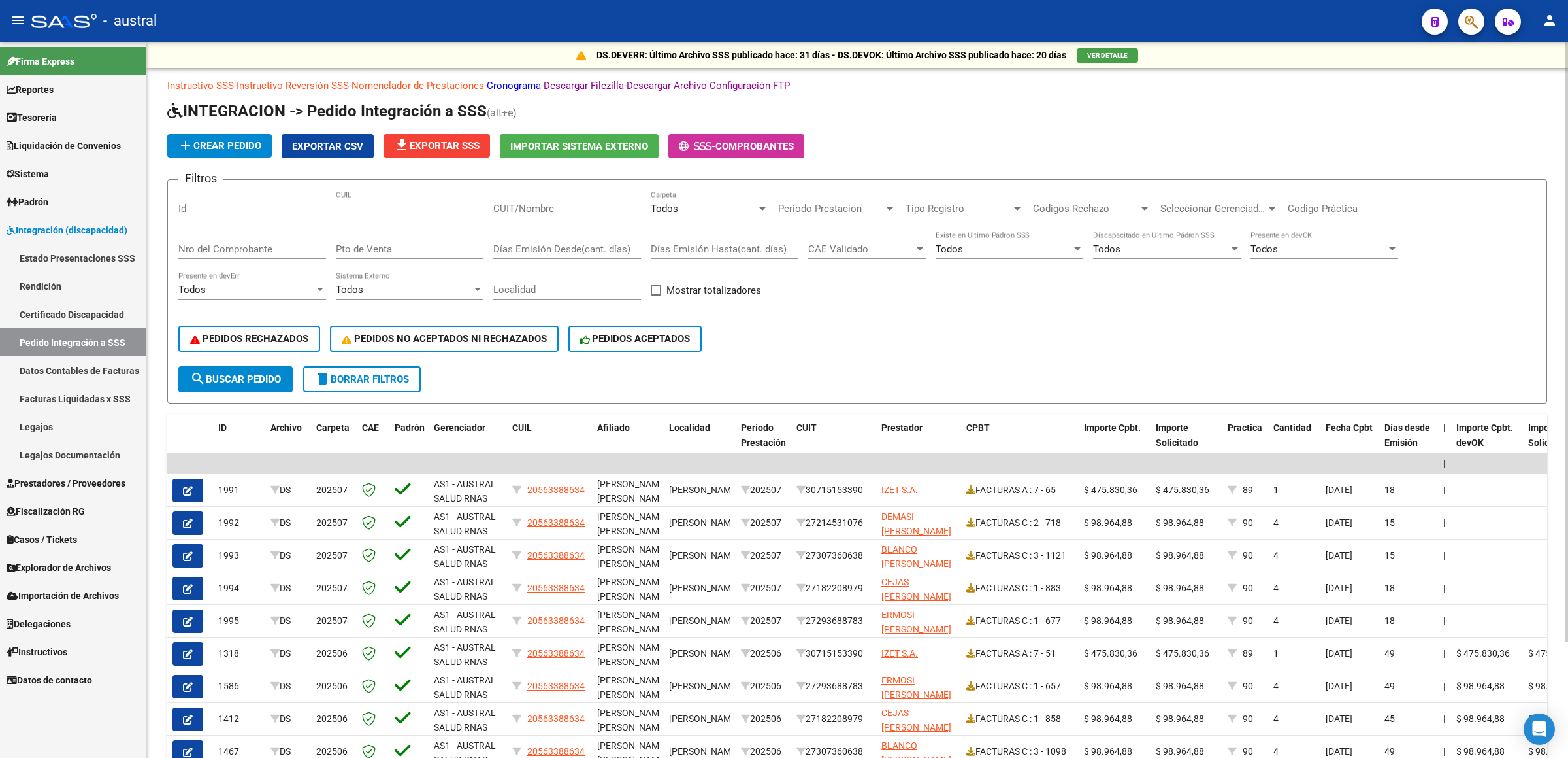
click at [739, 214] on div "Todos" at bounding box center [704, 208] width 106 height 12
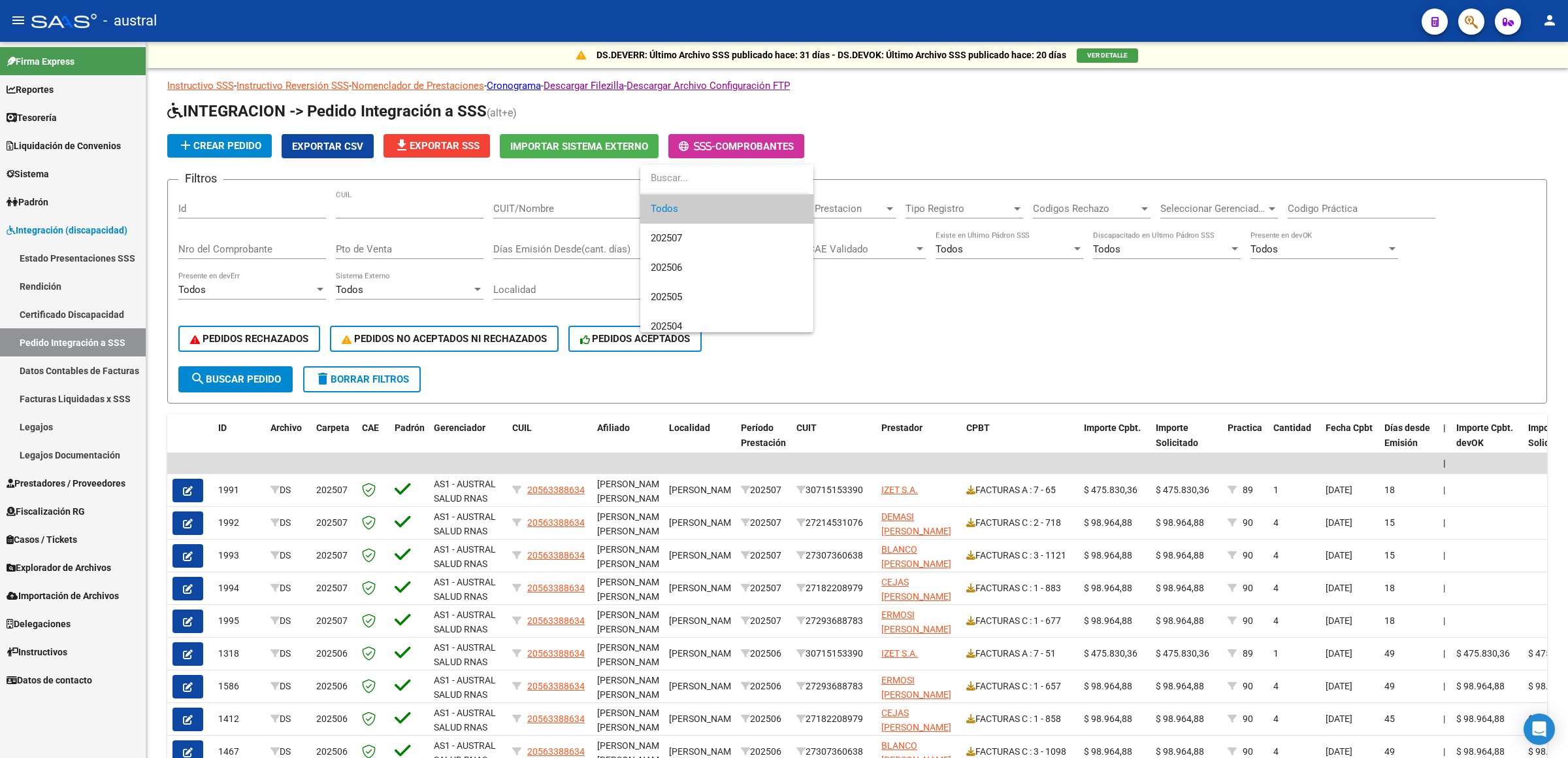
click at [735, 164] on input "dropdown search" at bounding box center [724, 178] width 169 height 29
drag, startPoint x: 249, startPoint y: 375, endPoint x: 256, endPoint y: 383, distance: 10.6
click at [249, 377] on div at bounding box center [784, 379] width 1568 height 758
click at [265, 384] on span "search Buscar Pedido" at bounding box center [235, 379] width 90 height 12
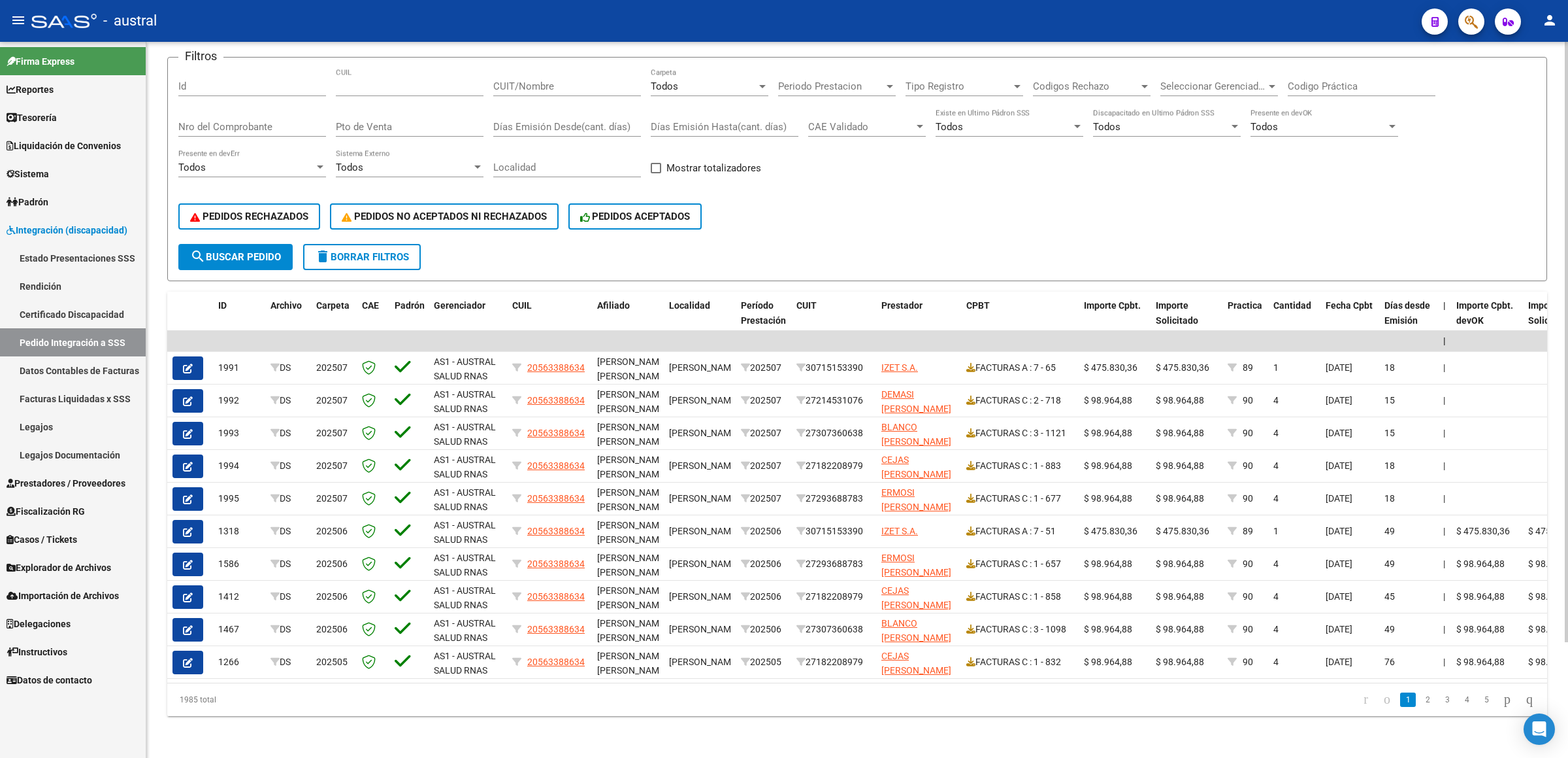
scroll to position [137, 0]
click at [604, 300] on span "Afiliado" at bounding box center [613, 305] width 33 height 10
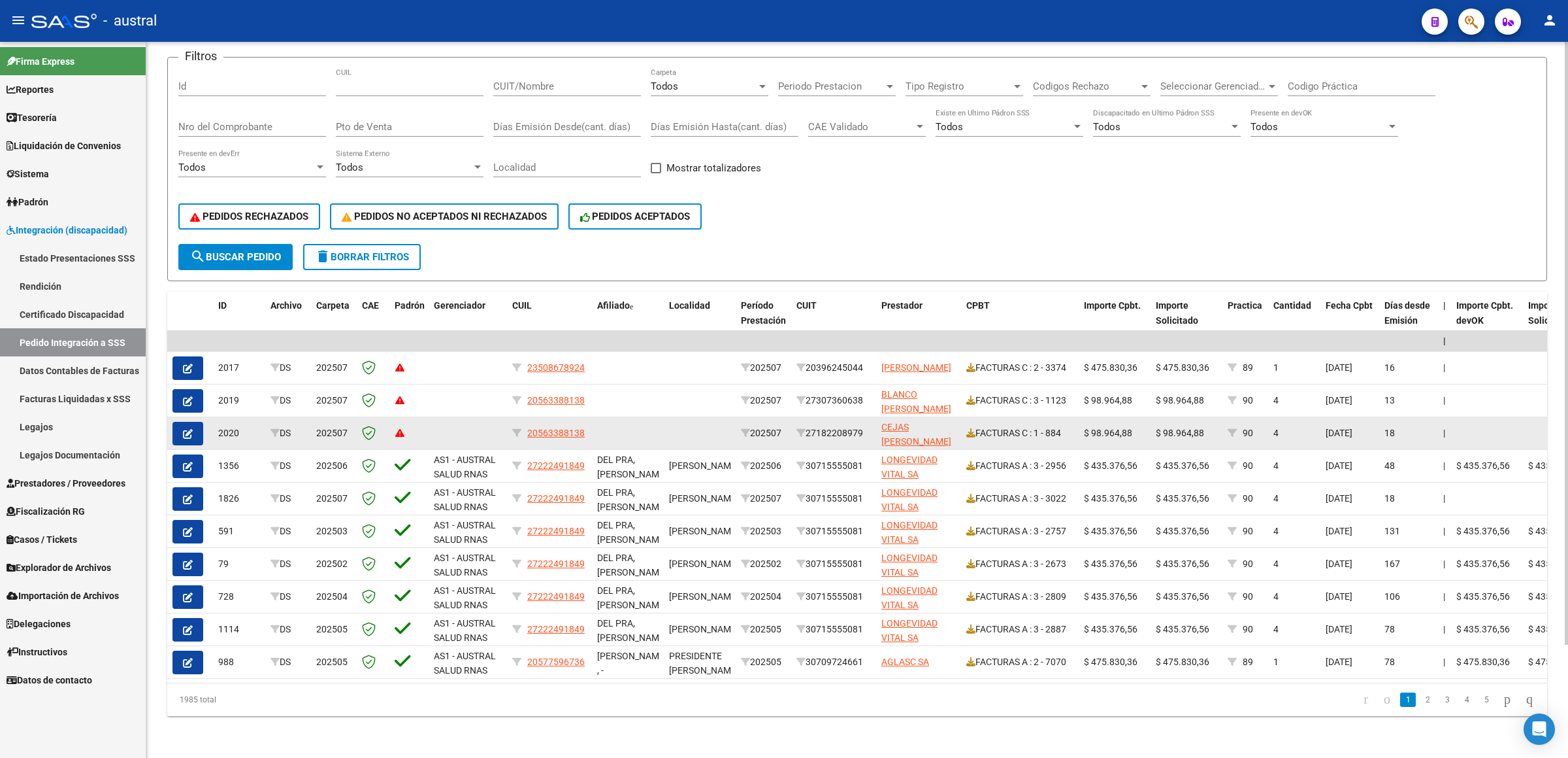
scroll to position [134, 0]
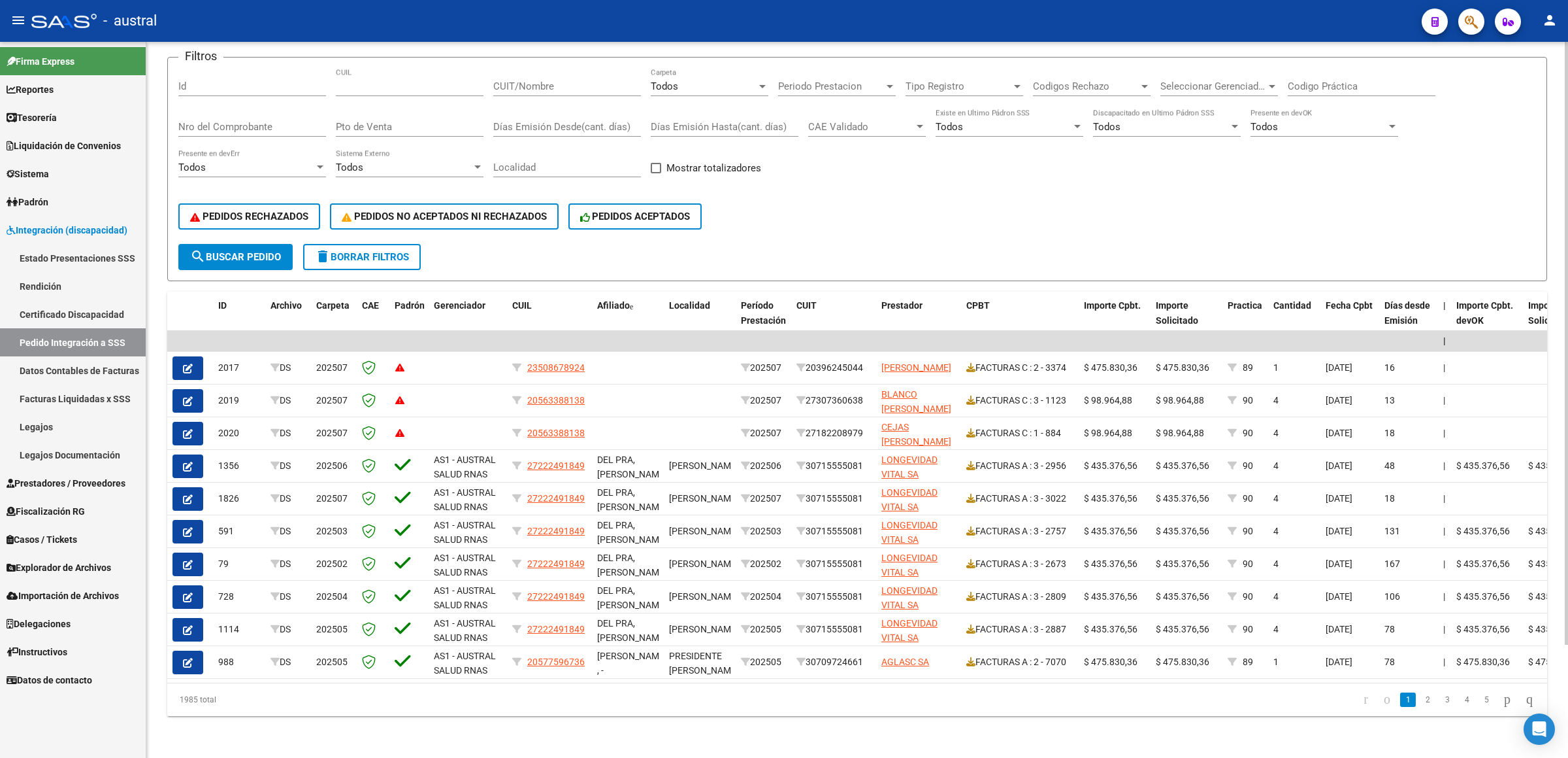
click at [1300, 226] on div "PEDIDOS RECHAZADOS PEDIDOS NO ACEPTADOS NI RECHAZADOS PEDIDOS ACEPTADOS" at bounding box center [856, 216] width 1357 height 55
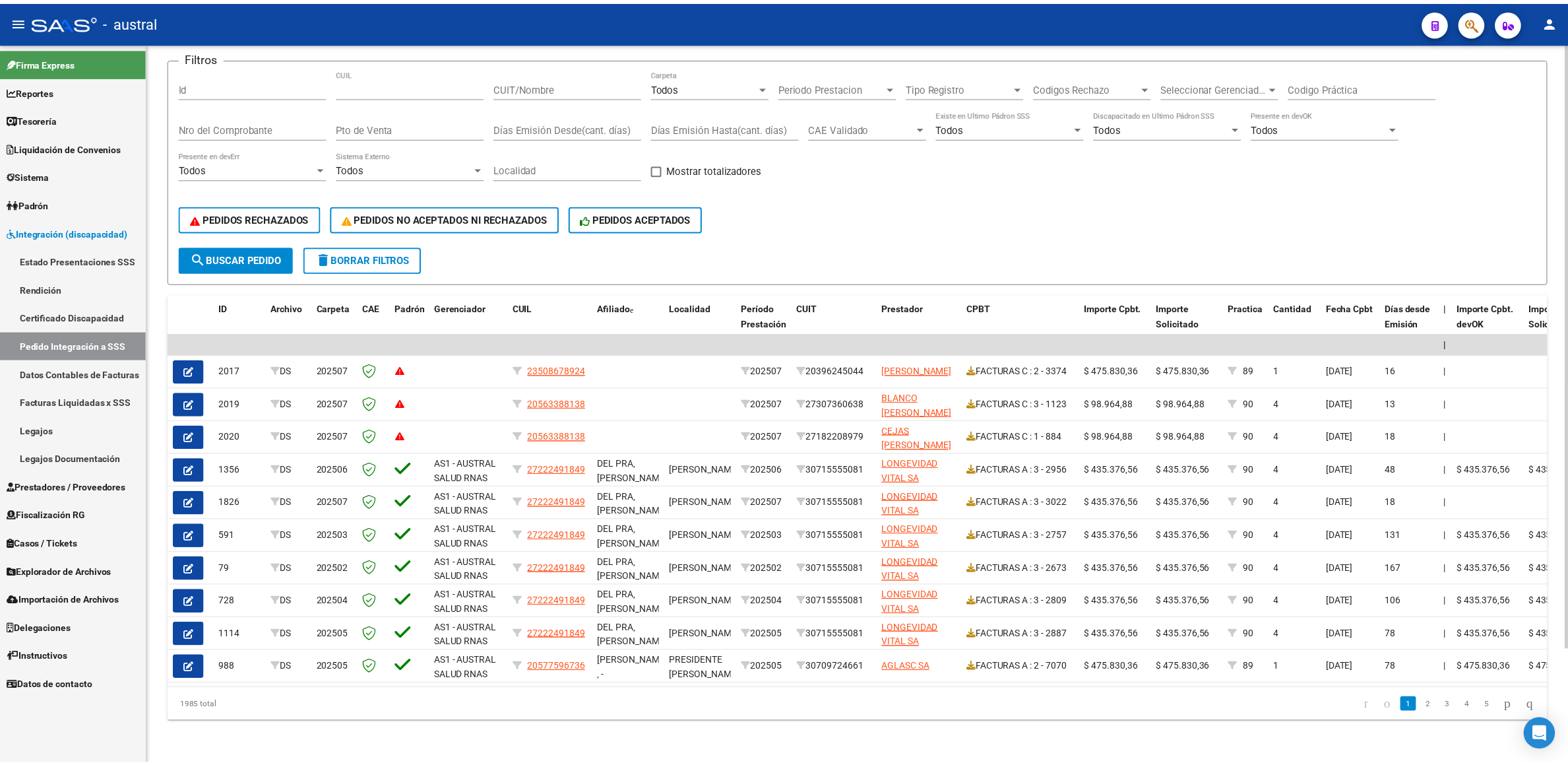
scroll to position [0, 0]
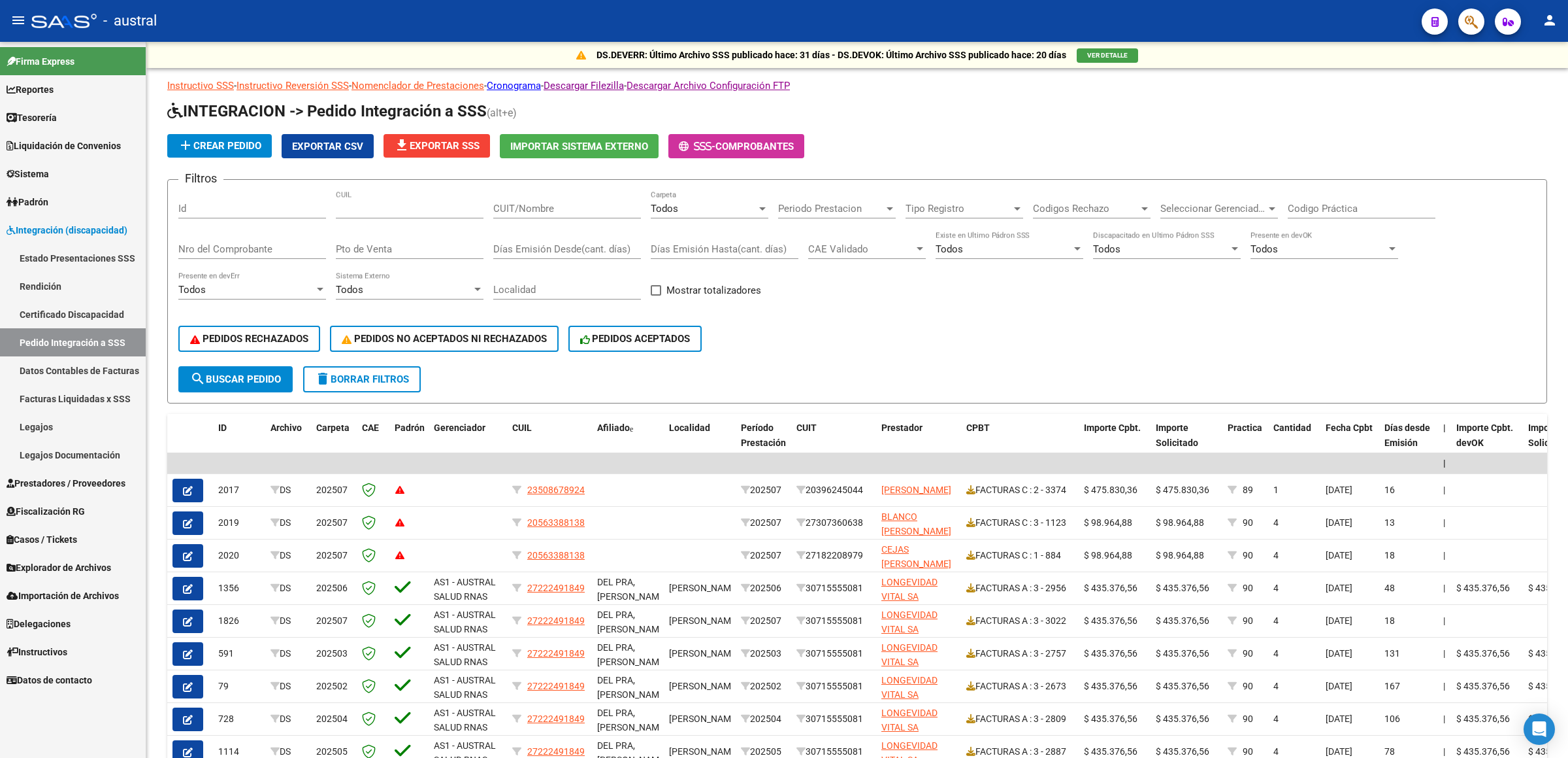
click at [56, 422] on link "Legajos" at bounding box center [73, 426] width 146 height 28
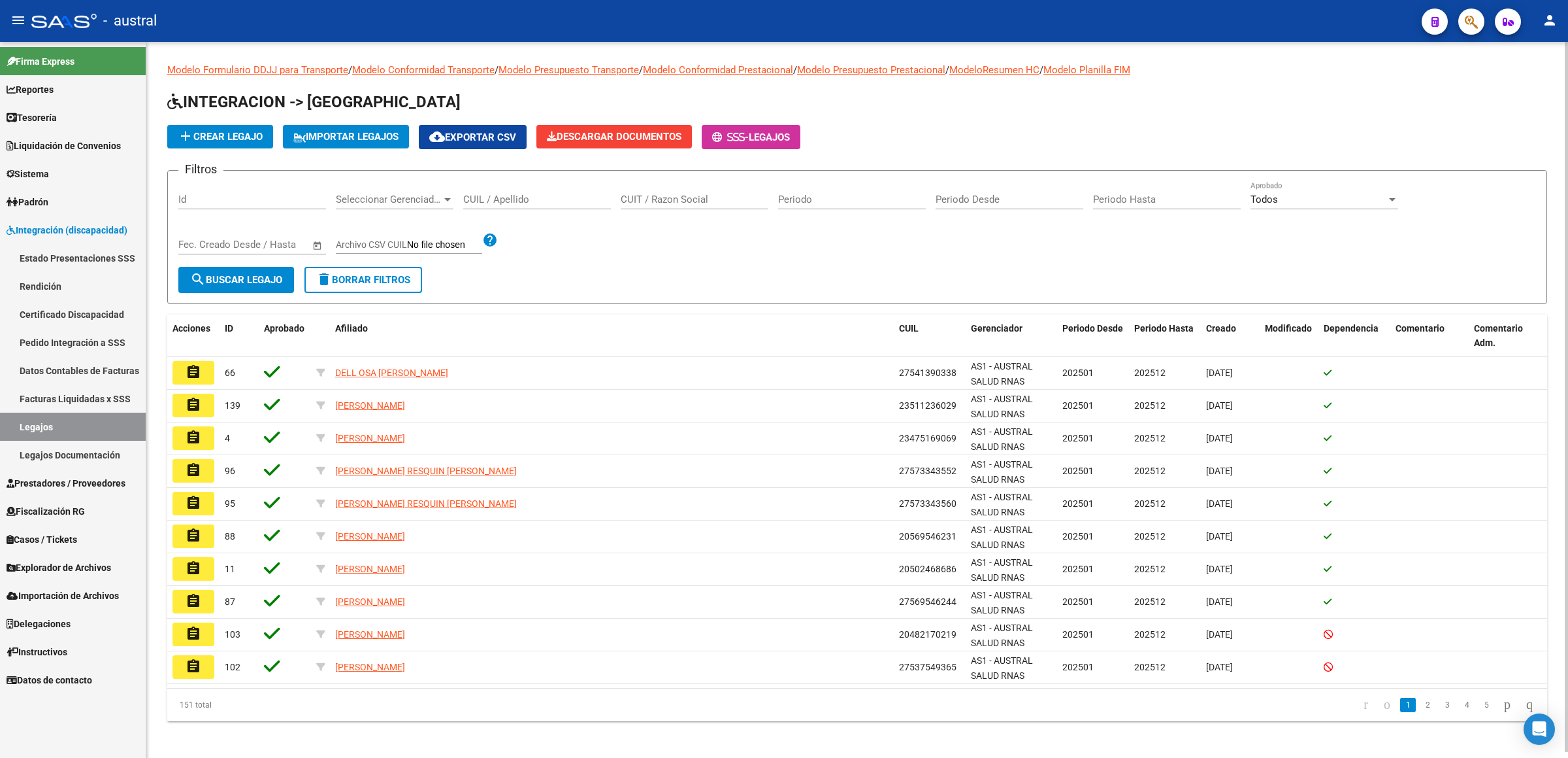
click at [543, 195] on input "CUIL / Apellido" at bounding box center [537, 199] width 148 height 12
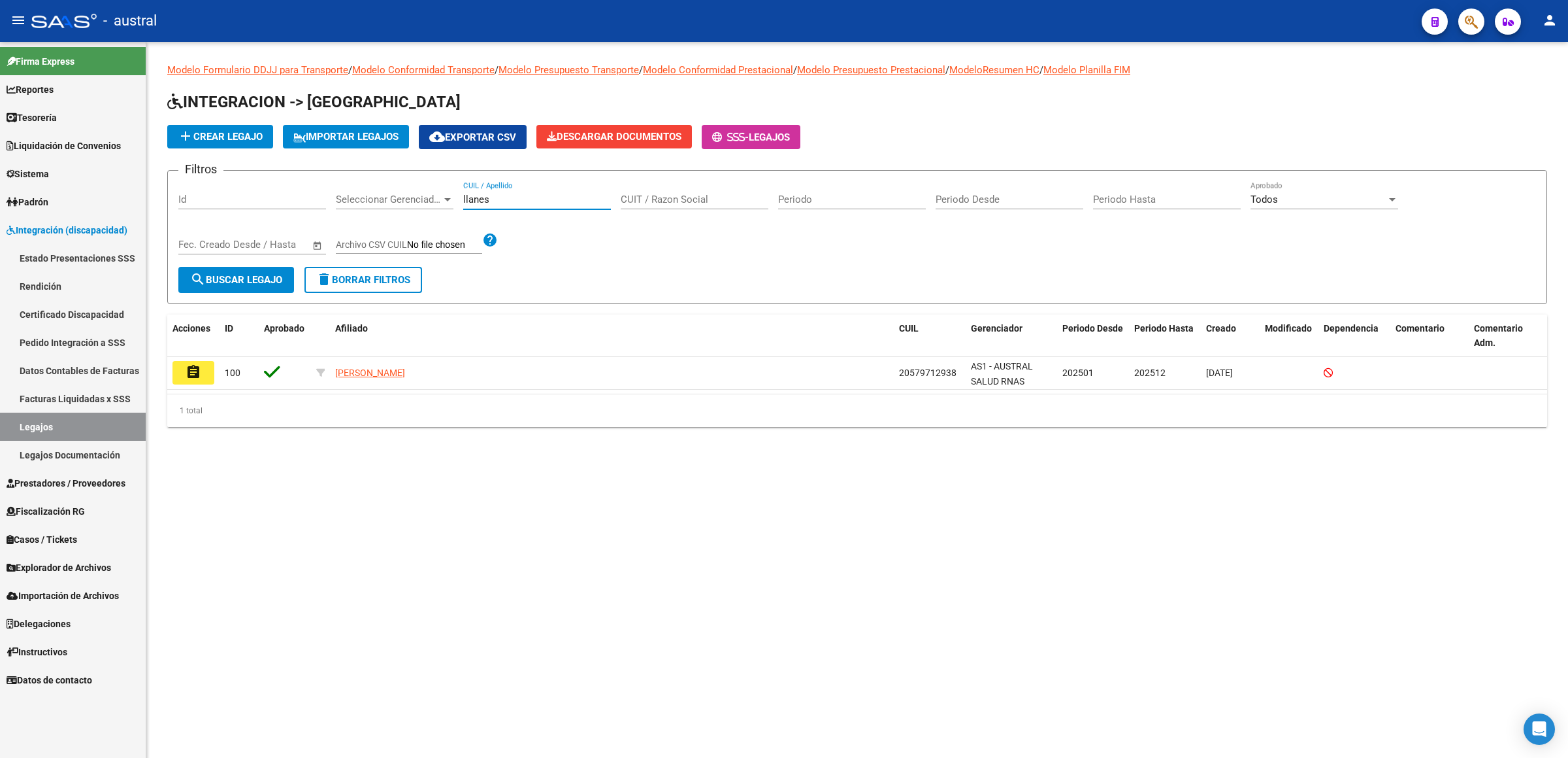
type input "llanes"
click at [93, 479] on span "Prestadores / Proveedores" at bounding box center [66, 483] width 119 height 15
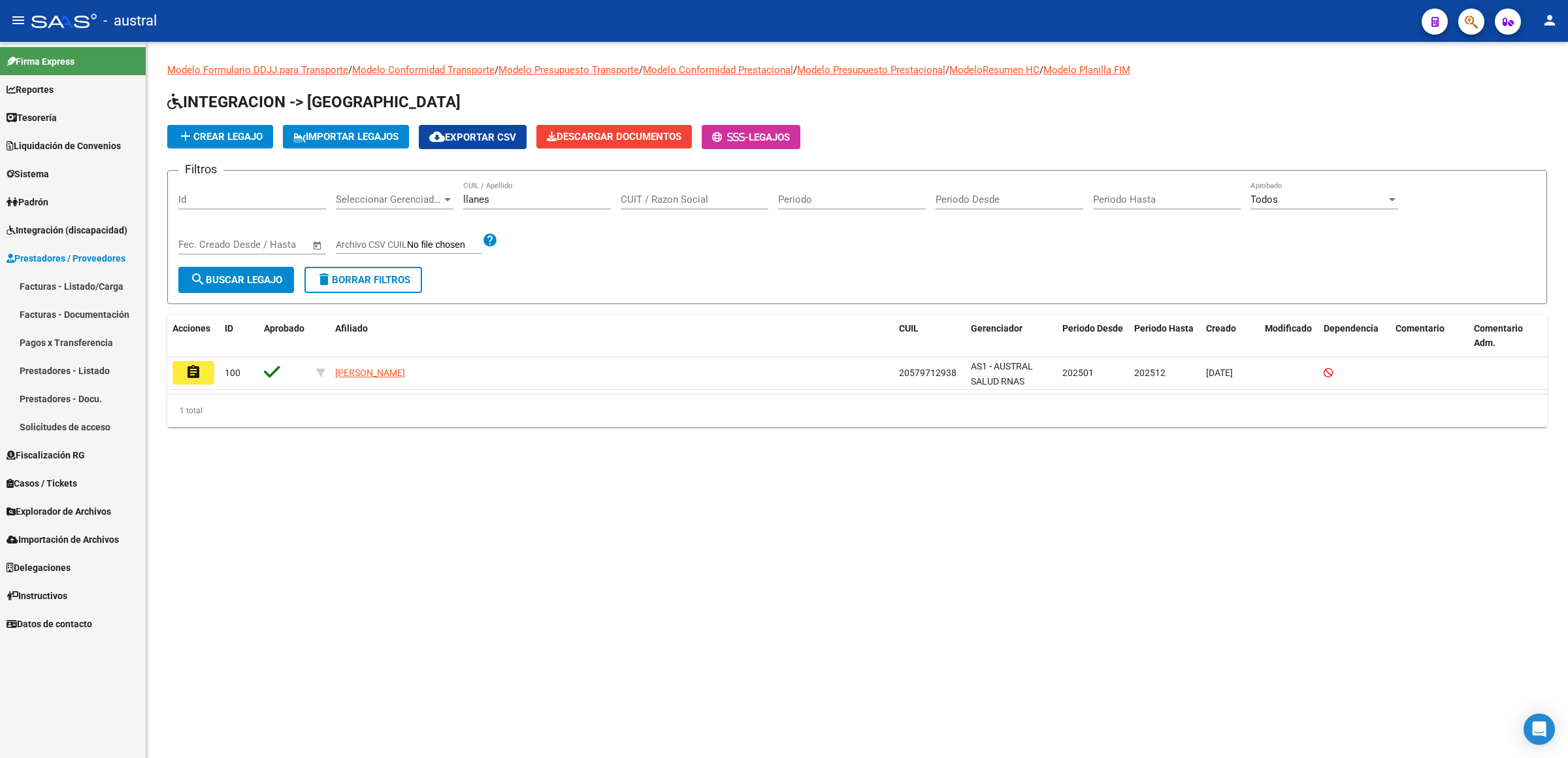
click at [112, 300] on link "Facturas - Documentación" at bounding box center [73, 314] width 146 height 28
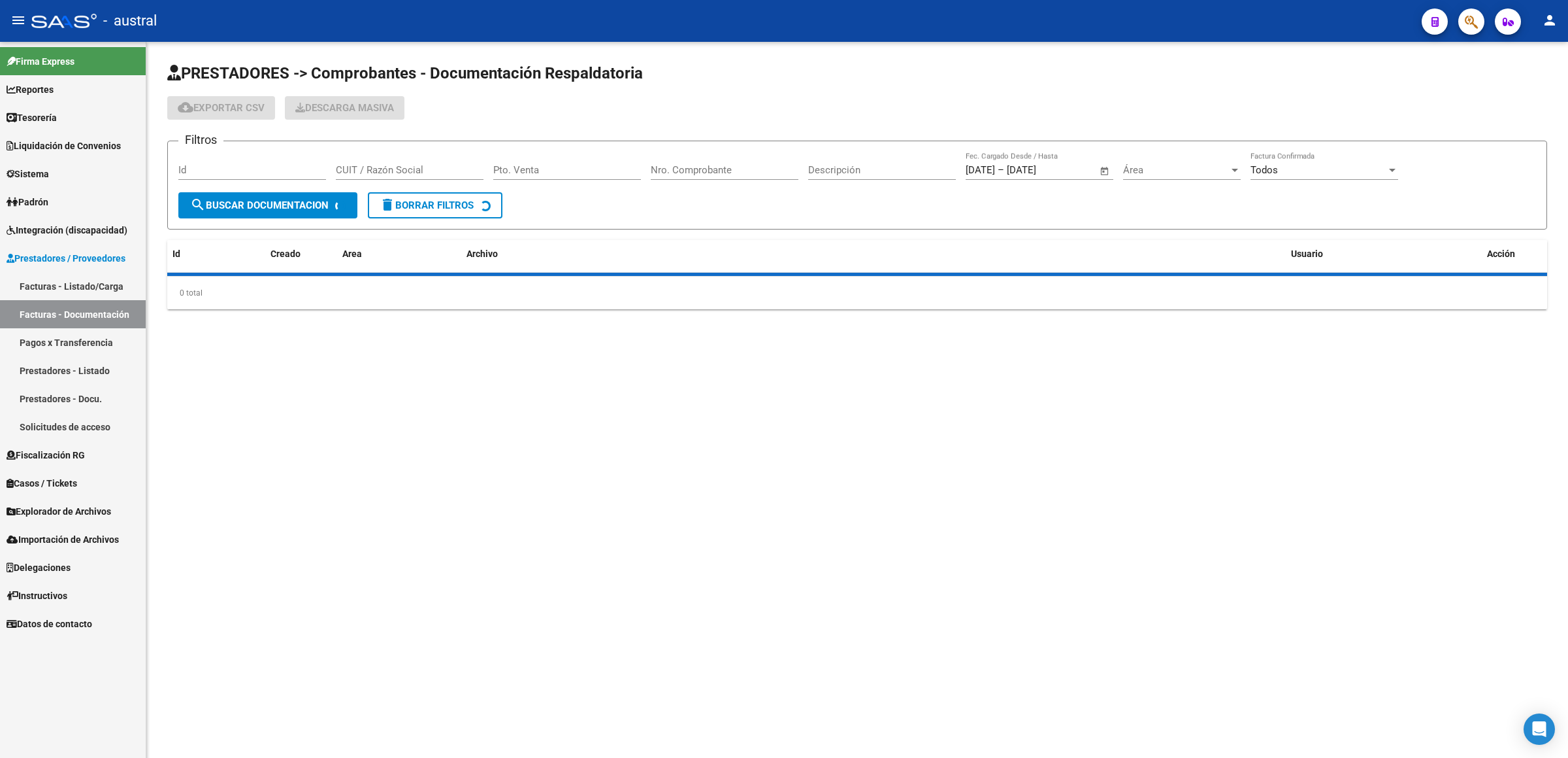
click at [112, 284] on link "Facturas - Listado/Carga" at bounding box center [73, 286] width 146 height 28
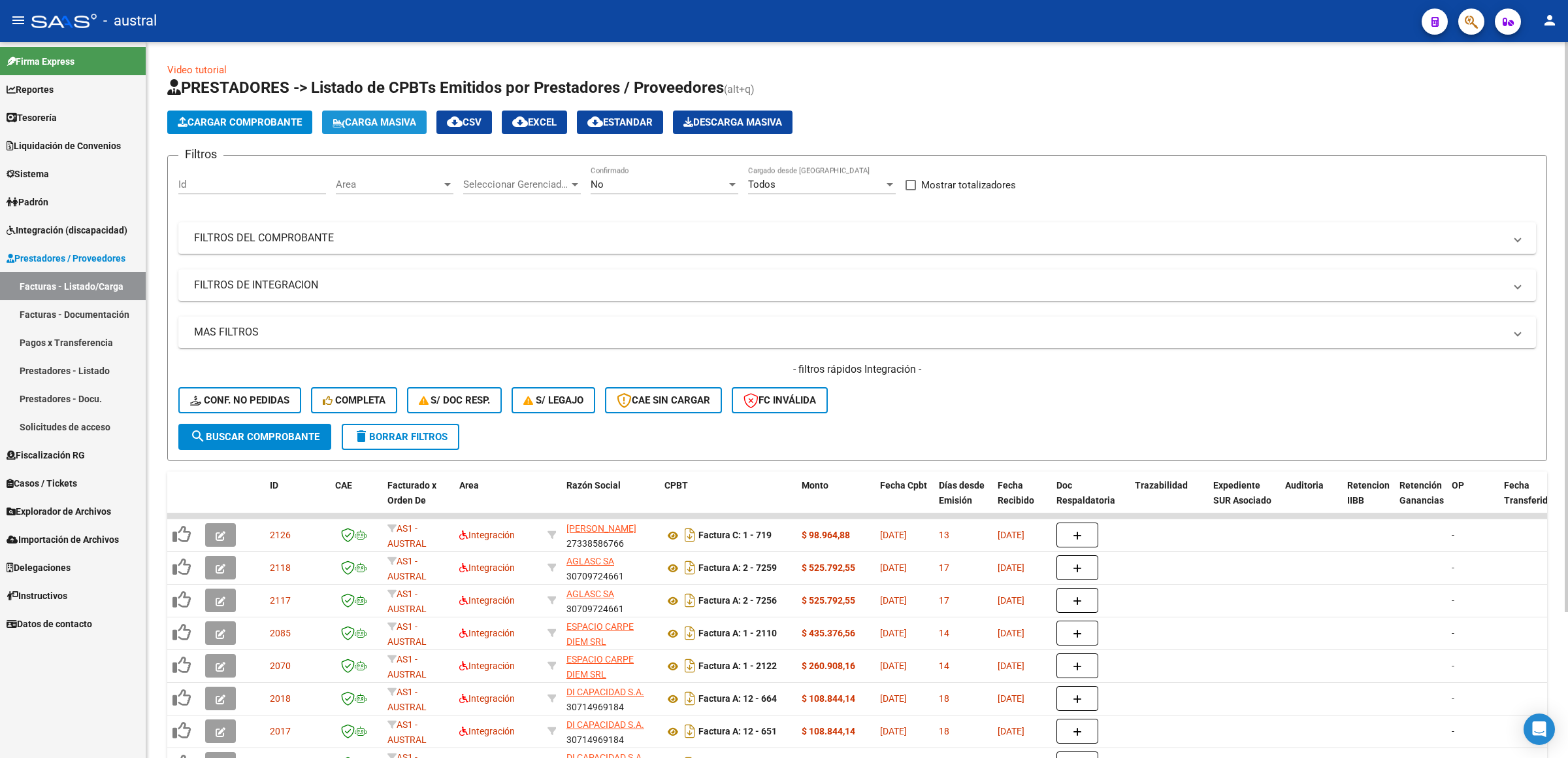
click at [337, 119] on icon at bounding box center [339, 123] width 13 height 10
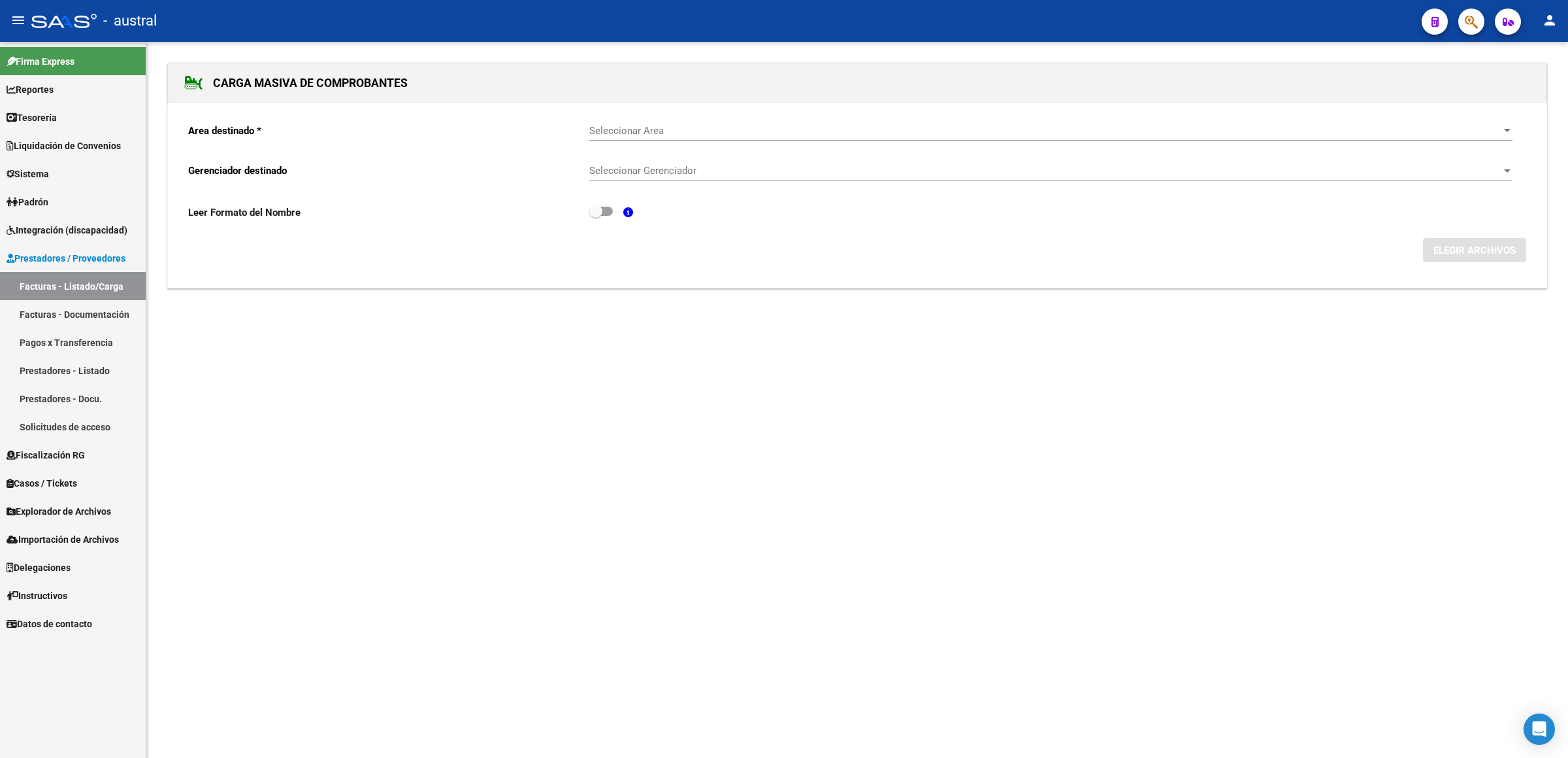
click at [684, 130] on span "Seleccionar Area" at bounding box center [1045, 131] width 912 height 12
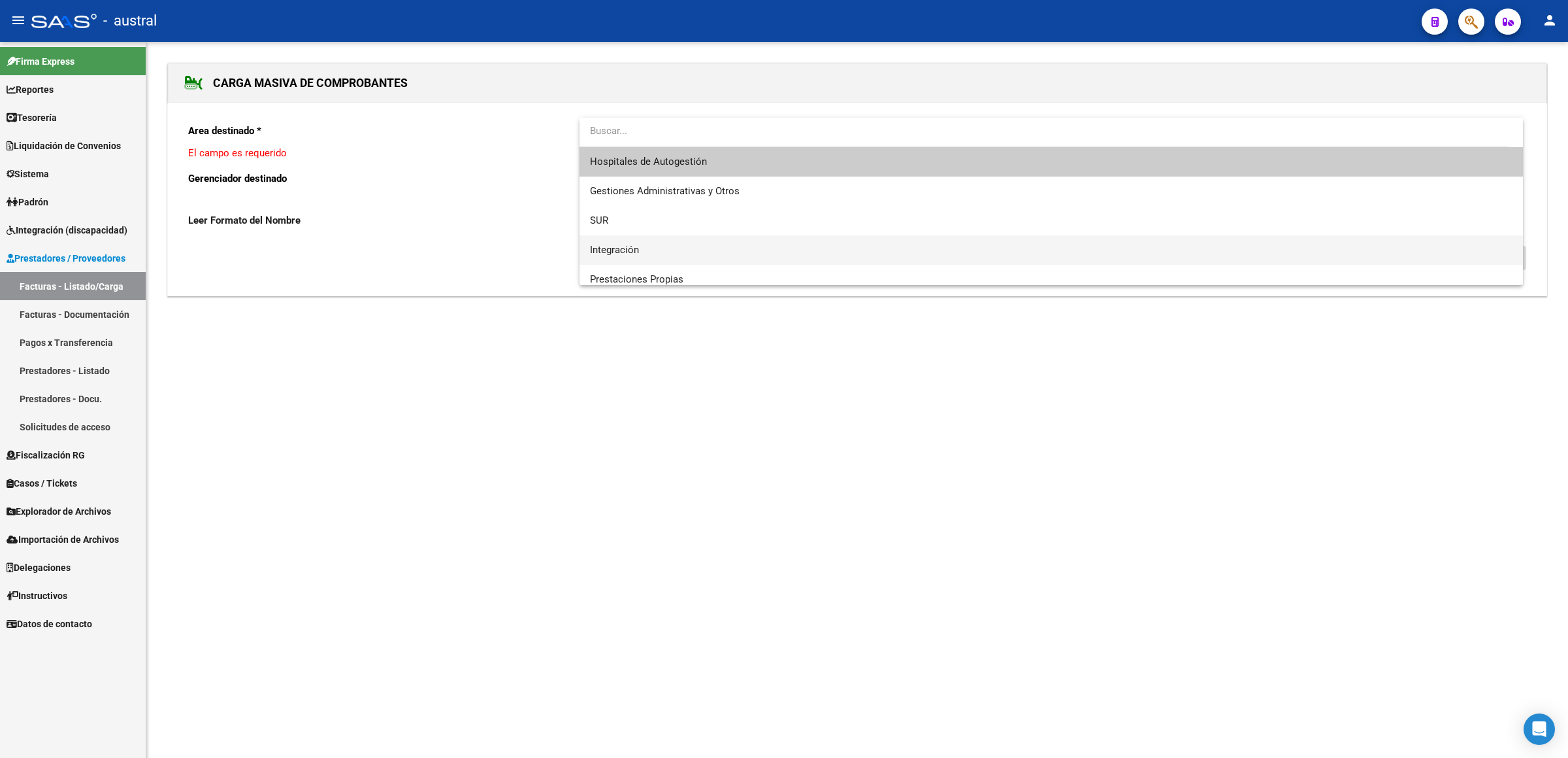
click at [649, 238] on span "Integración" at bounding box center [1051, 250] width 923 height 29
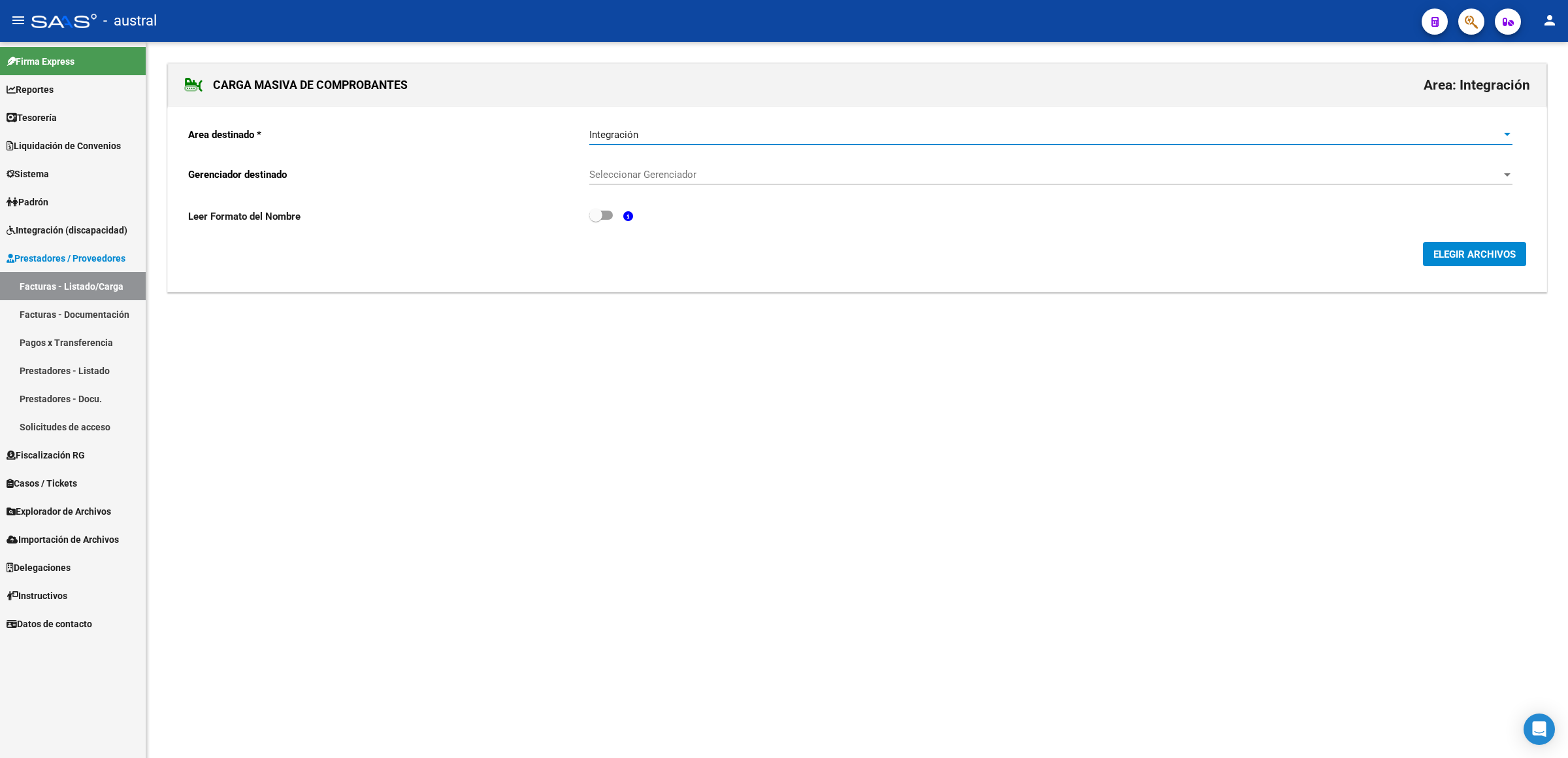
click at [673, 176] on span "Seleccionar Gerenciador" at bounding box center [1045, 174] width 912 height 12
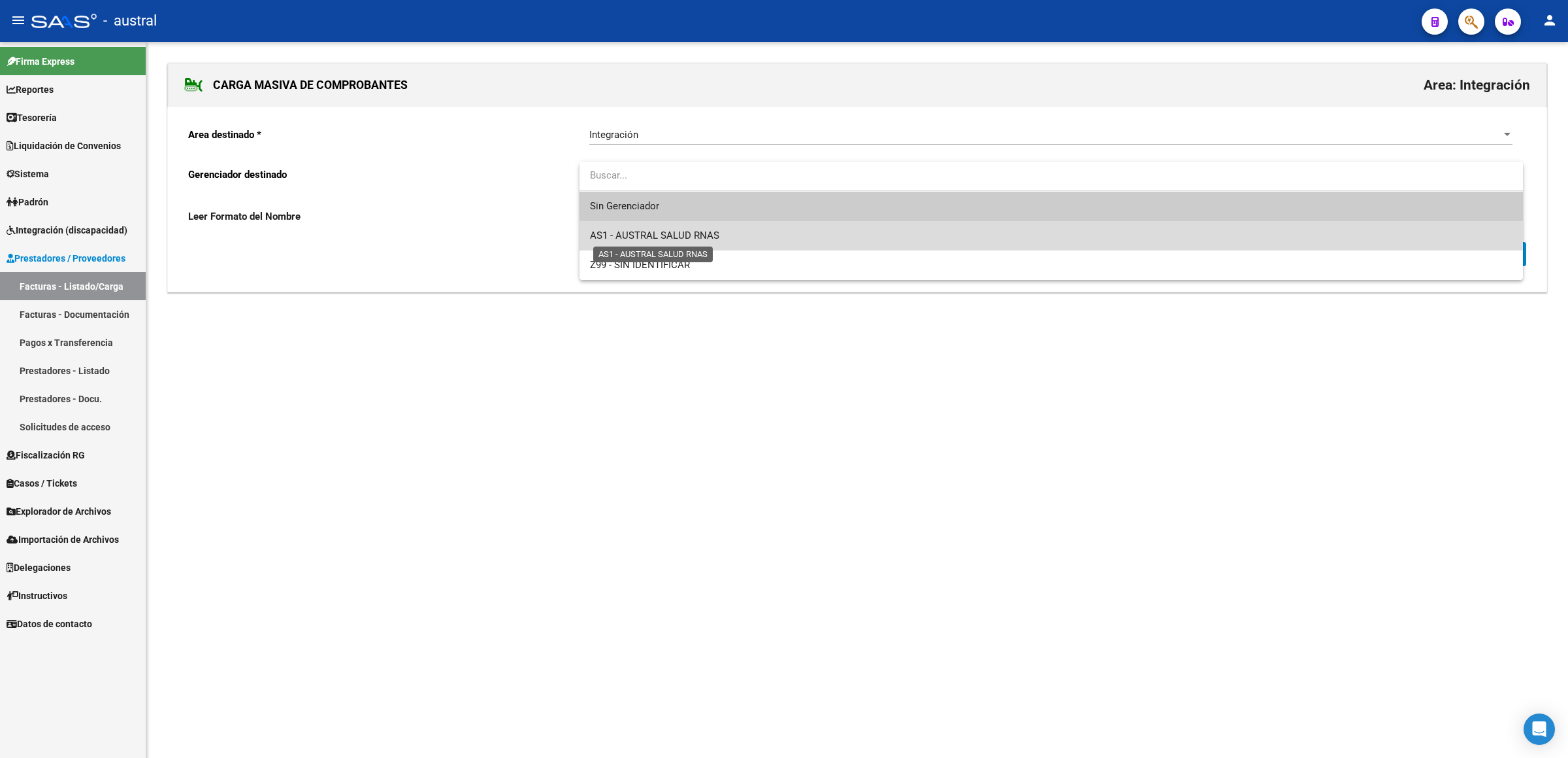
click at [697, 229] on span "AS1 - AUSTRAL SALUD RNAS" at bounding box center [654, 235] width 130 height 12
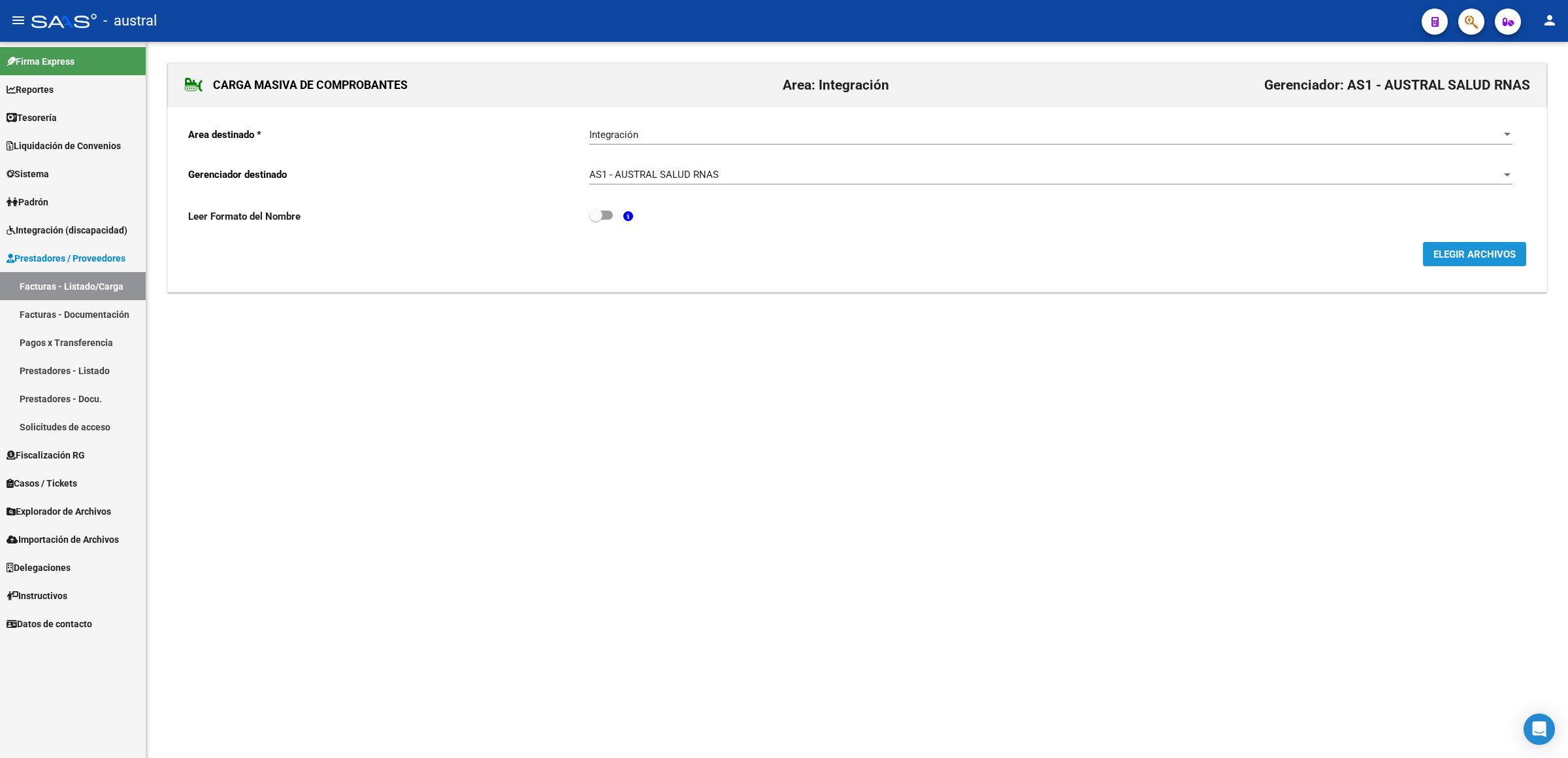
click at [1470, 254] on span "ELEGIR ARCHIVOS" at bounding box center [1474, 254] width 82 height 12
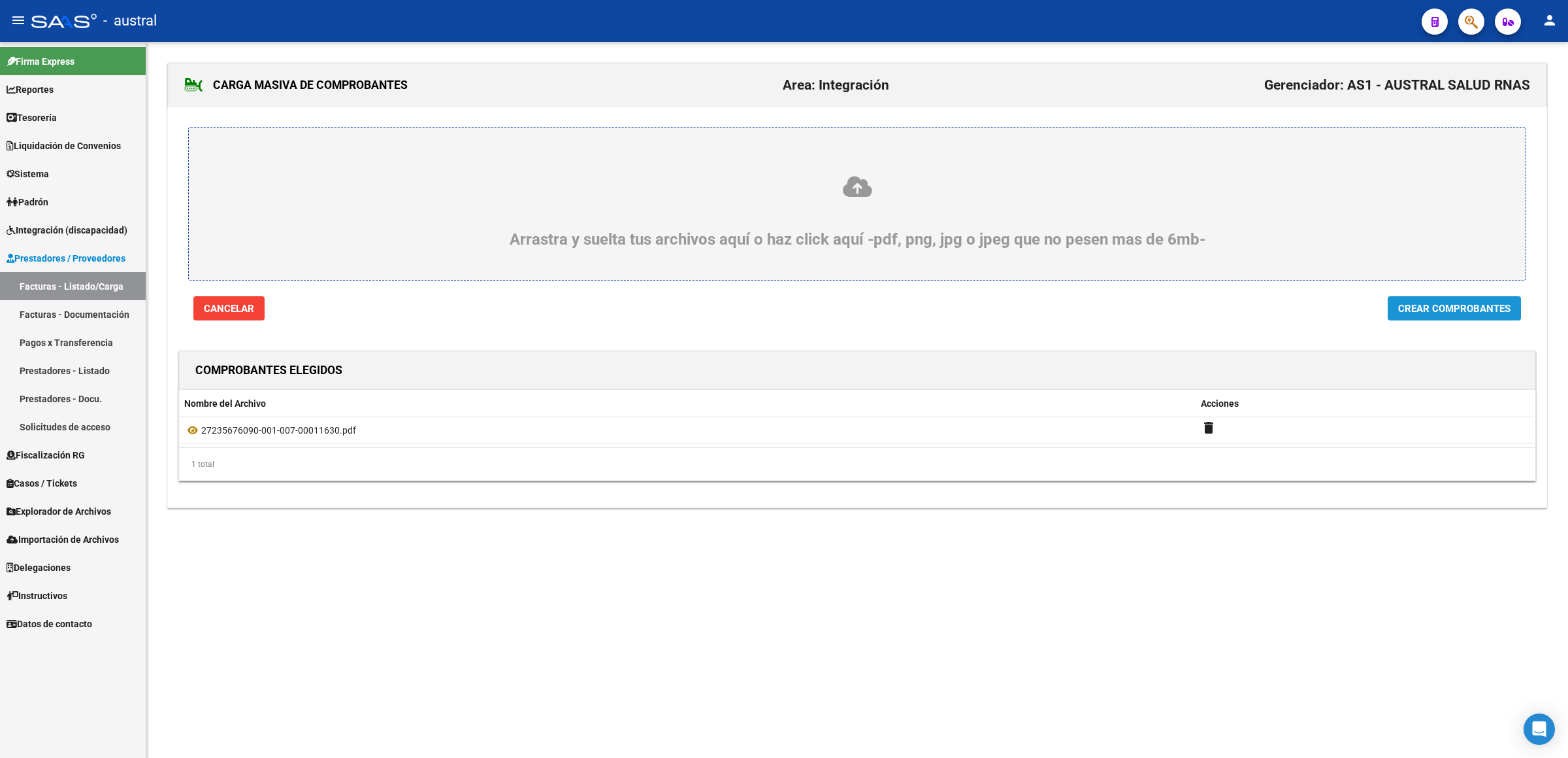
click at [1448, 314] on span "Crear Comprobantes" at bounding box center [1454, 308] width 112 height 12
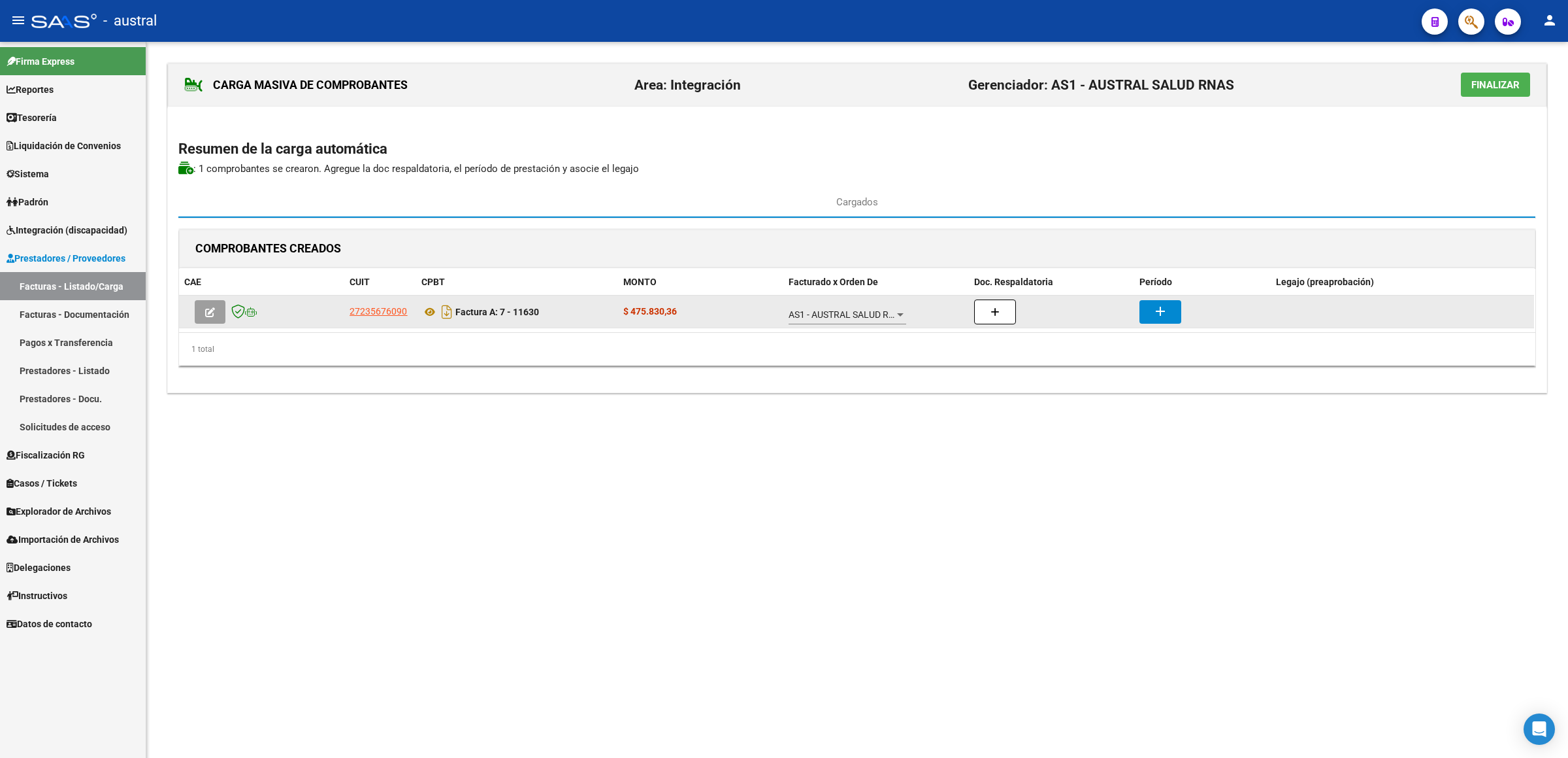
click at [202, 321] on button "button" at bounding box center [210, 312] width 31 height 24
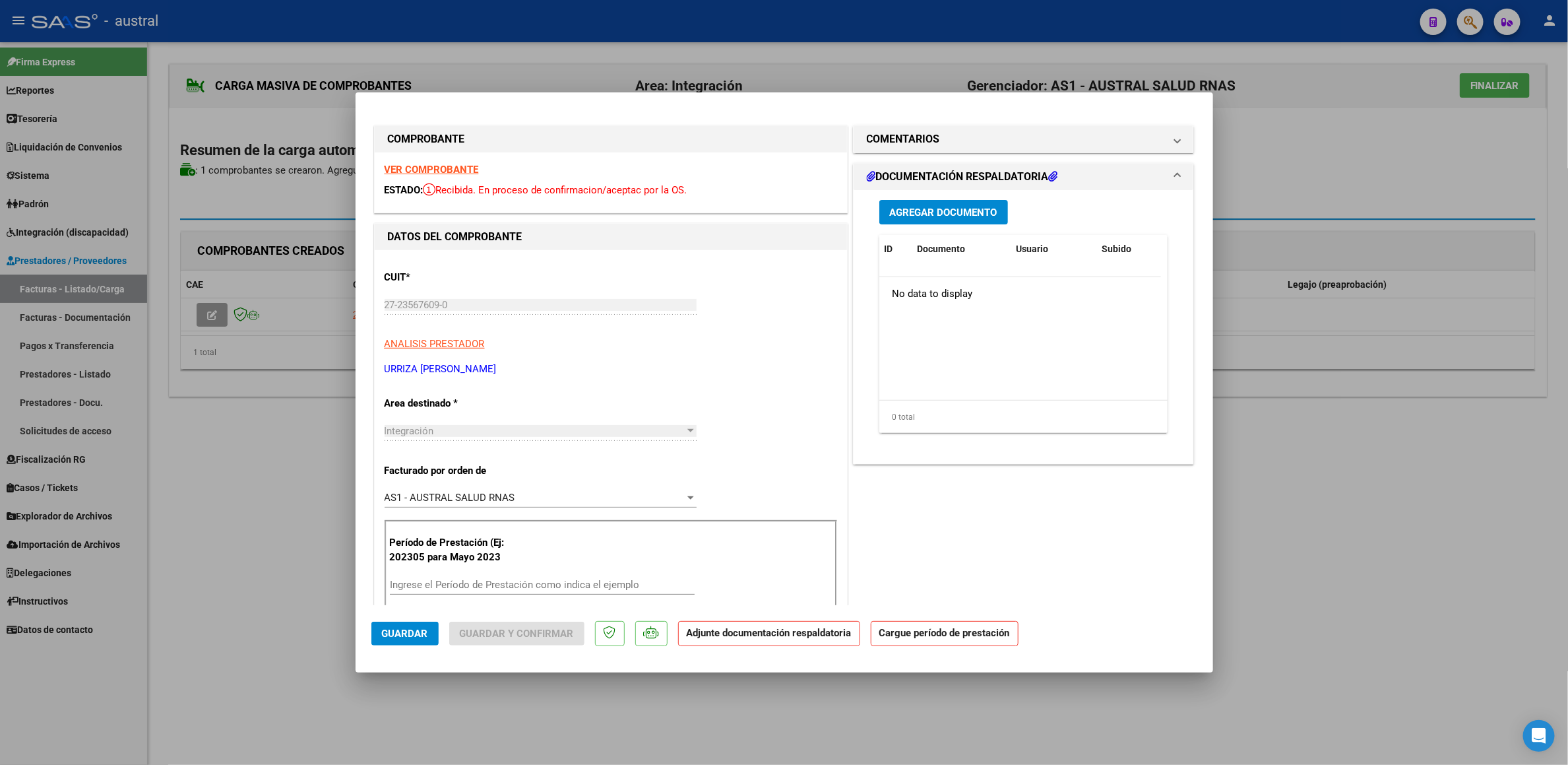
click at [808, 113] on div "COMPROBANTE VER COMPROBANTE ESTADO: Recibida. En proceso de confirmacion/acepta…" at bounding box center [784, 727] width 826 height 1240
click at [479, 570] on div "Período de Prestación (Ej: 202305 para Mayo 2023 Ingrese el Período de Prestaci…" at bounding box center [610, 566] width 453 height 92
click at [482, 577] on div "Ingrese el Período de Prestación como indica el ejemplo" at bounding box center [542, 583] width 305 height 19
click at [482, 586] on input "Ingrese el Período de Prestación como indica el ejemplo" at bounding box center [542, 584] width 305 height 12
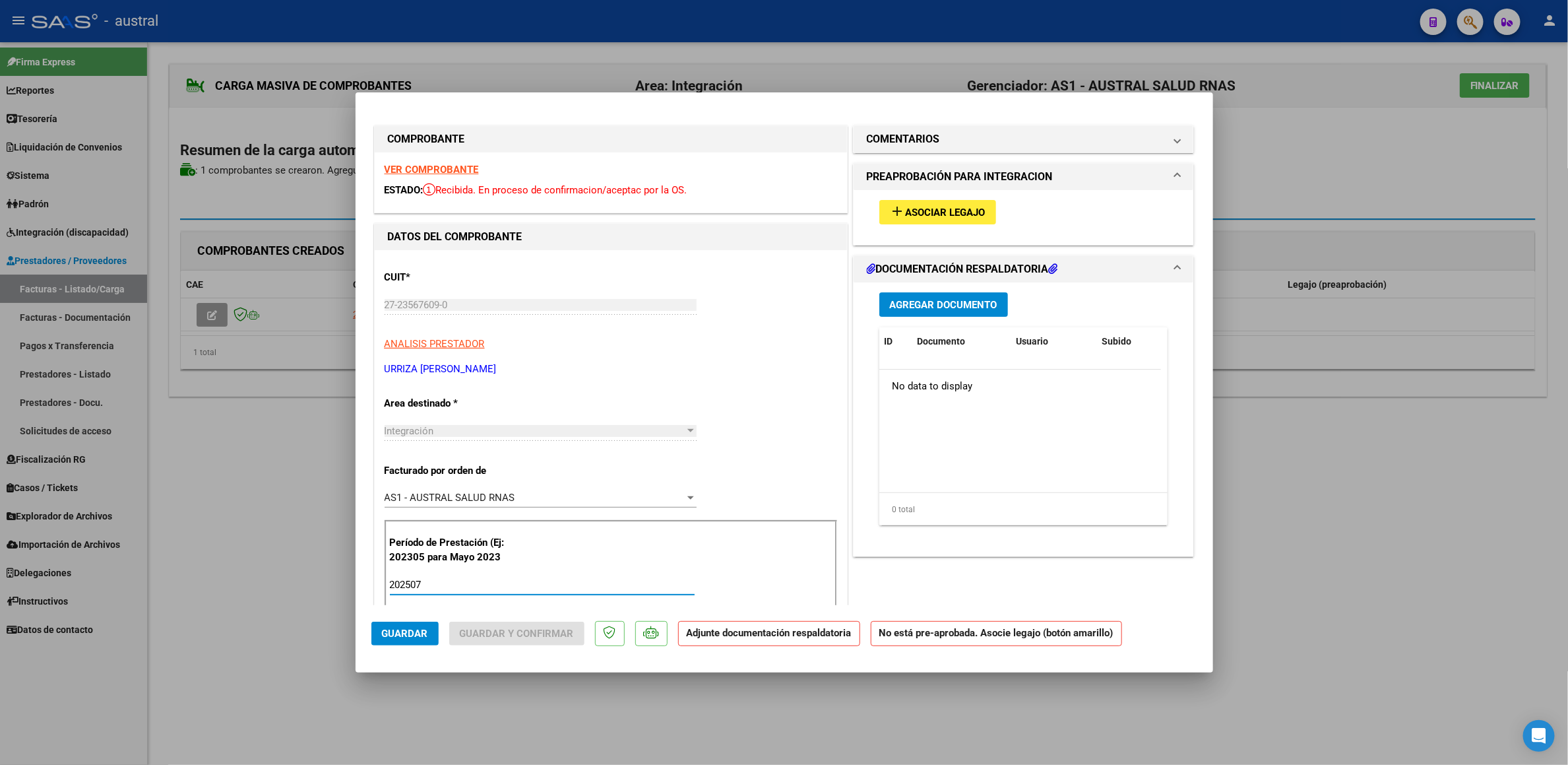
type input "202507"
click at [955, 207] on span "Asociar Legajo" at bounding box center [946, 212] width 80 height 12
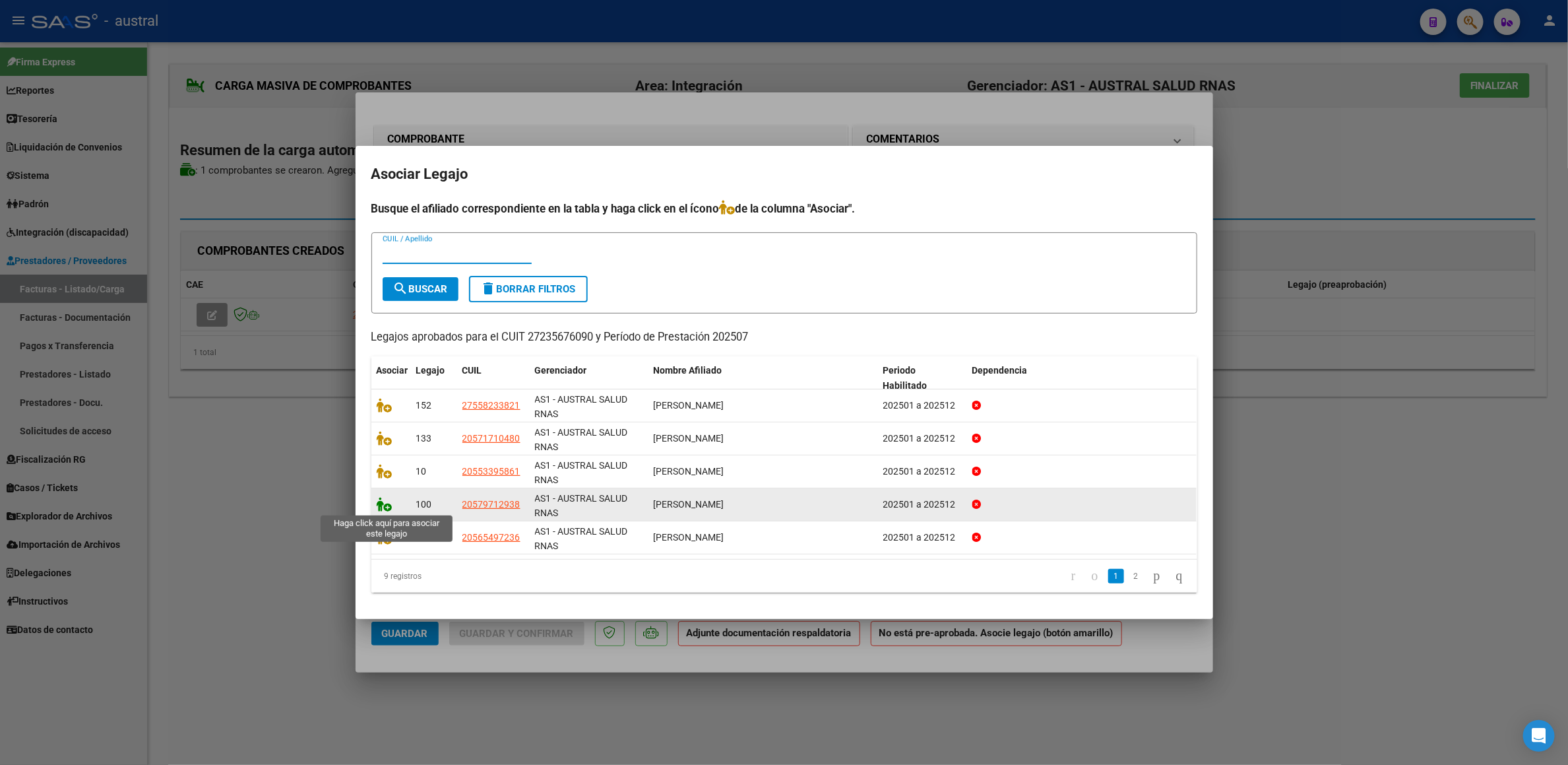
click at [386, 503] on icon at bounding box center [384, 504] width 16 height 15
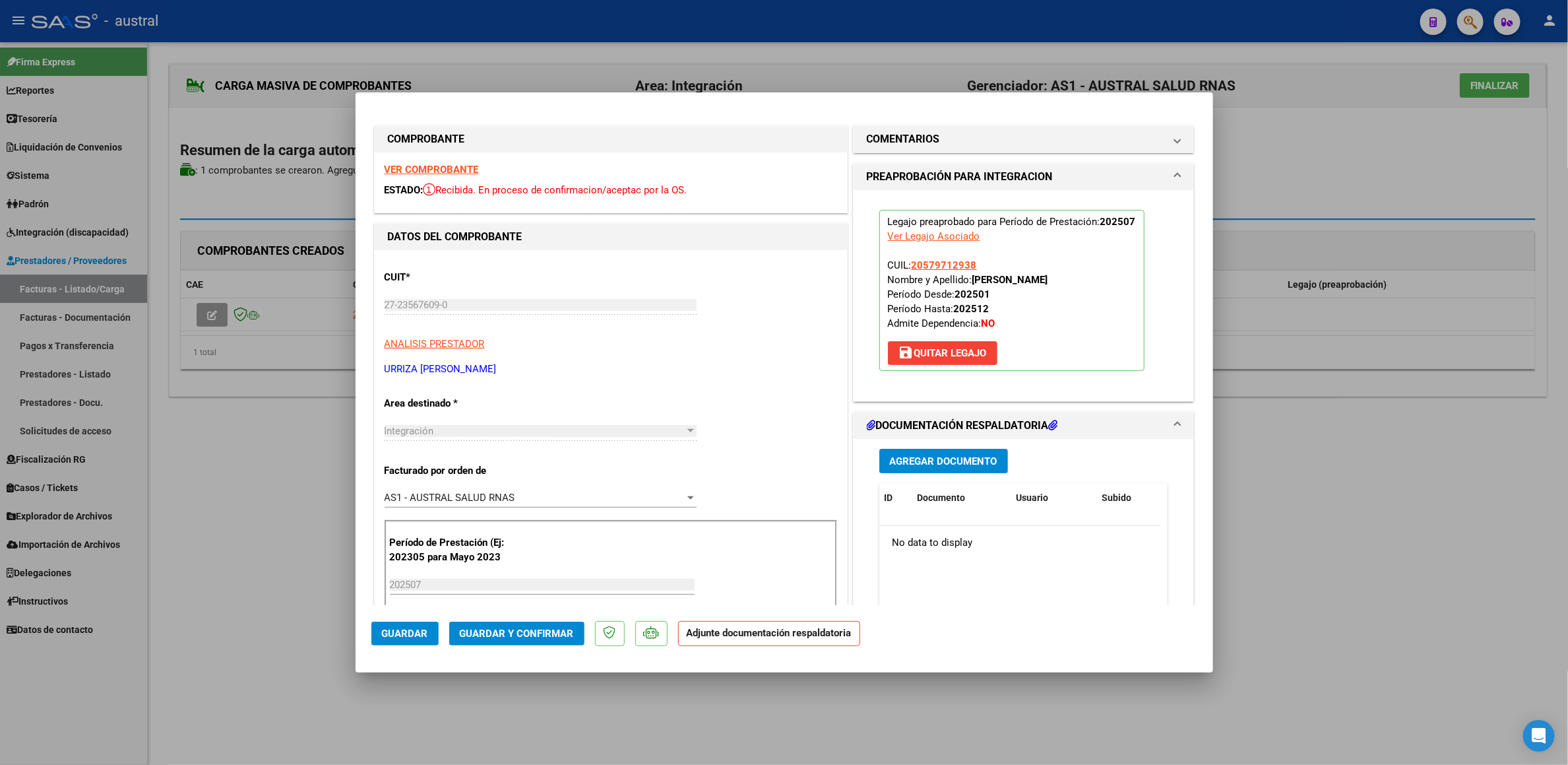
click at [539, 644] on button "Guardar y Confirmar" at bounding box center [516, 633] width 136 height 24
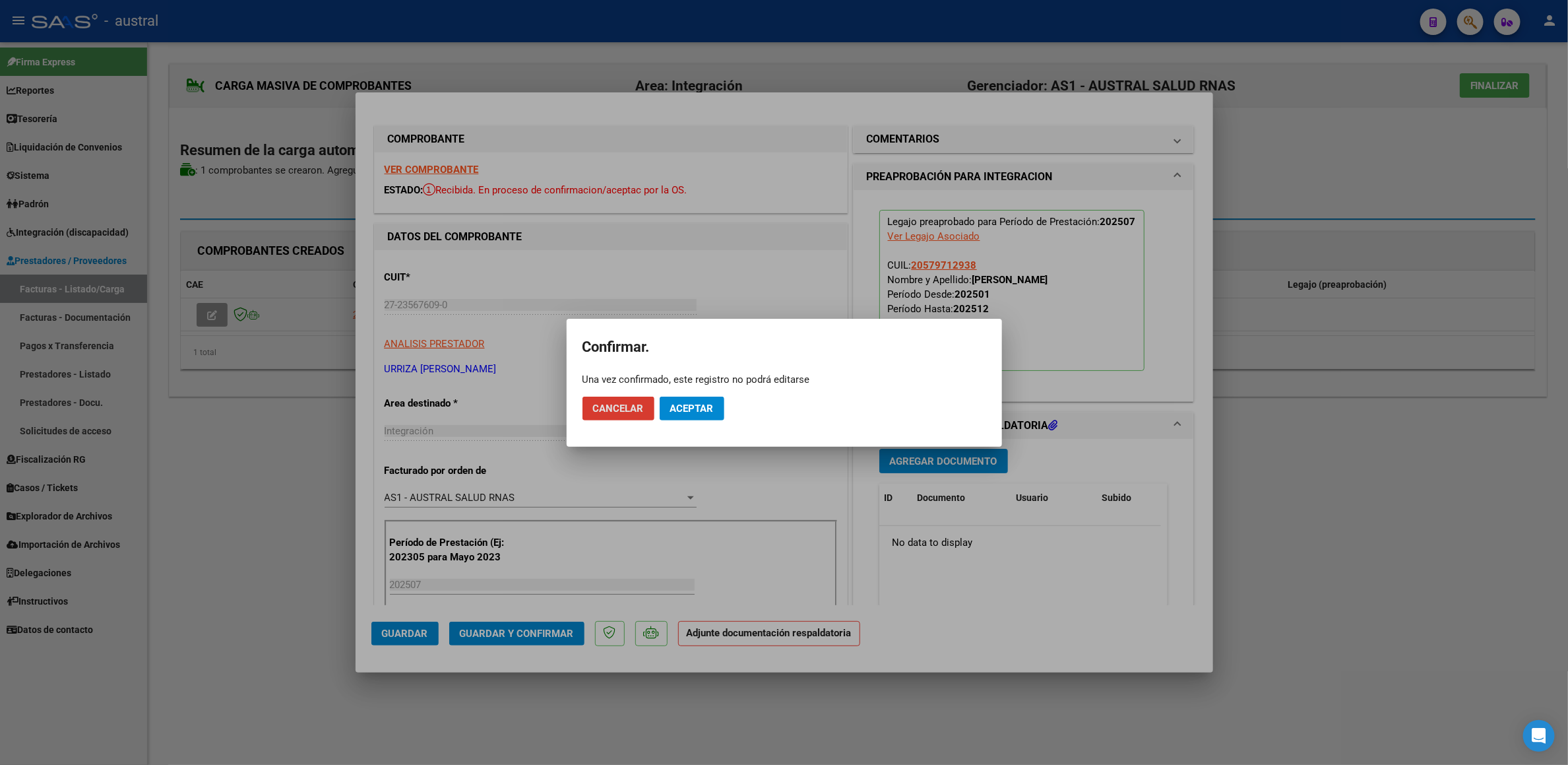
click at [690, 396] on button "Aceptar" at bounding box center [692, 408] width 65 height 24
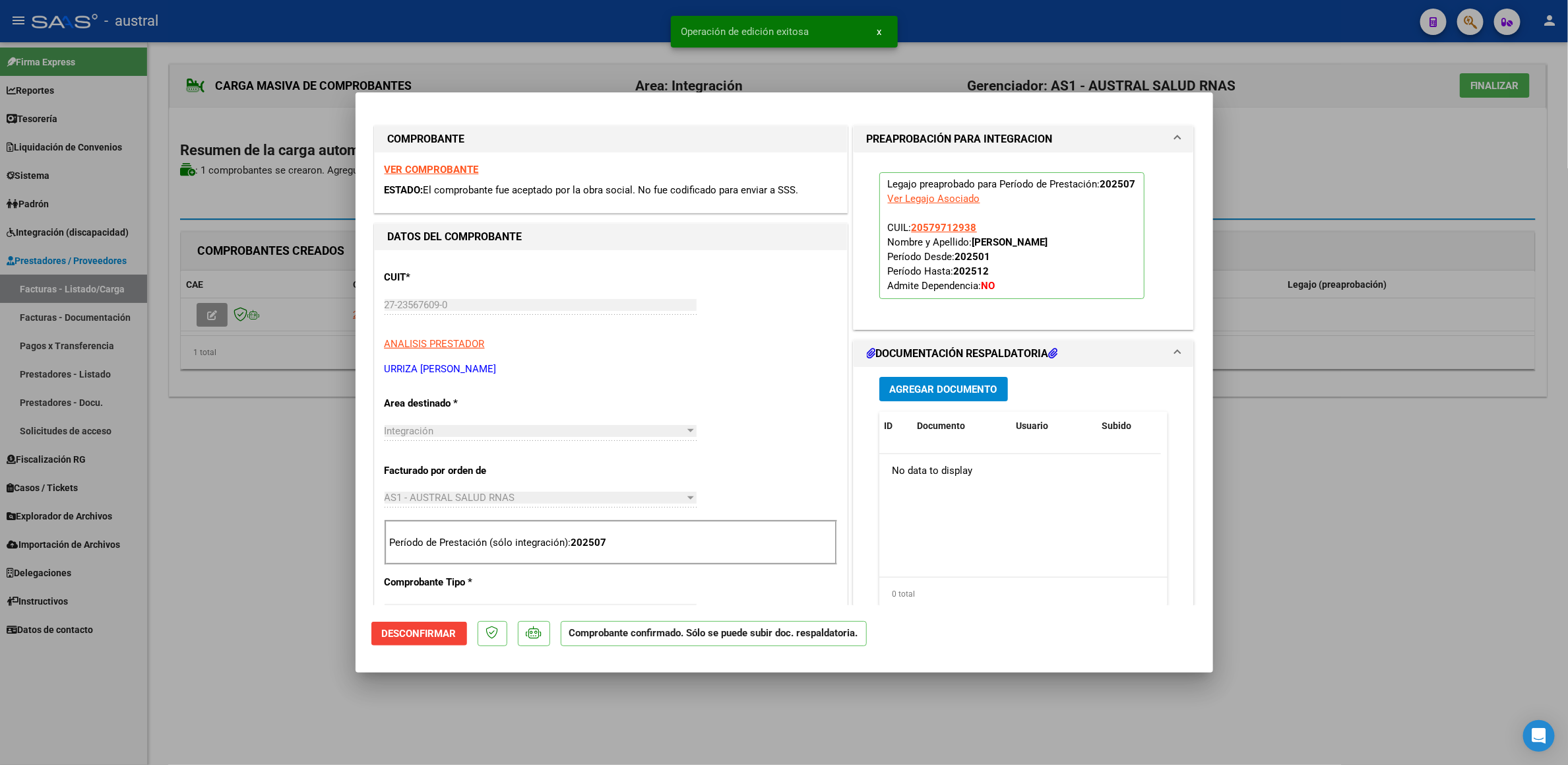
click at [1413, 109] on div at bounding box center [784, 382] width 1568 height 765
type input "$ 0,00"
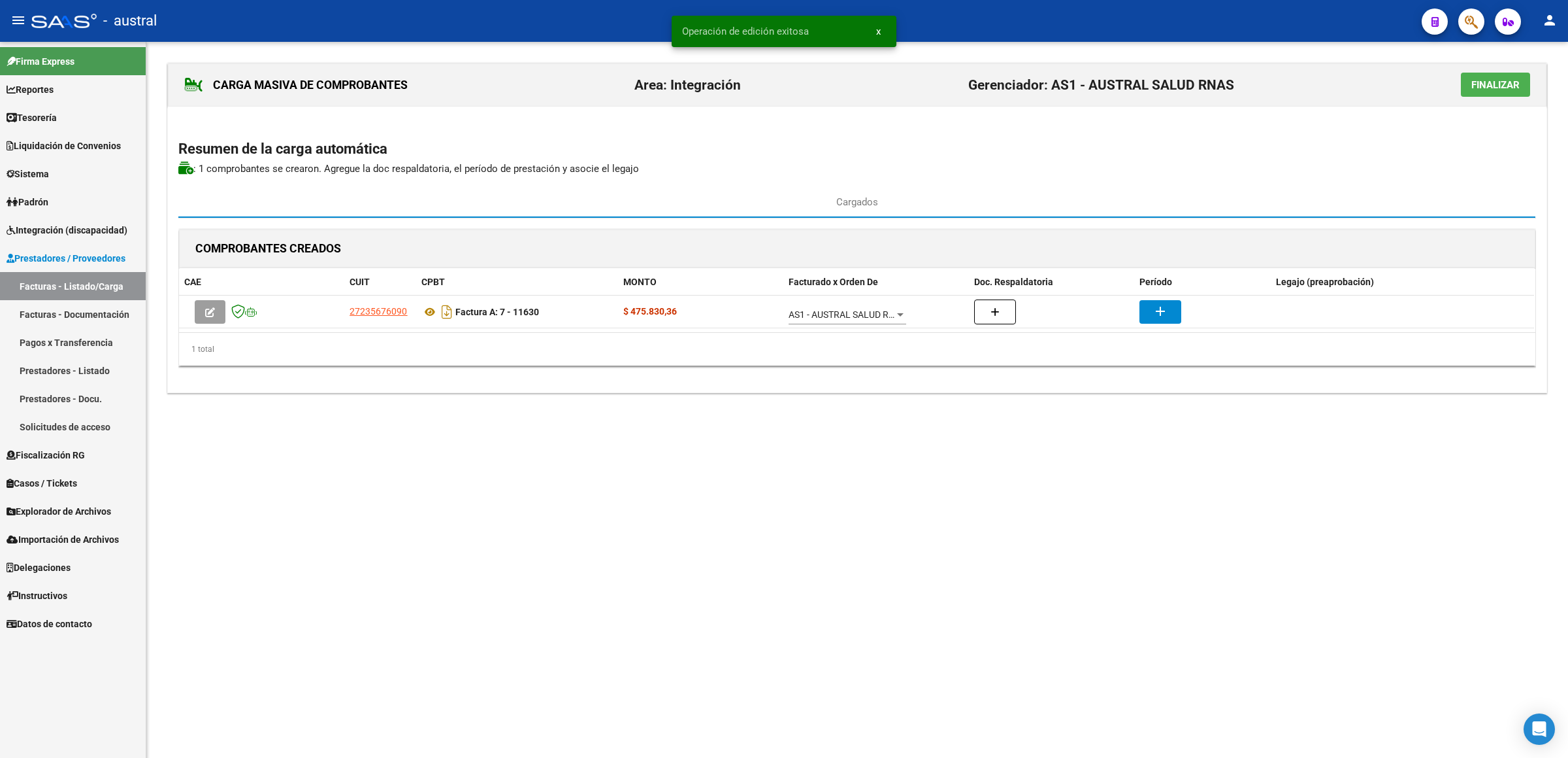
click at [1481, 84] on span "Finalizar" at bounding box center [1495, 85] width 48 height 12
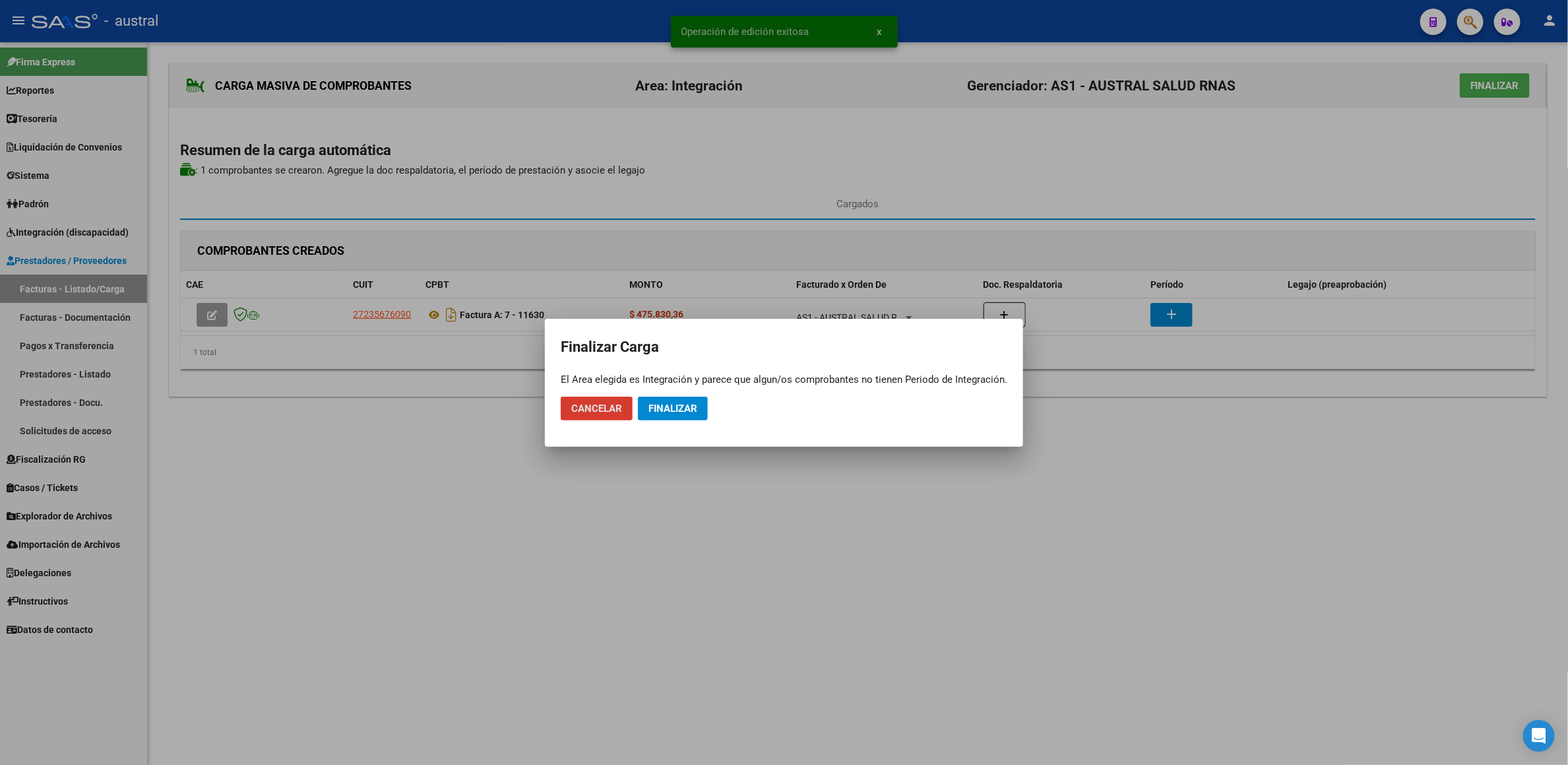
click at [687, 406] on span "Finalizar" at bounding box center [673, 408] width 49 height 12
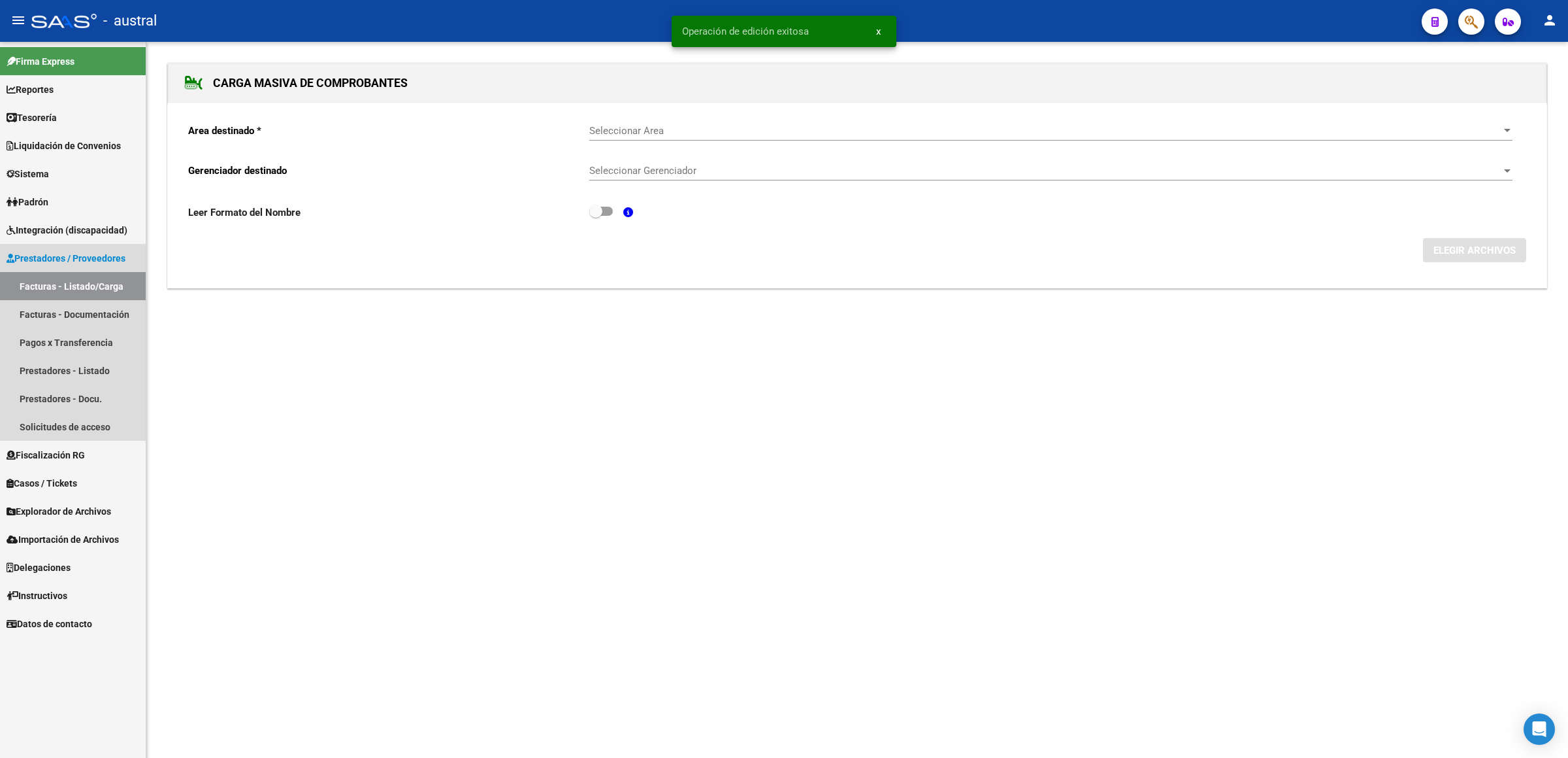
click at [98, 284] on link "Facturas - Listado/Carga" at bounding box center [73, 286] width 146 height 28
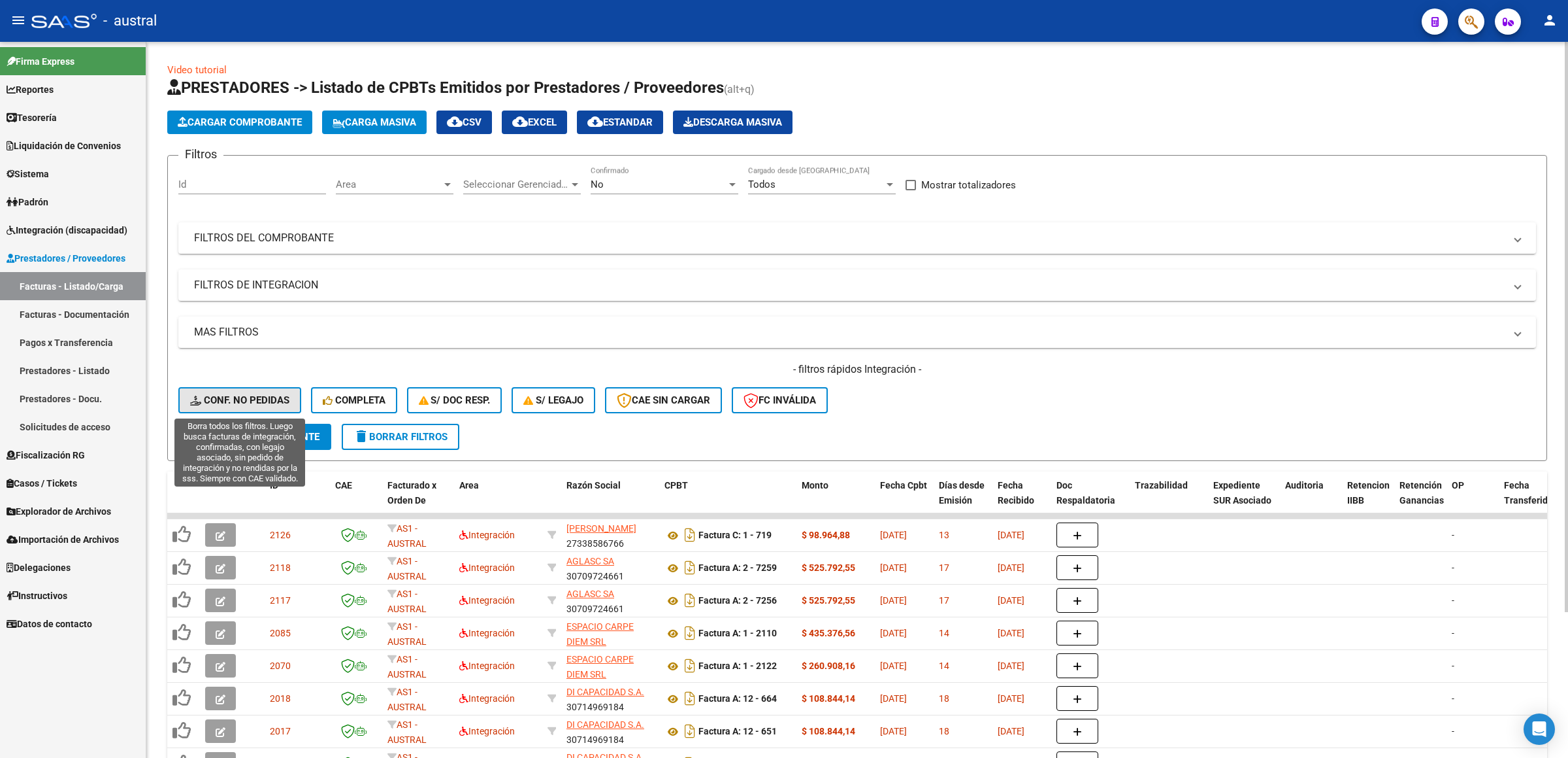
click at [237, 400] on span "Conf. no pedidas" at bounding box center [239, 400] width 99 height 12
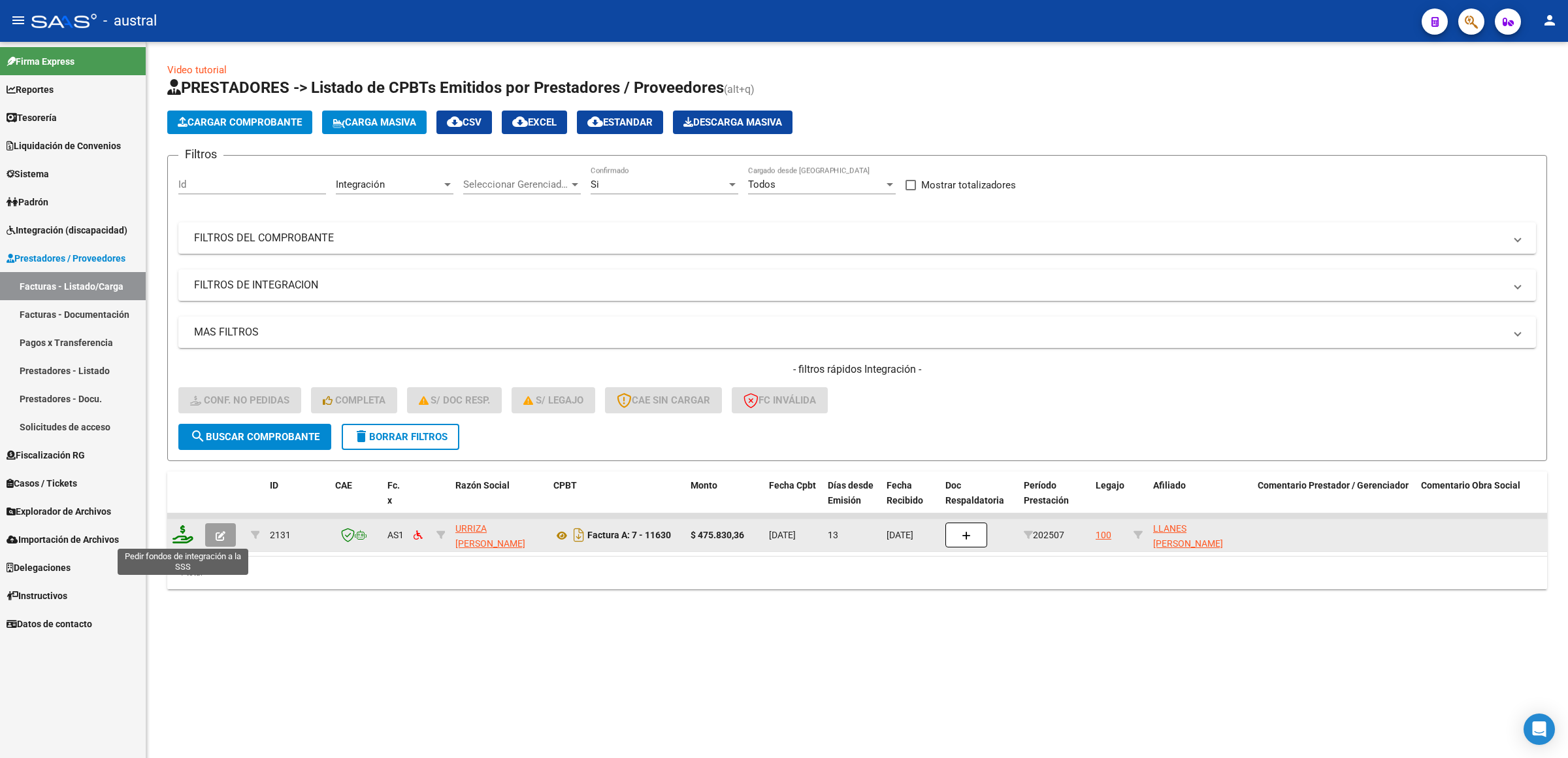
click at [186, 533] on icon at bounding box center [183, 534] width 21 height 18
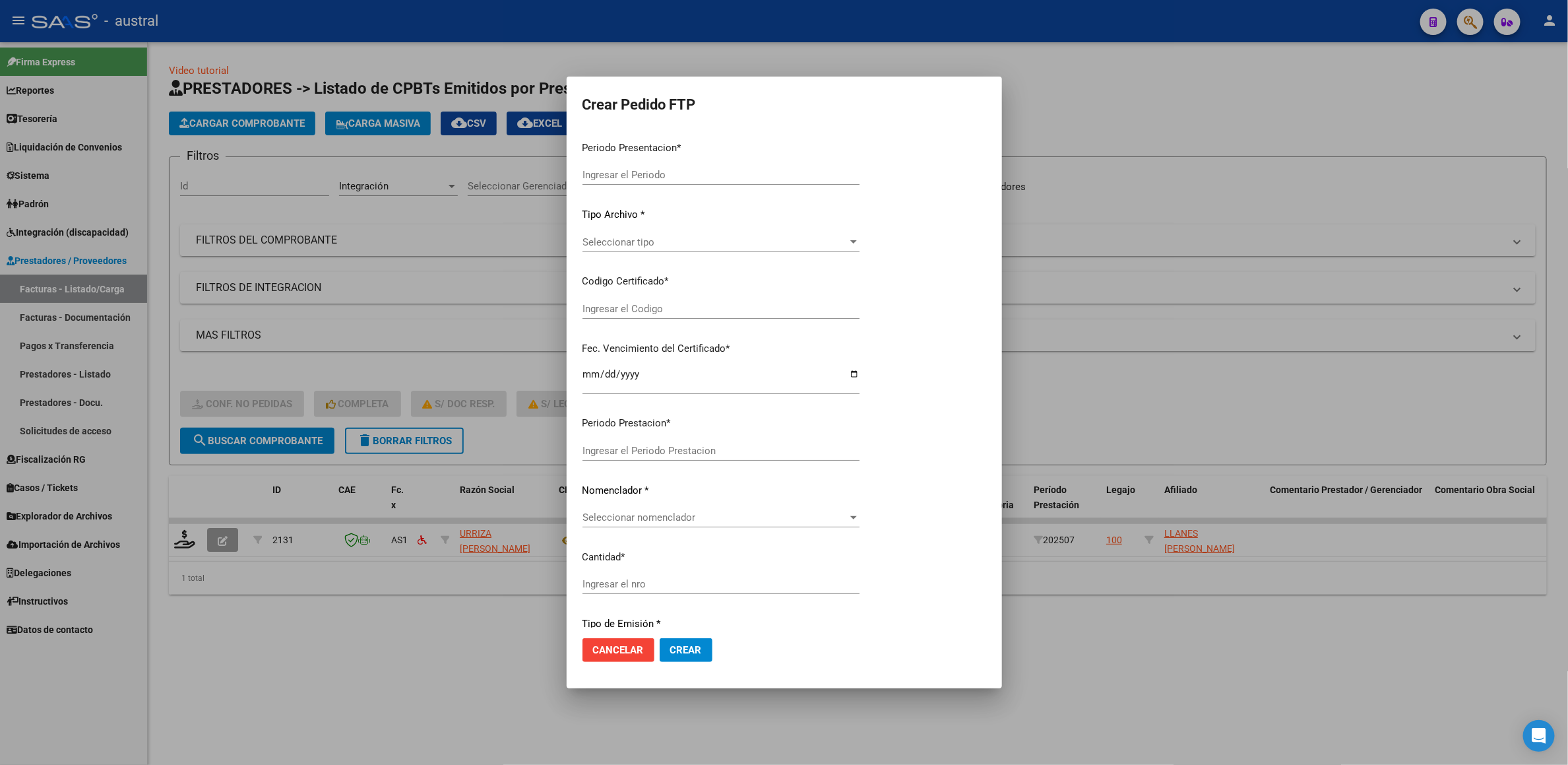
type input "202507"
type input "$ 475.830,36"
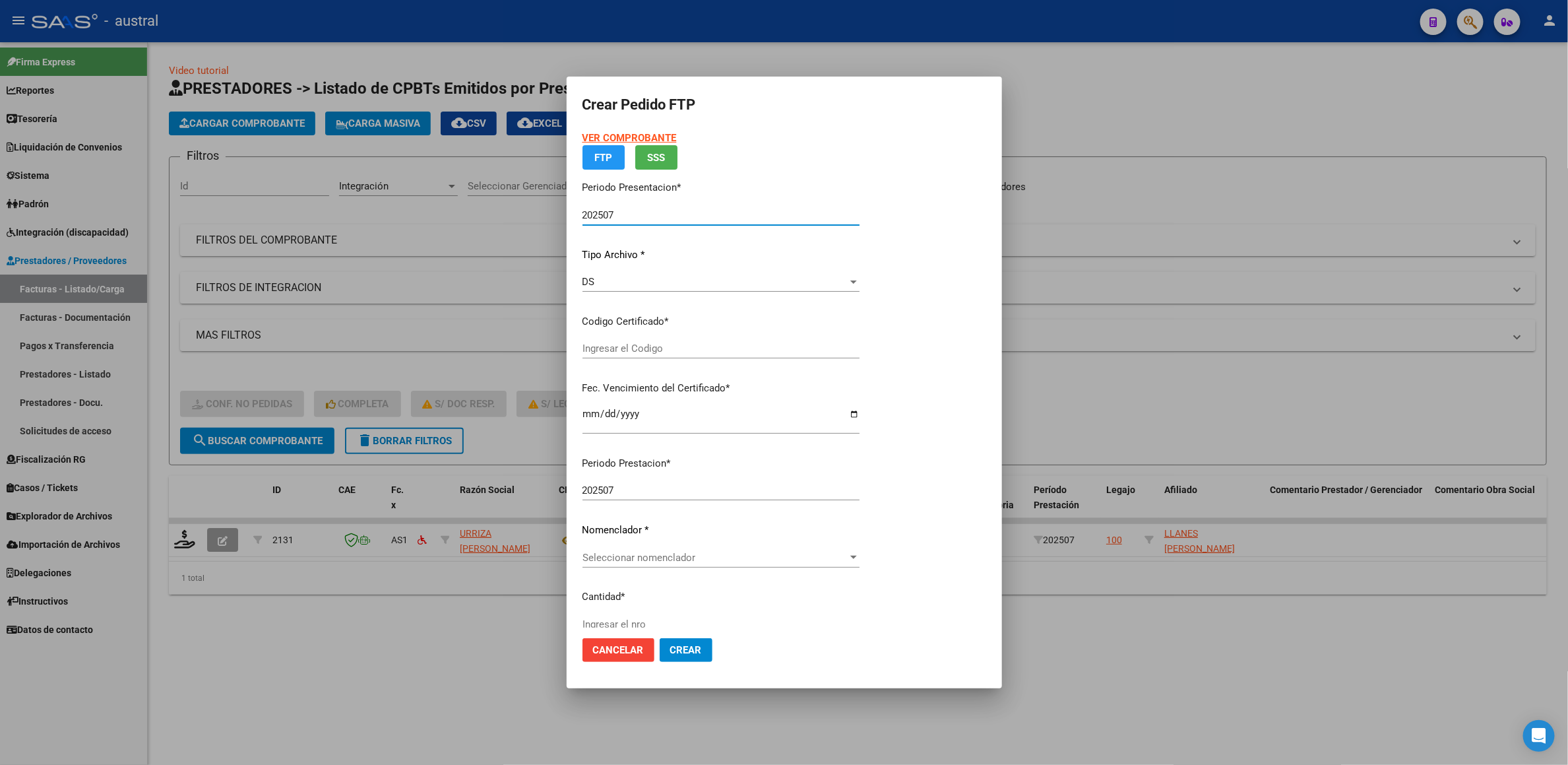
type input "7547220889"
type input "[DATE]"
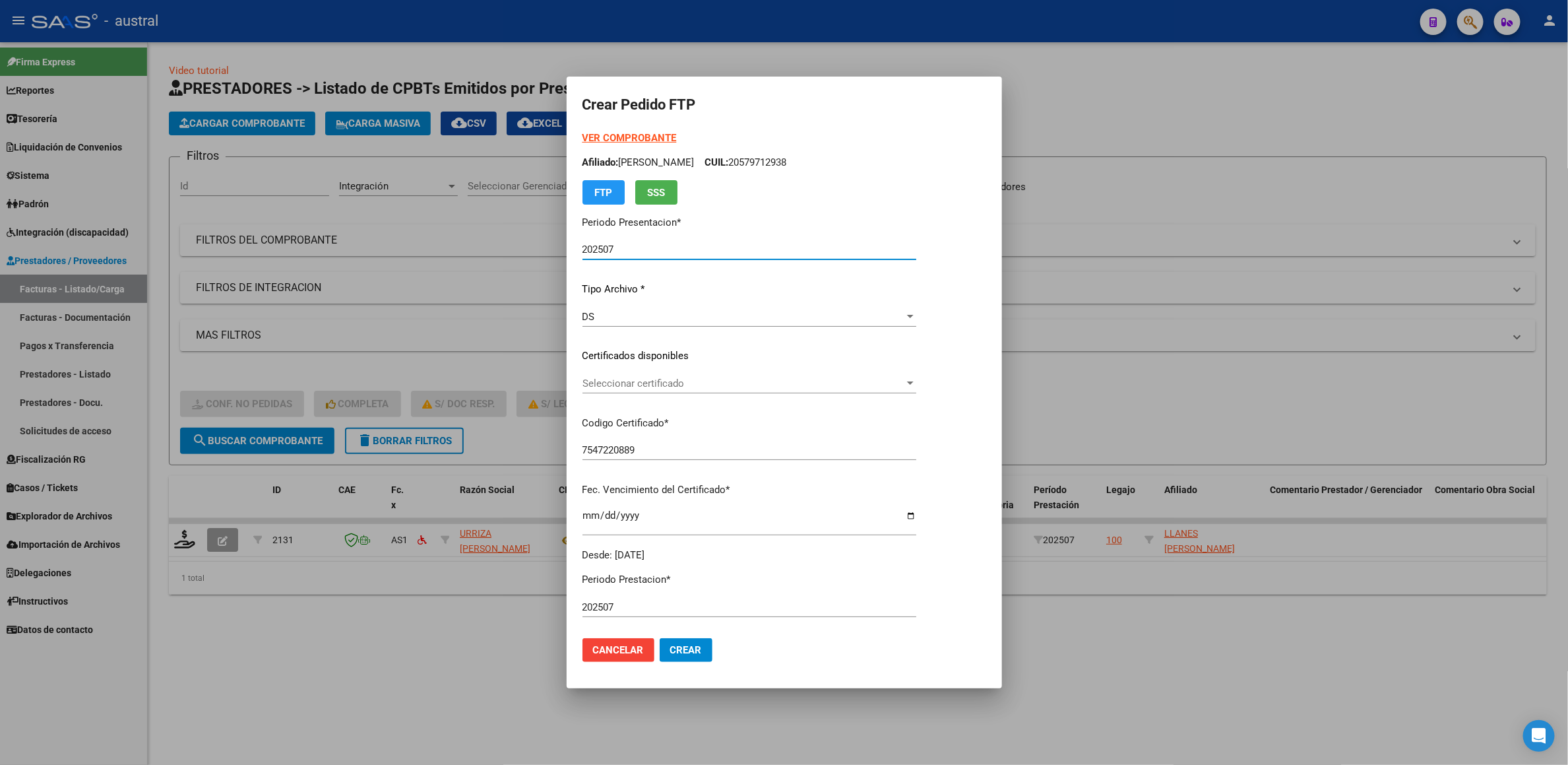
click at [637, 382] on span "Seleccionar certificado" at bounding box center [743, 382] width 322 height 12
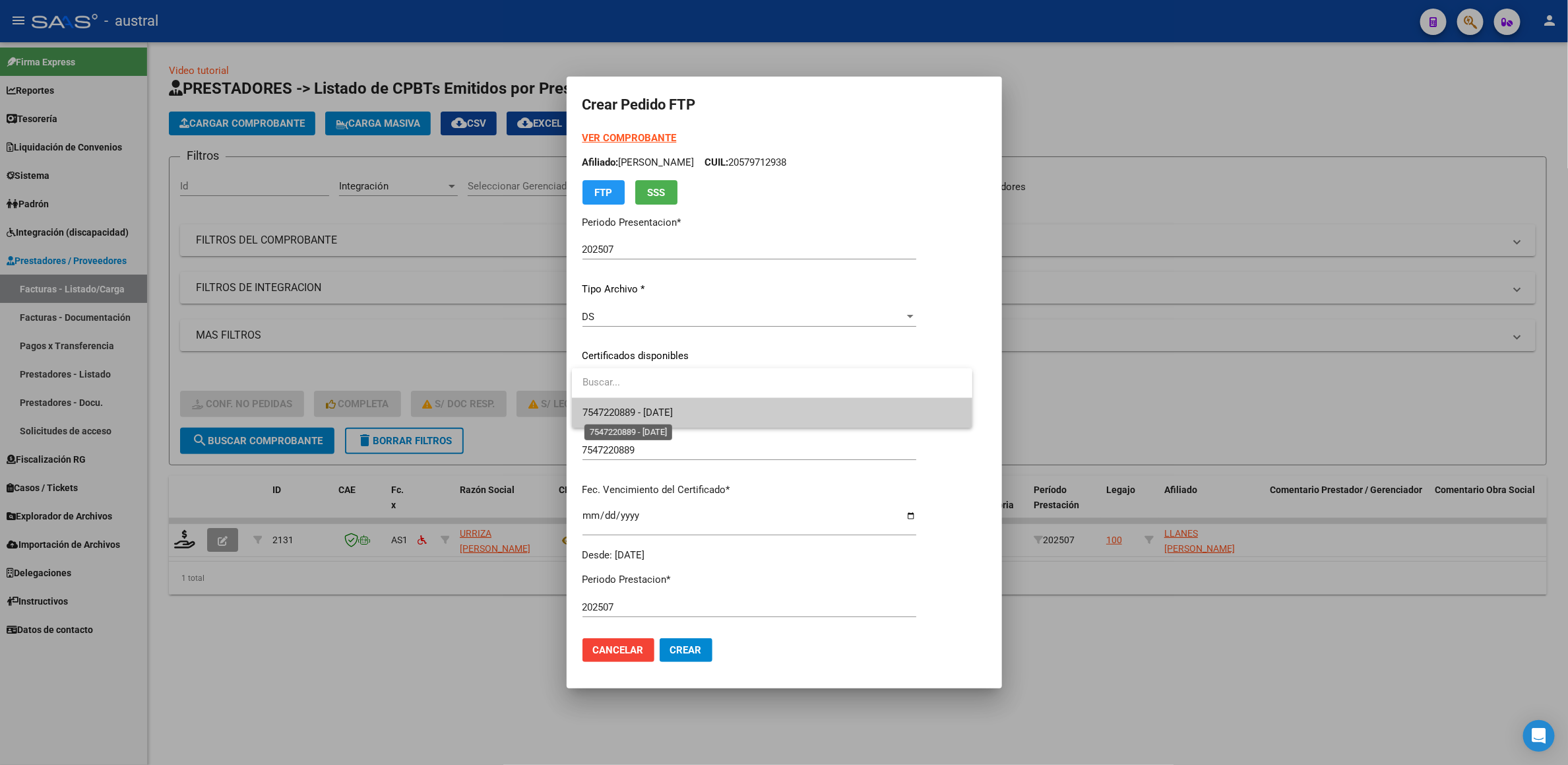
click at [662, 407] on span "7547220889 - [DATE]" at bounding box center [628, 412] width 90 height 12
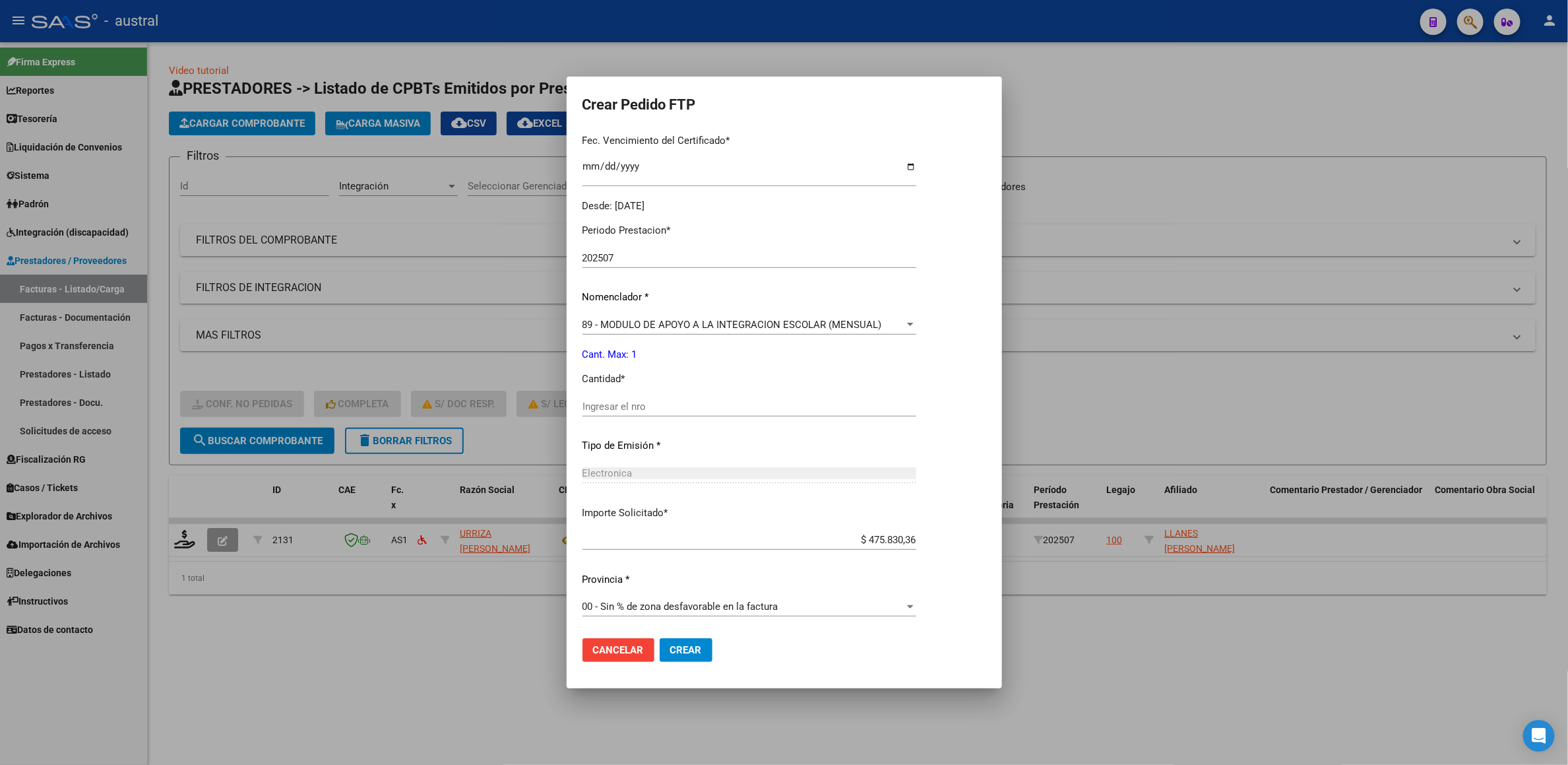
scroll to position [350, 0]
click at [677, 314] on div "89 - MODULO DE APOYO A LA INTEGRACION ESCOLAR (MENSUAL) Seleccionar nomenclador" at bounding box center [749, 323] width 334 height 19
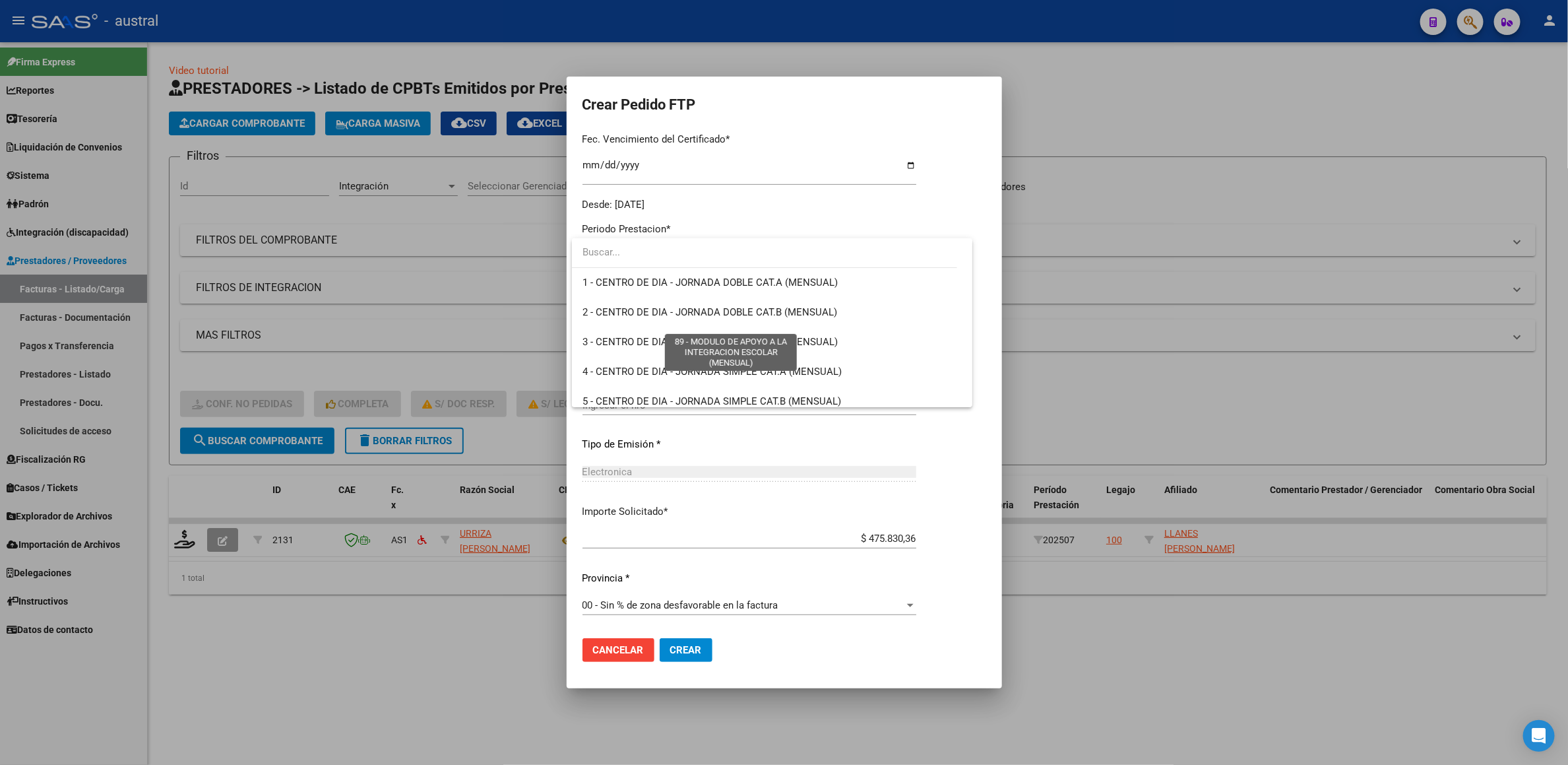
scroll to position [2573, 0]
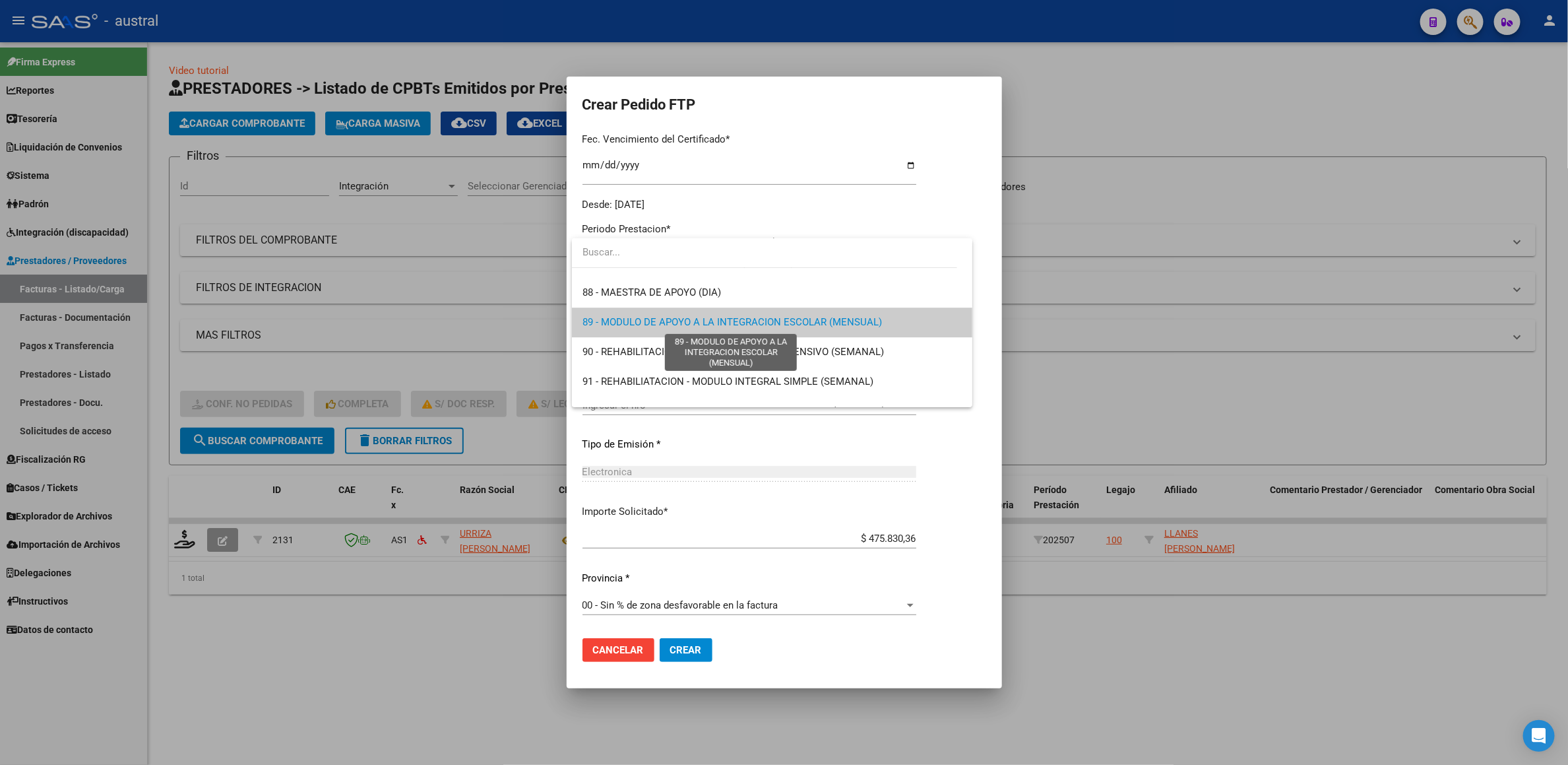
click at [727, 319] on span "89 - MODULO DE APOYO A LA INTEGRACION ESCOLAR (MENSUAL)" at bounding box center [732, 322] width 300 height 12
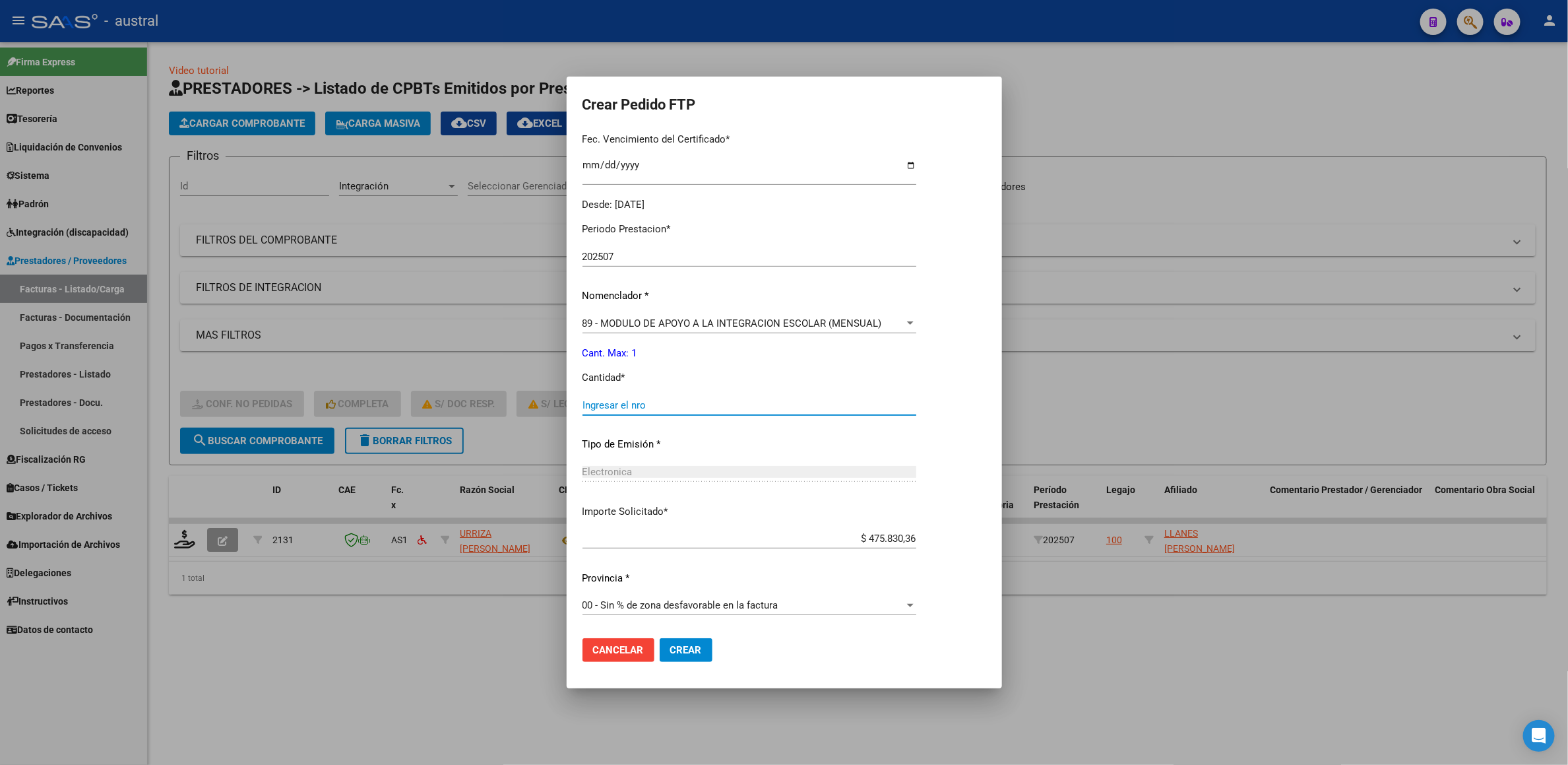
drag, startPoint x: 635, startPoint y: 400, endPoint x: 636, endPoint y: 409, distance: 9.1
click at [635, 402] on input "Ingresar el nro" at bounding box center [749, 405] width 334 height 12
type input "1"
click at [699, 637] on mat-dialog-actions "Cancelar Crear" at bounding box center [784, 650] width 404 height 45
click at [701, 644] on button "Crear" at bounding box center [686, 650] width 53 height 24
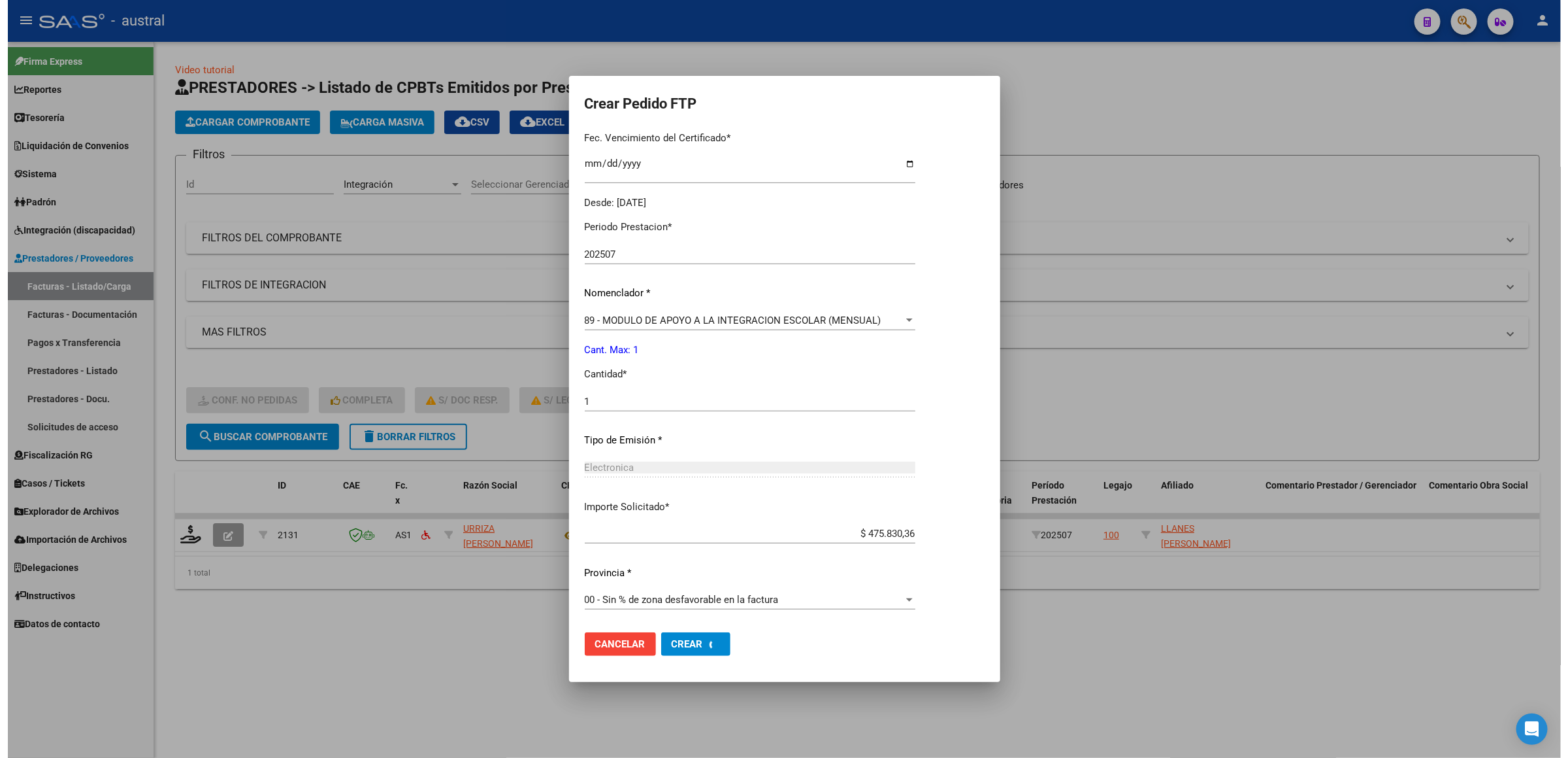
scroll to position [0, 0]
